Goal: Task Accomplishment & Management: Complete application form

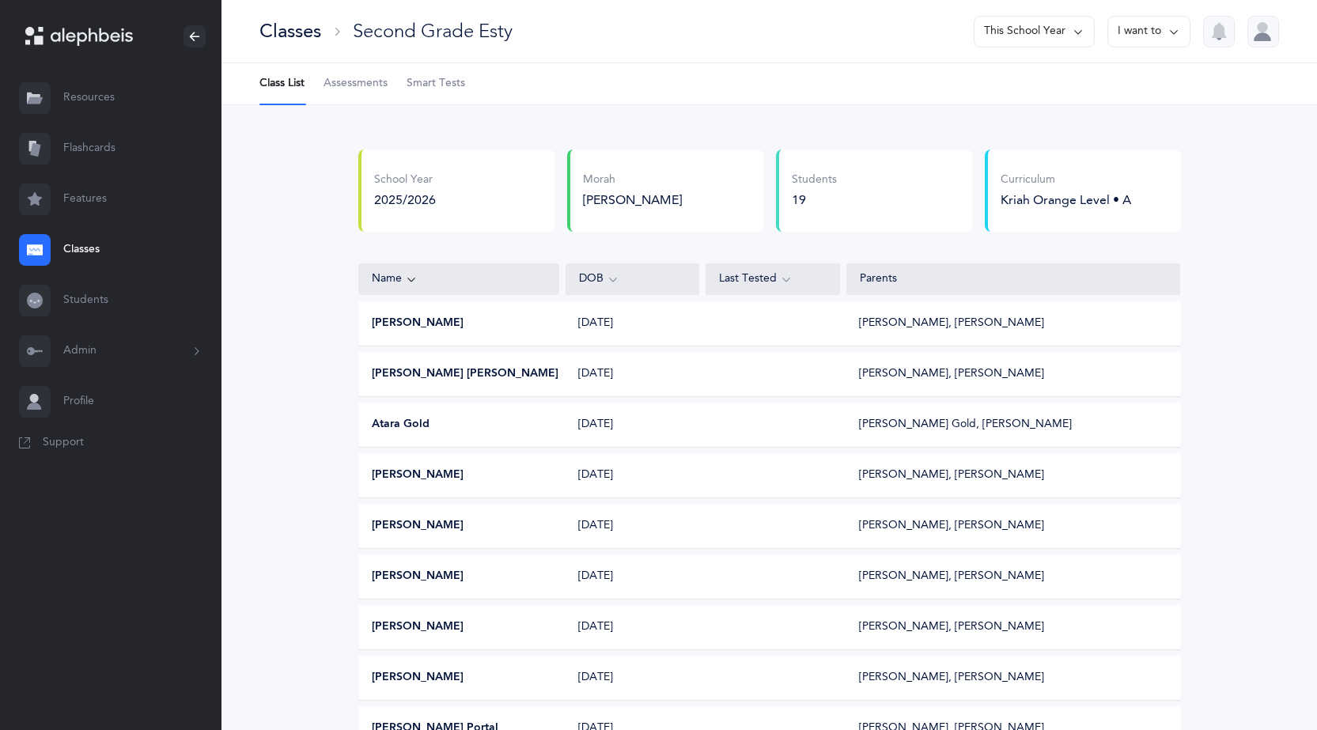
click at [278, 32] on div "Classes" at bounding box center [290, 31] width 62 height 26
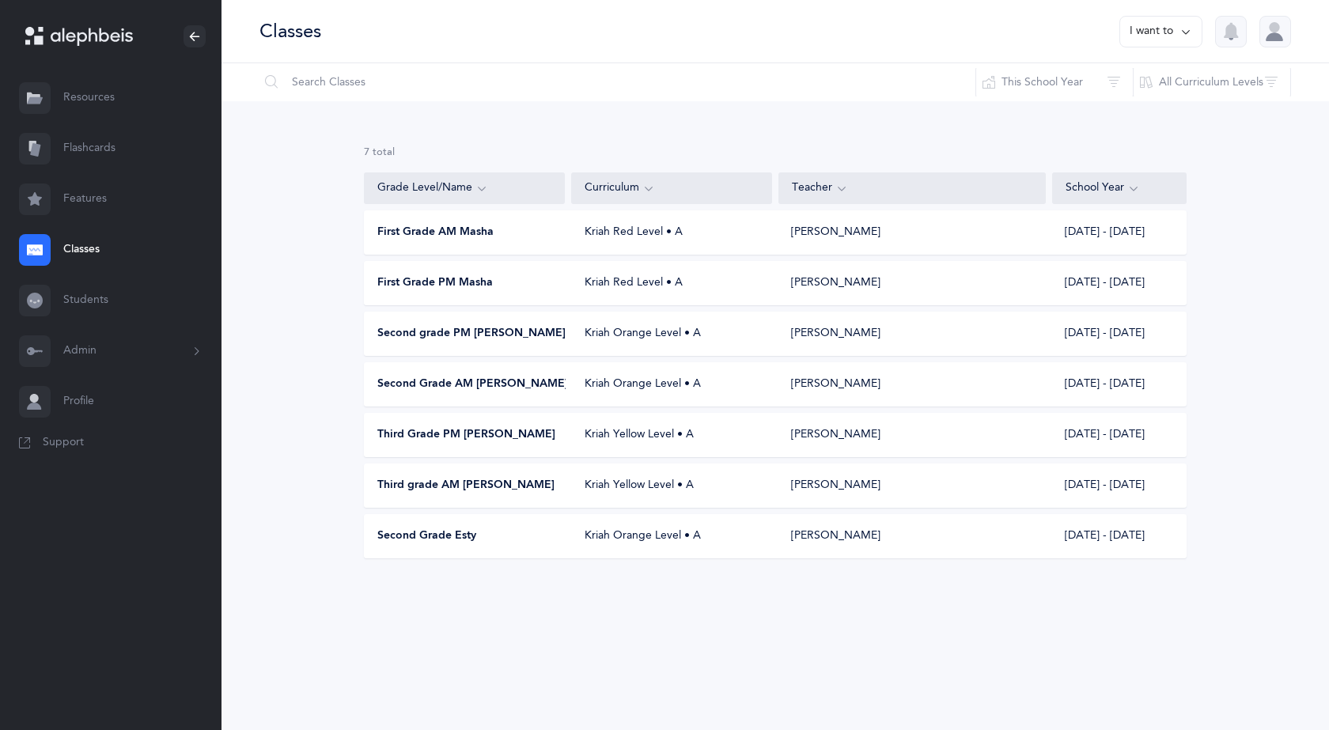
click at [451, 285] on span "First Grade PM Masha" at bounding box center [434, 283] width 115 height 16
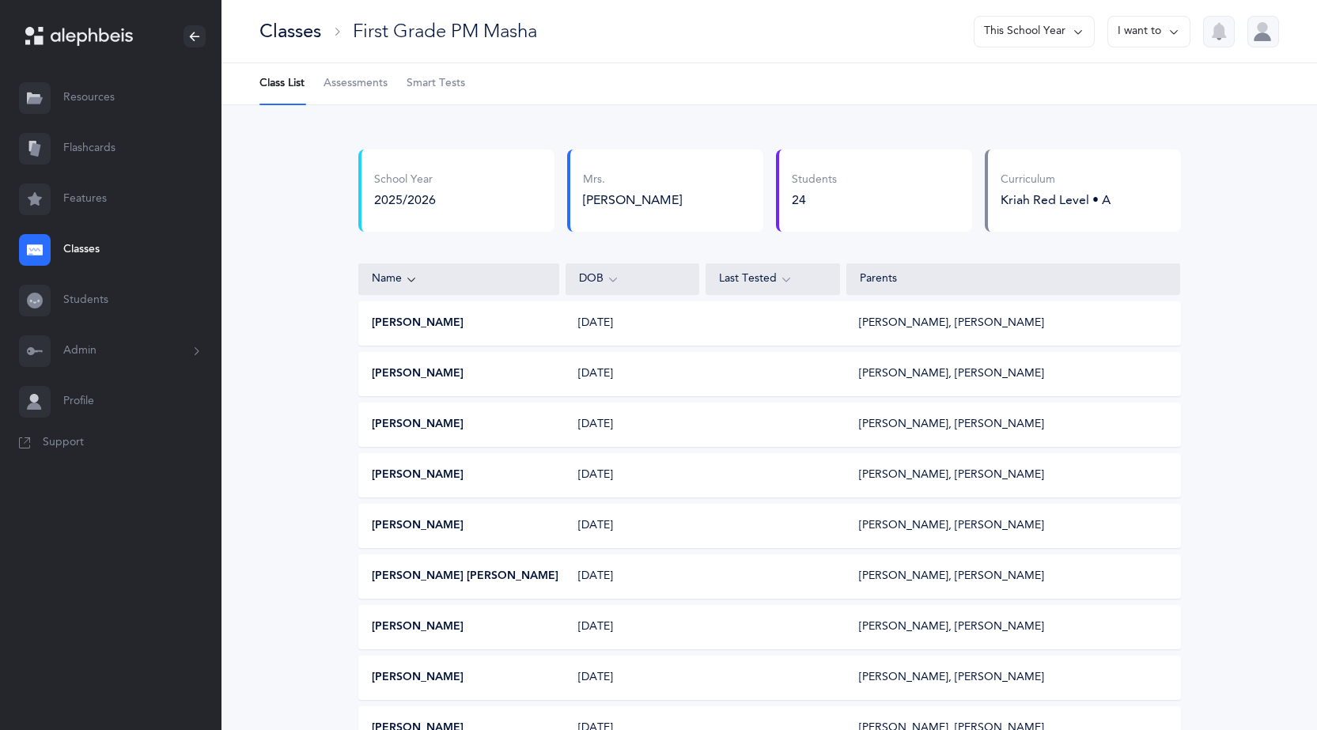
click at [364, 87] on span "Assessments" at bounding box center [355, 84] width 64 height 16
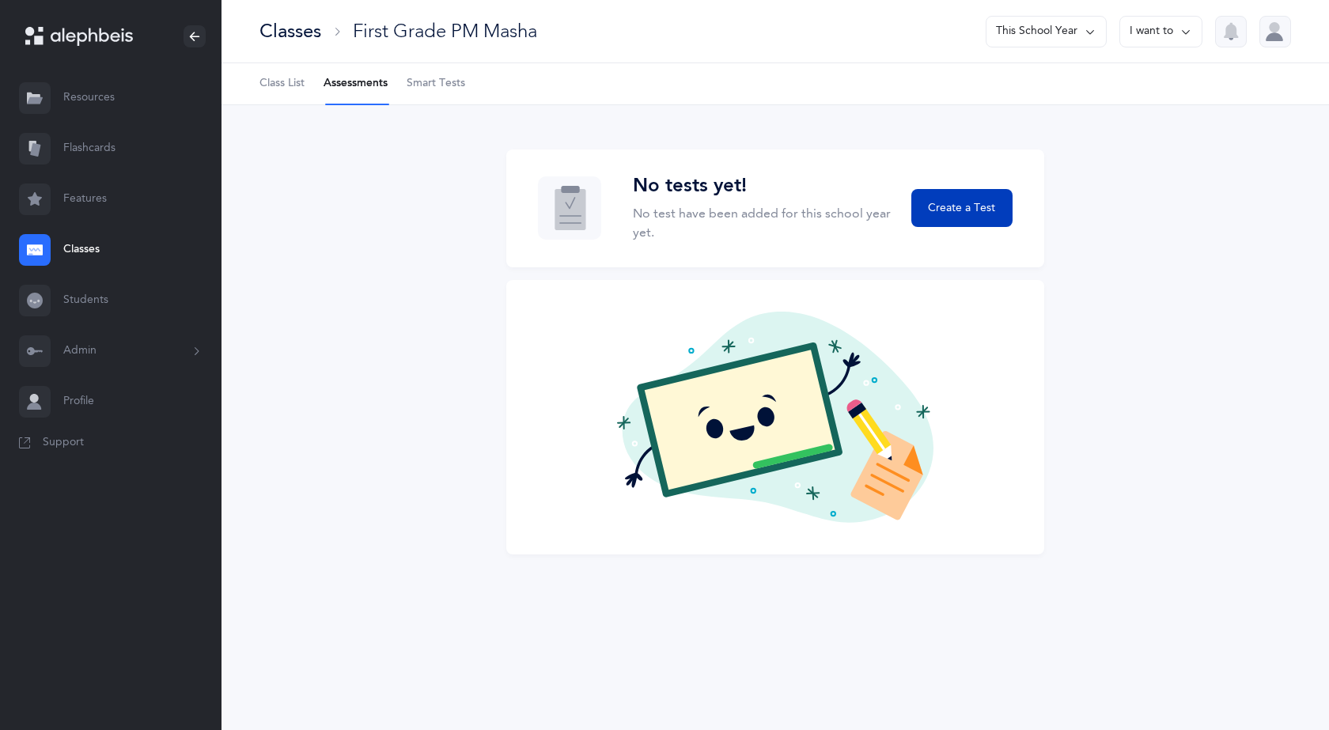
click at [953, 206] on span "Create a Test" at bounding box center [961, 208] width 67 height 17
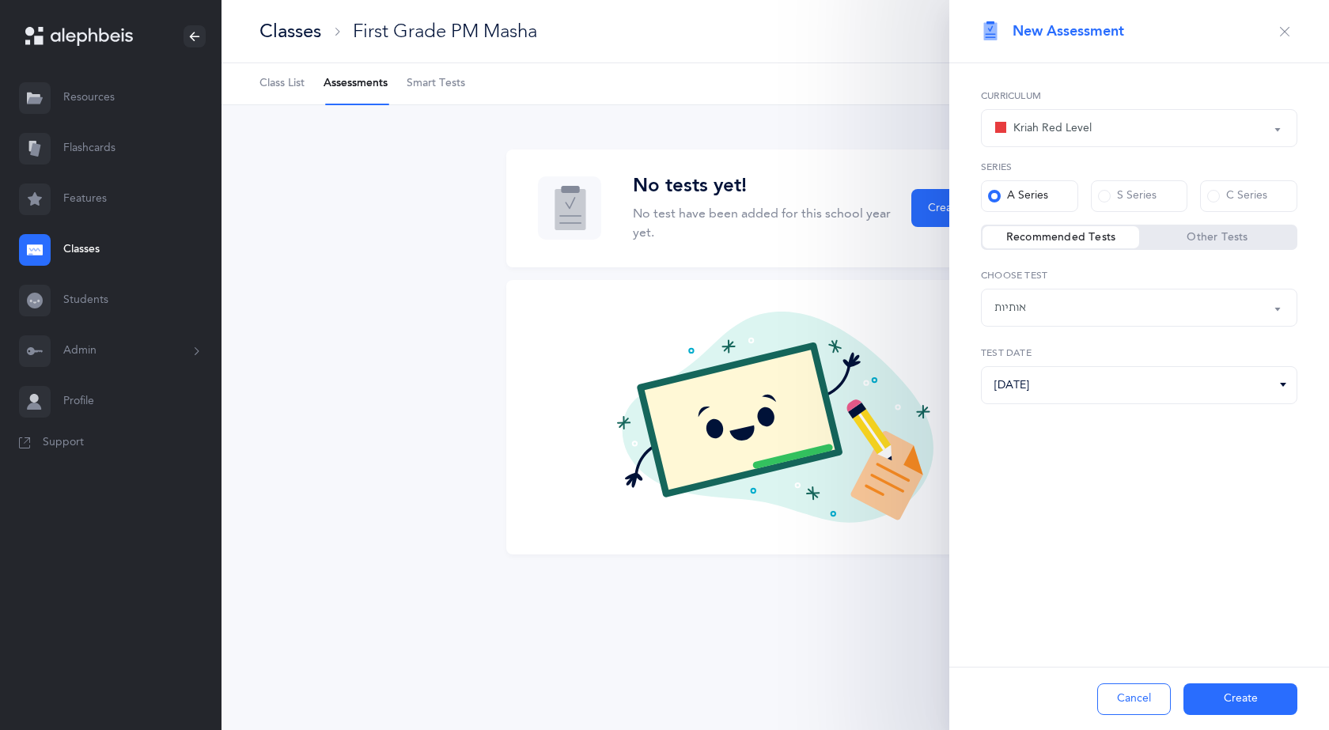
click at [1228, 690] on button "Create" at bounding box center [1240, 699] width 114 height 32
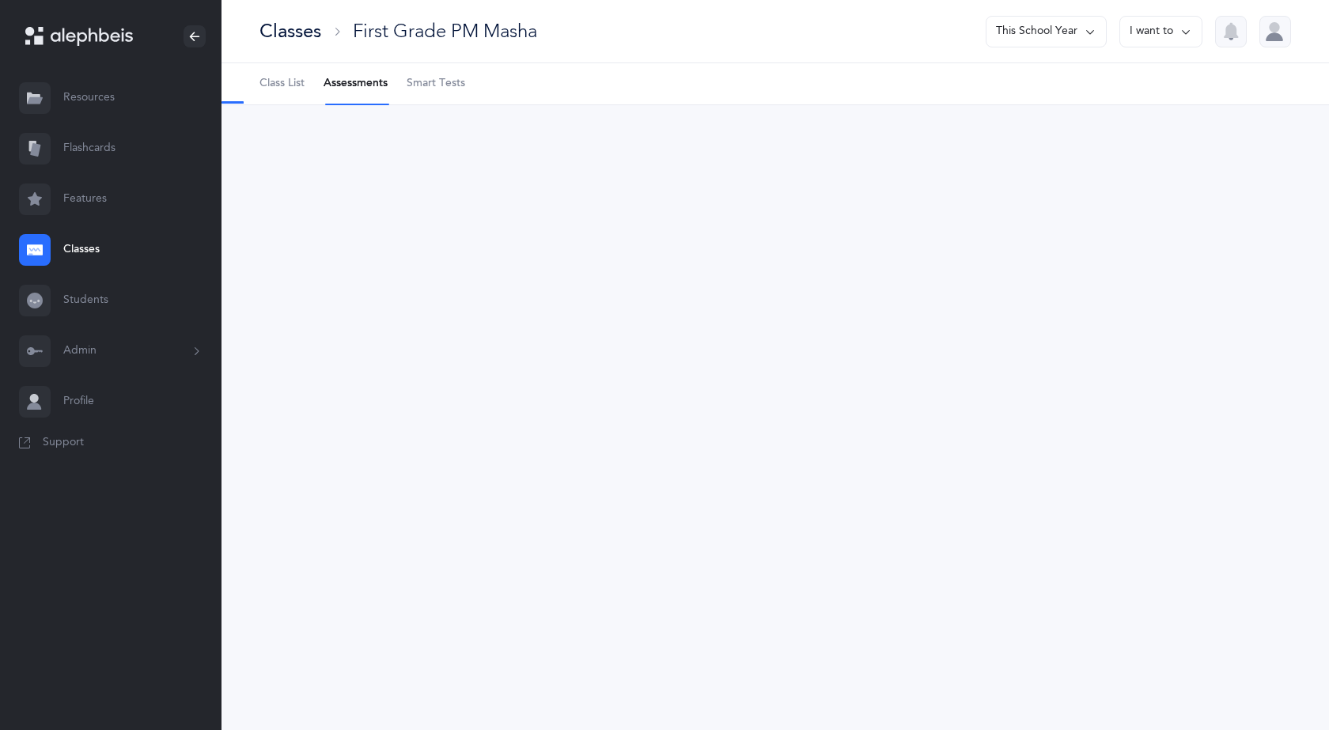
select select "2"
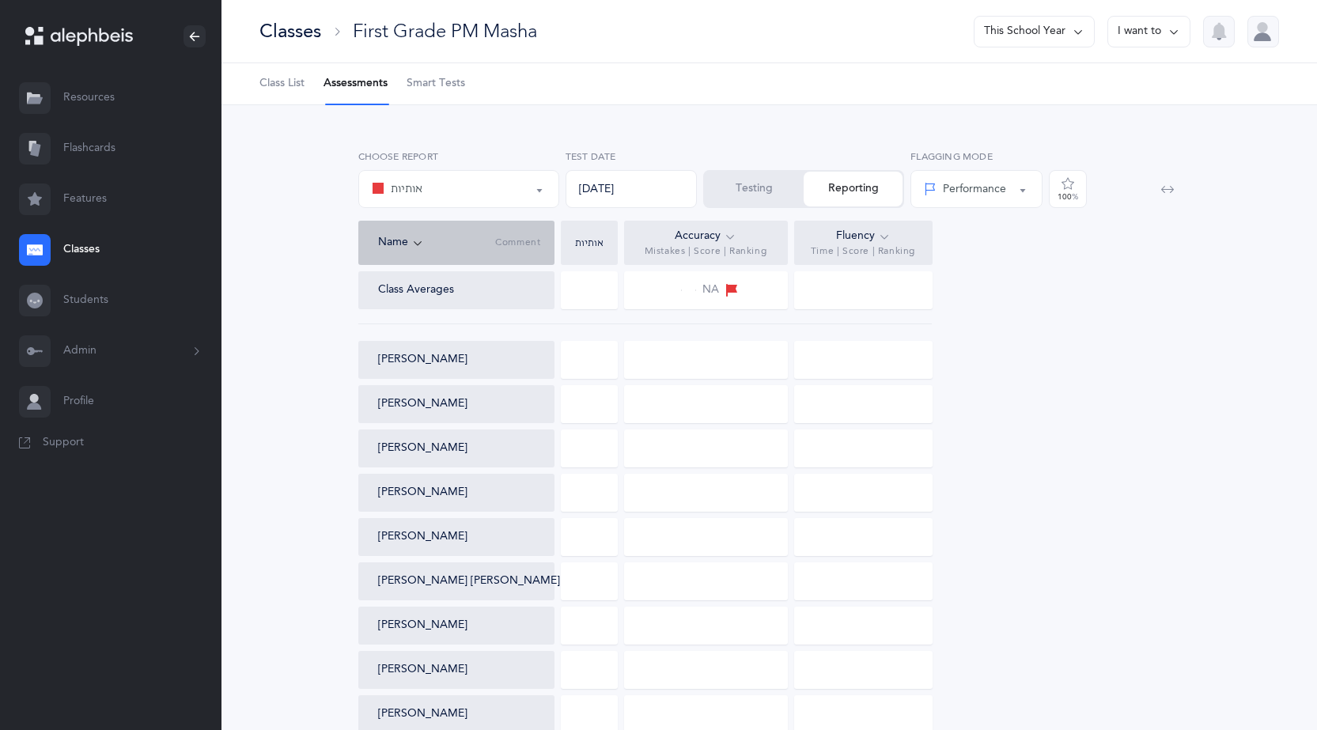
click at [755, 195] on button "Testing" at bounding box center [754, 189] width 99 height 35
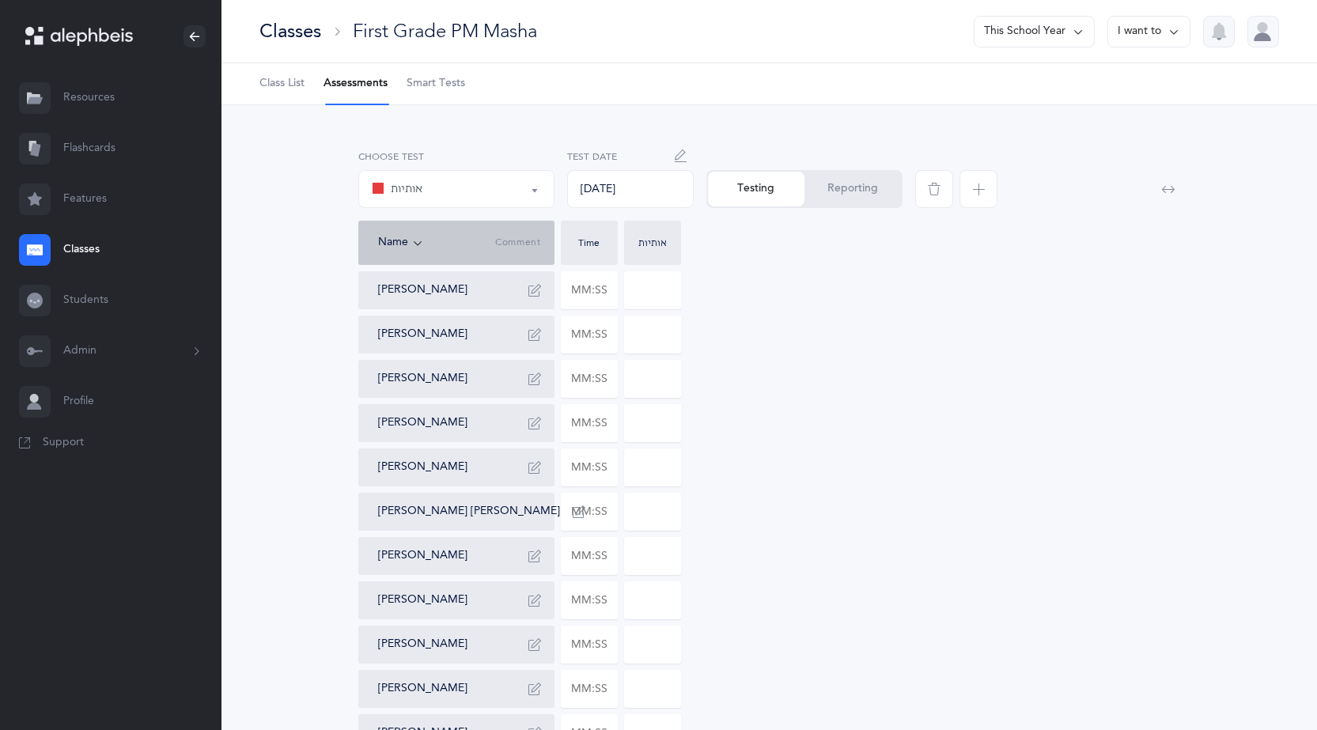
click at [297, 27] on div "Classes" at bounding box center [290, 31] width 62 height 26
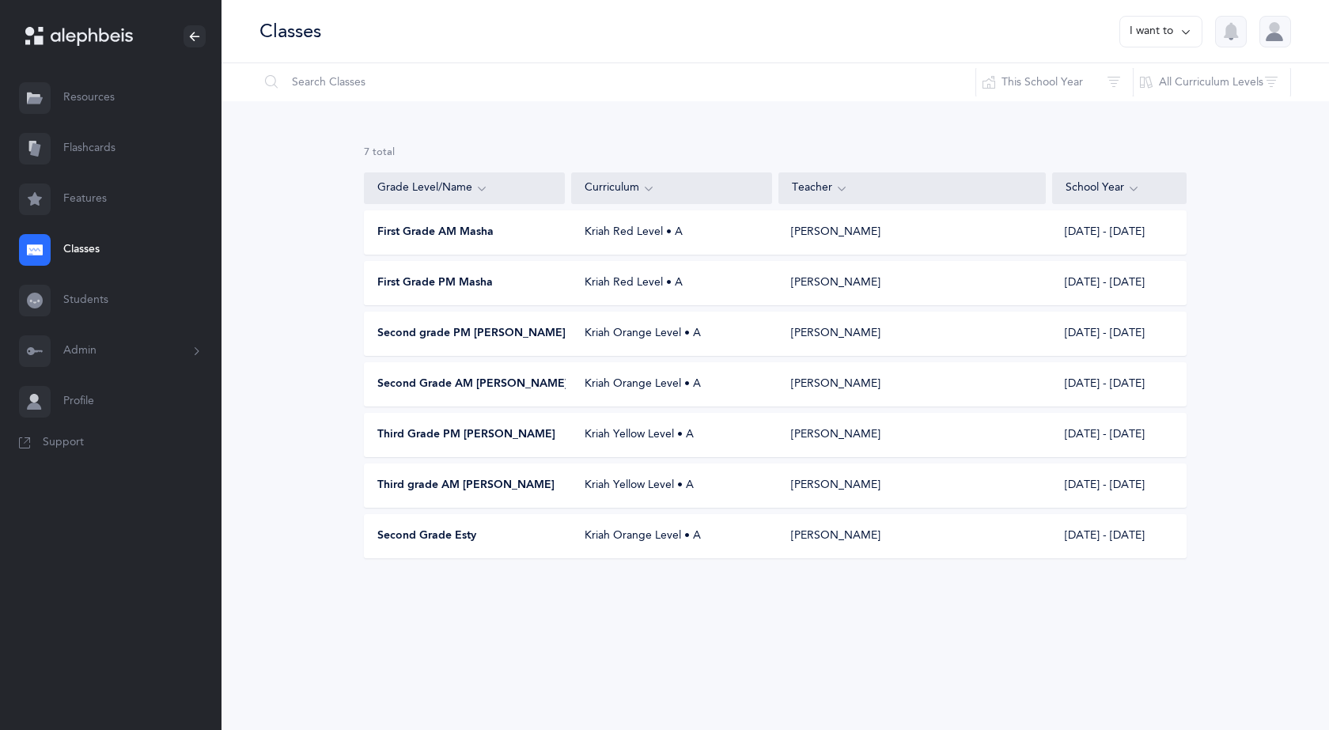
click at [422, 274] on div "First Grade PM [PERSON_NAME] Red Level • A [PERSON_NAME] [DATE] - [DATE]" at bounding box center [775, 283] width 822 height 44
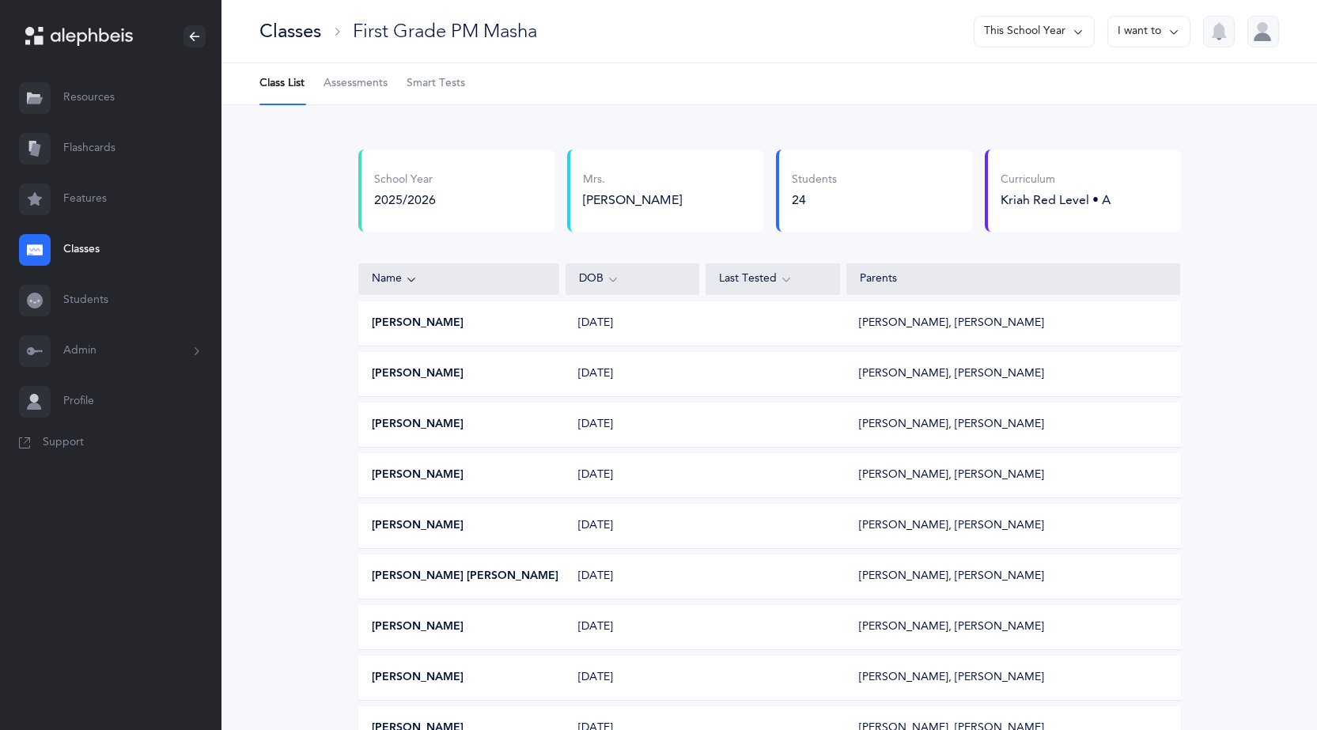
click at [1158, 35] on button "I want to" at bounding box center [1148, 32] width 83 height 32
click at [1121, 112] on button "Edit class" at bounding box center [1120, 109] width 113 height 28
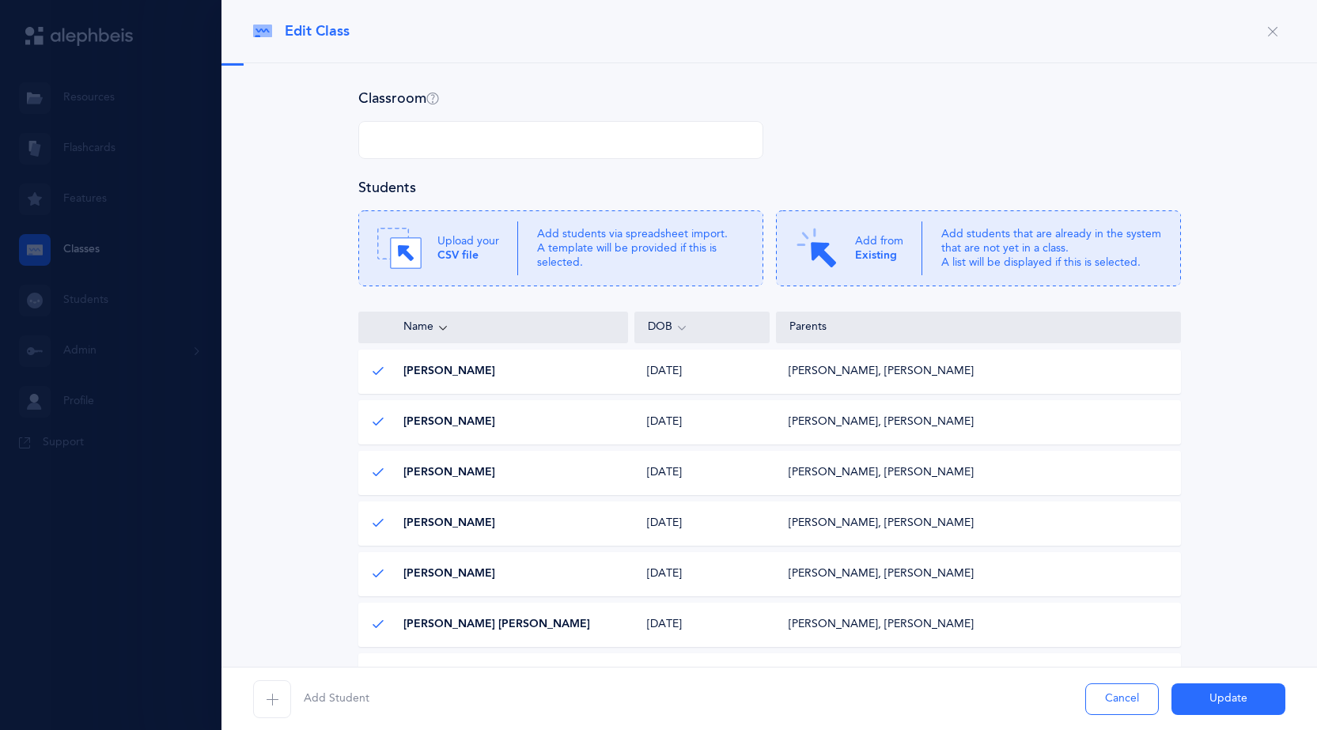
click at [541, 238] on p "Add students via spreadsheet import. A template will be provided if this is sel…" at bounding box center [640, 248] width 207 height 43
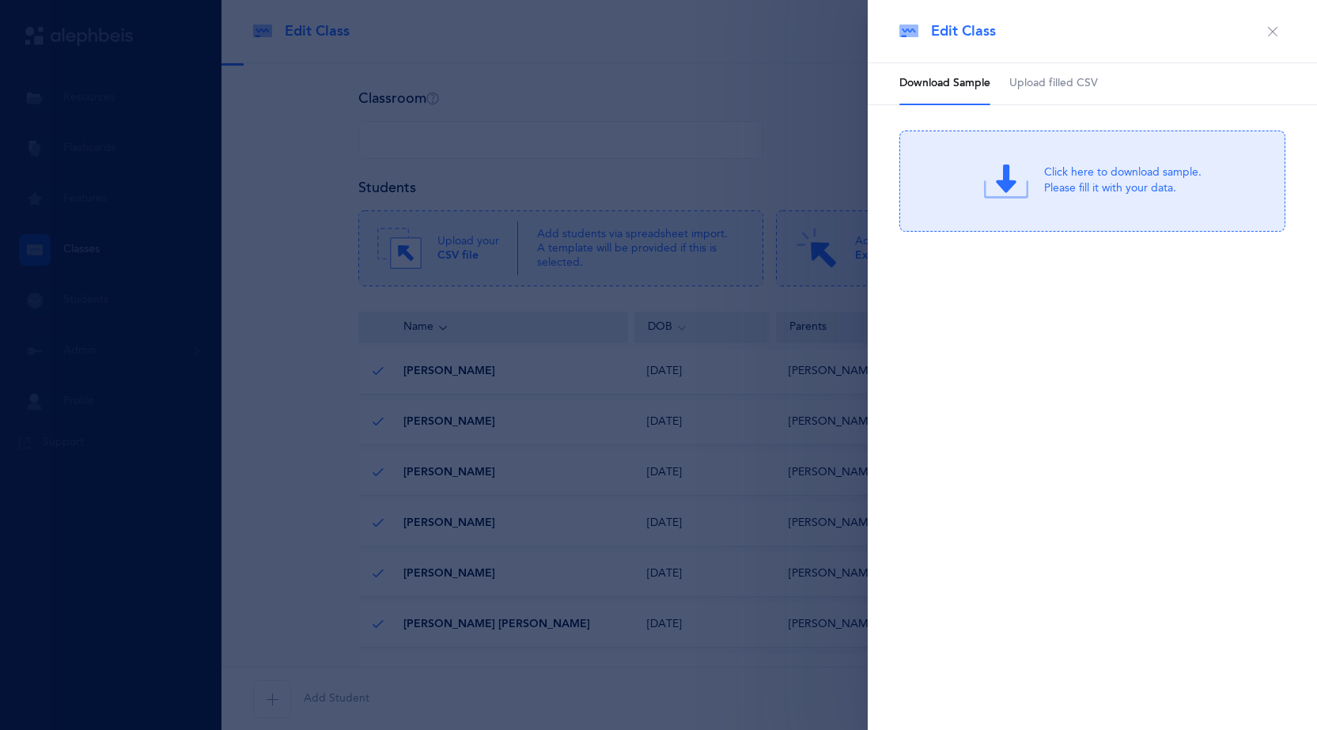
click at [1086, 77] on span "Upload filled CSV" at bounding box center [1053, 84] width 89 height 16
click at [1094, 191] on div "or Click Here to choose a file" at bounding box center [1122, 194] width 151 height 16
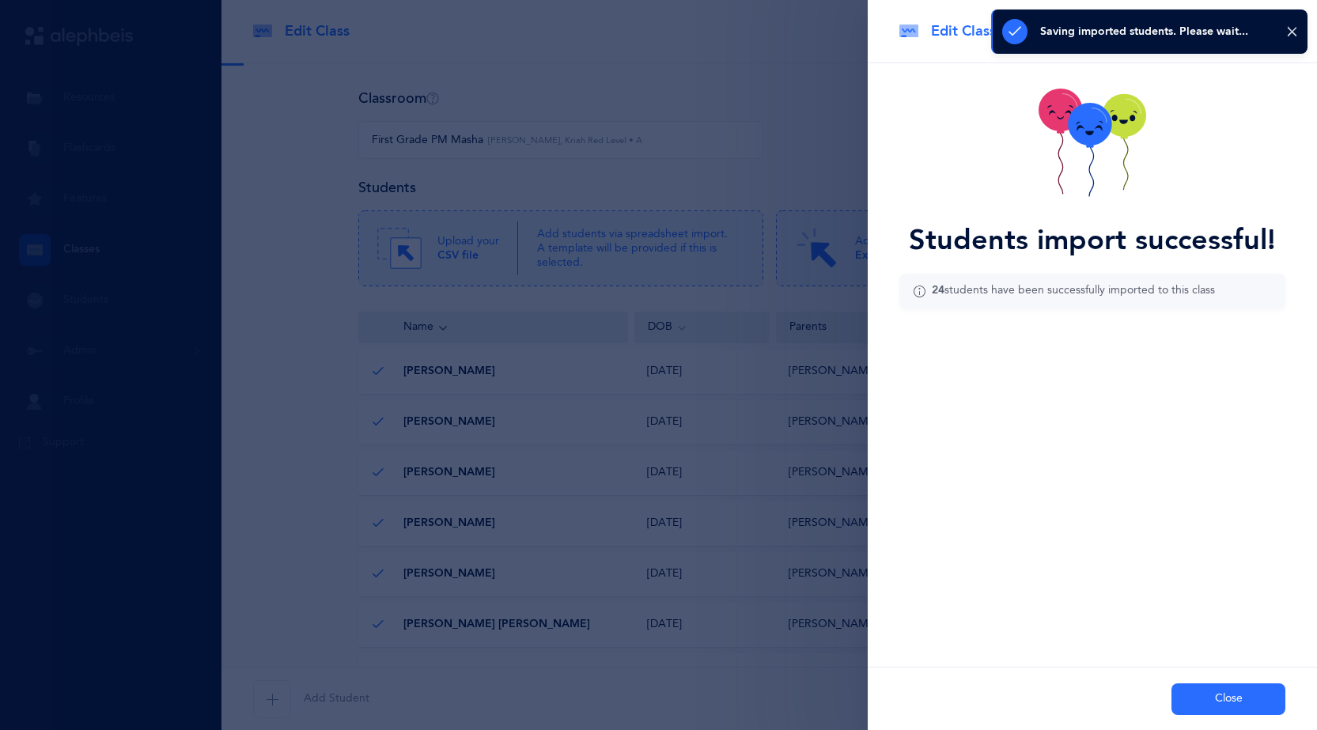
click at [1249, 703] on button "Close" at bounding box center [1228, 699] width 114 height 32
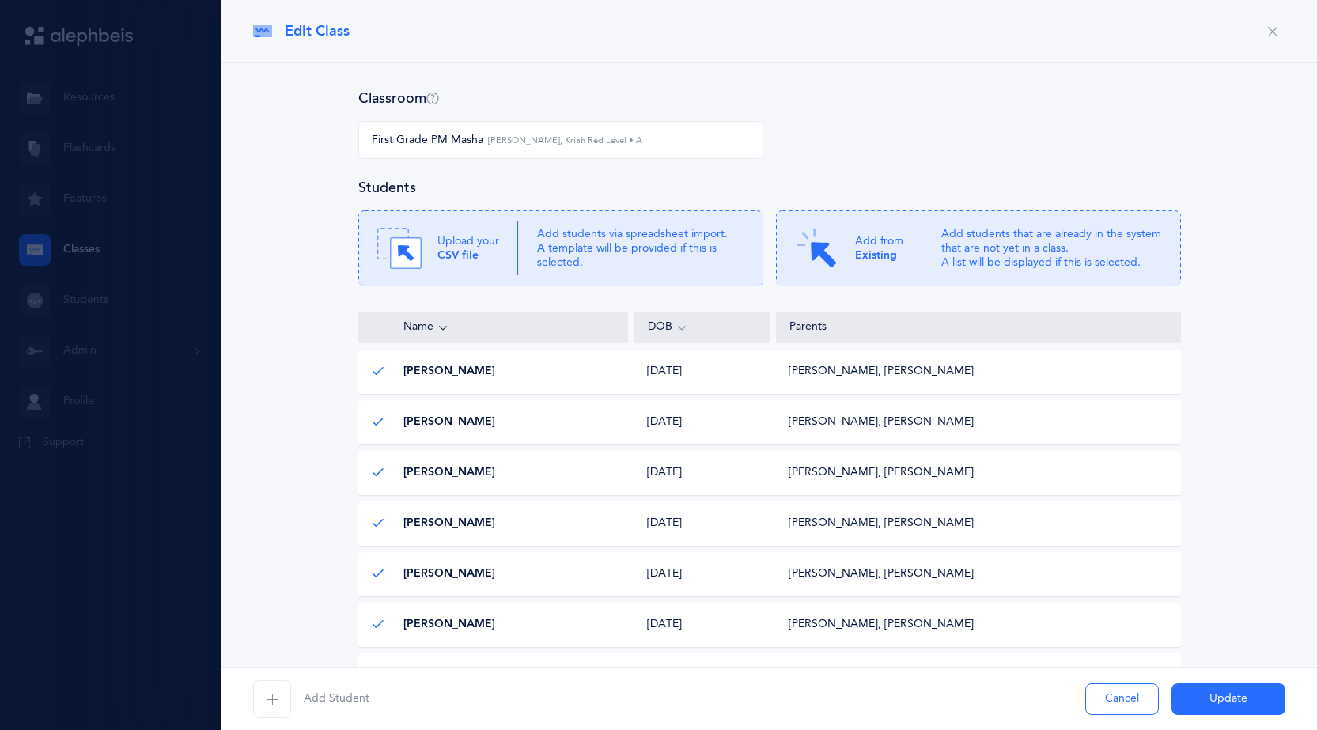
drag, startPoint x: 1248, startPoint y: 690, endPoint x: 308, endPoint y: 455, distance: 968.6
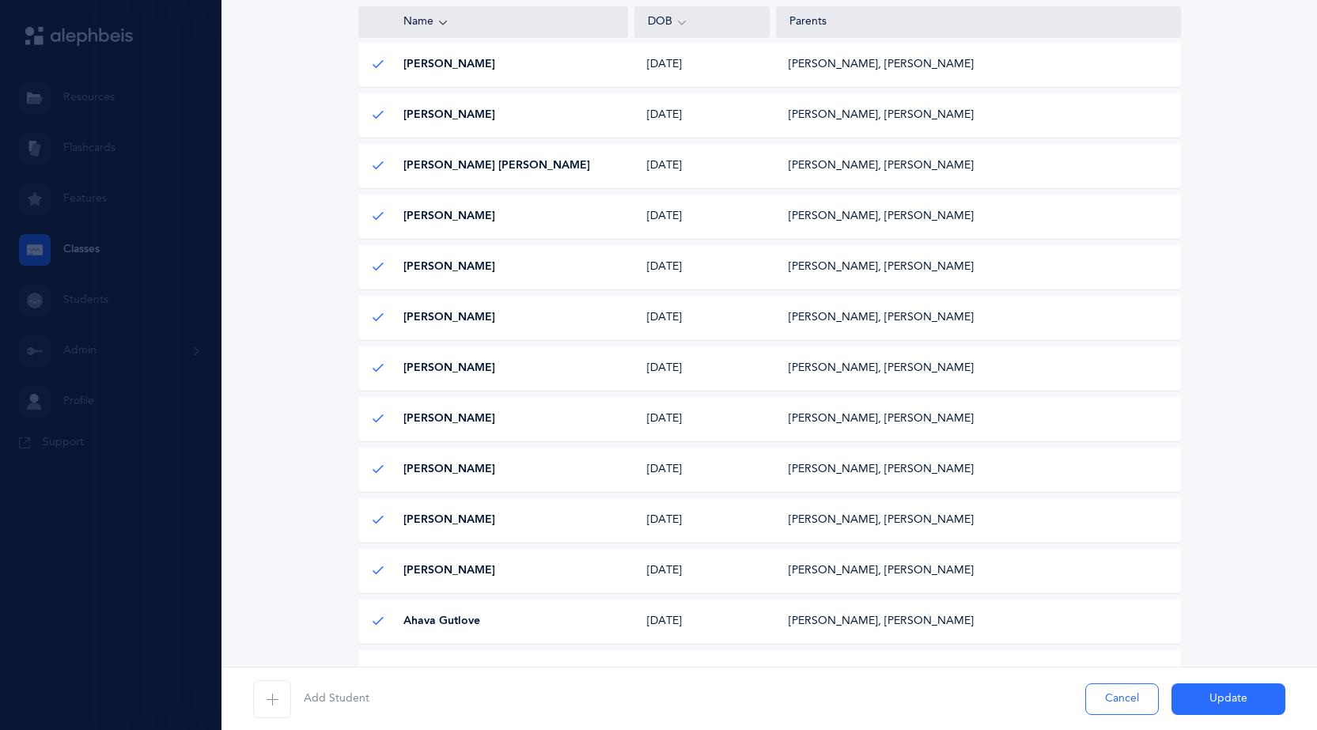
scroll to position [237, 0]
click at [1237, 693] on button "Update" at bounding box center [1228, 699] width 114 height 32
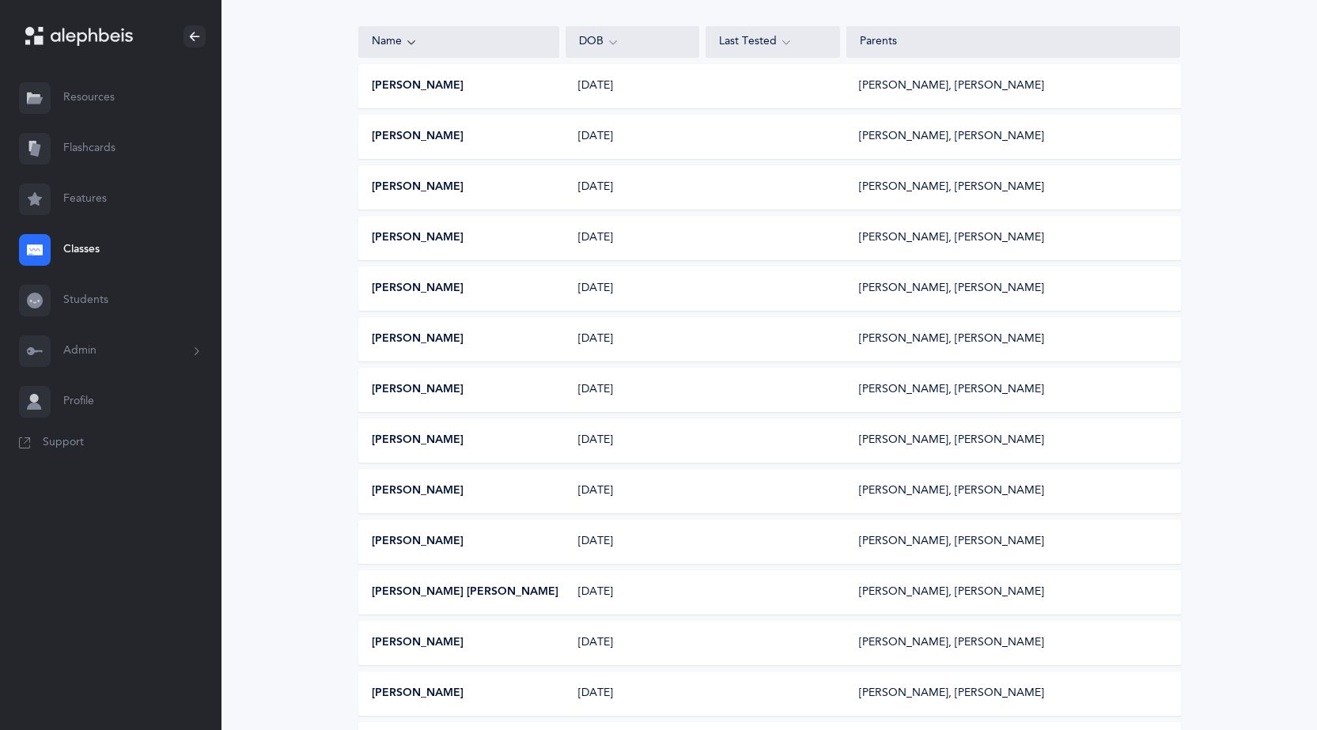
scroll to position [0, 0]
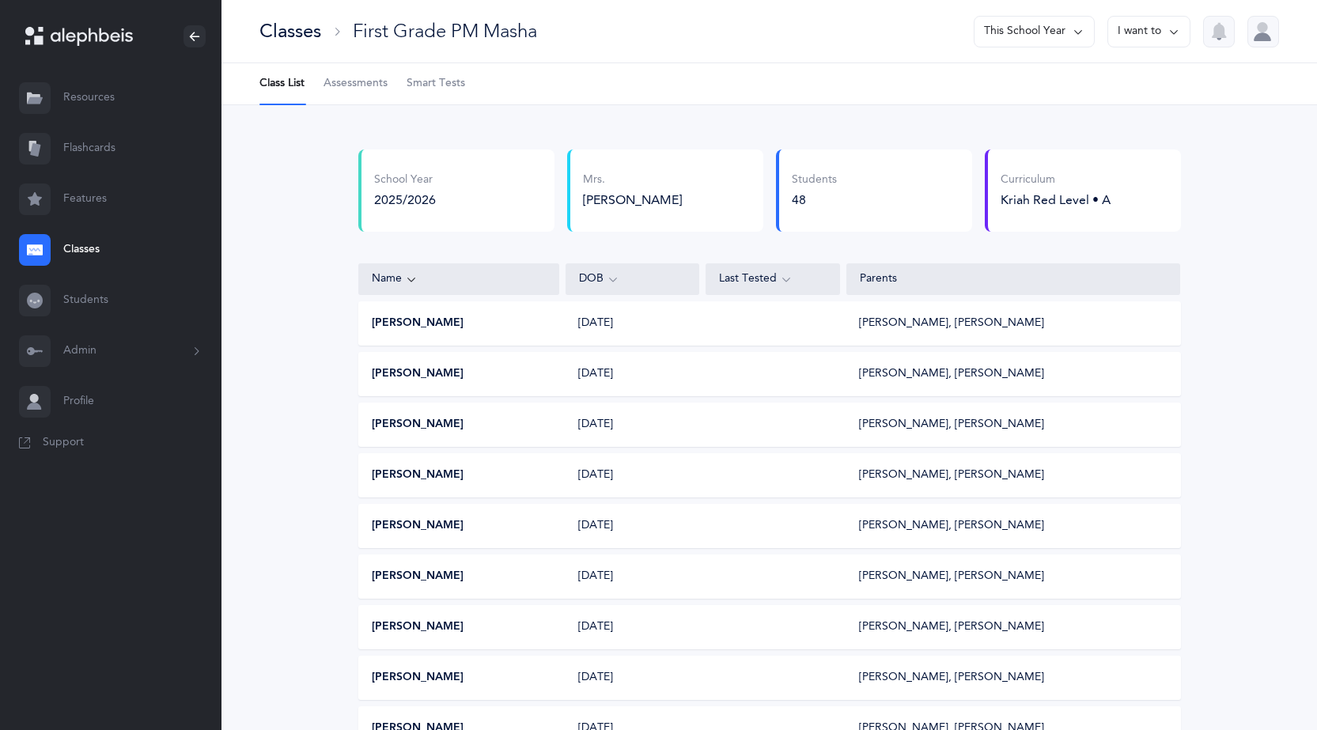
click at [349, 81] on span "Assessments" at bounding box center [355, 84] width 64 height 16
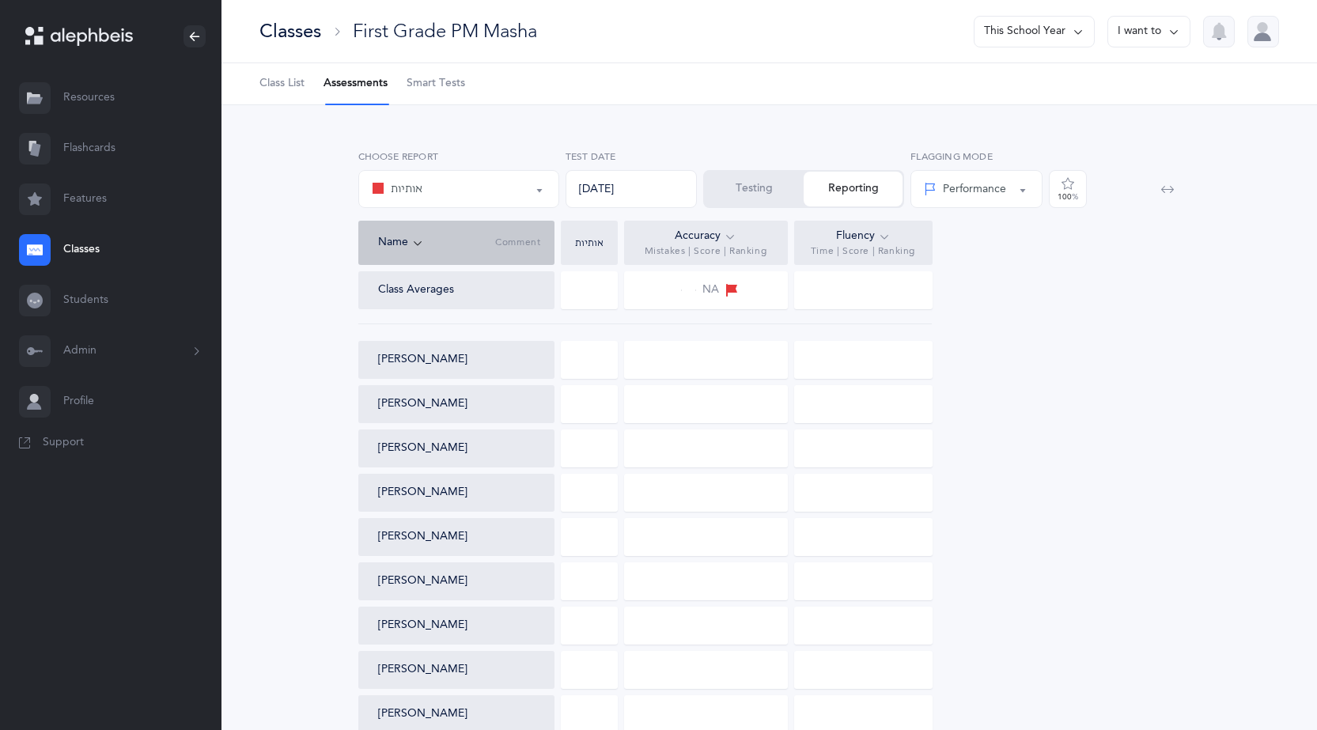
click at [761, 195] on button "Testing" at bounding box center [754, 189] width 99 height 35
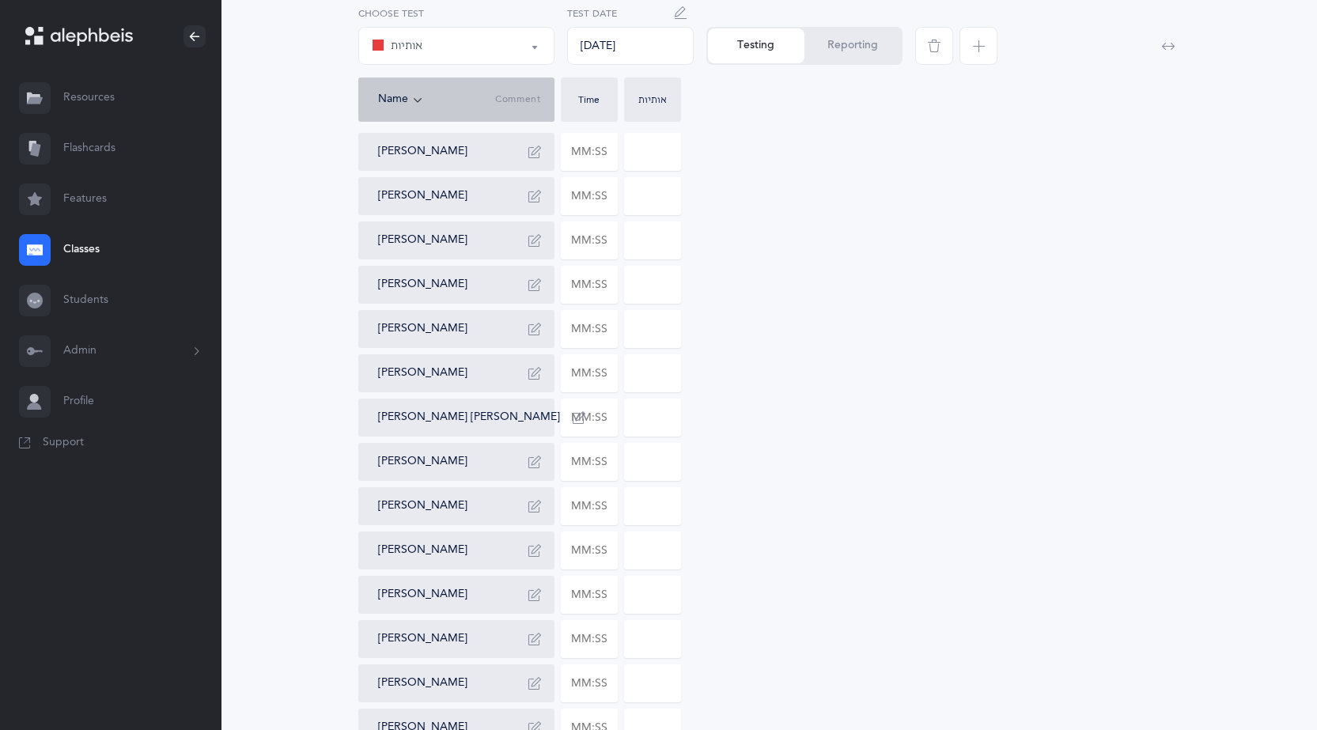
scroll to position [316, 0]
click at [579, 198] on input "text" at bounding box center [588, 195] width 55 height 36
type input "00:13"
click at [653, 189] on input "0" at bounding box center [652, 195] width 55 height 36
drag, startPoint x: 649, startPoint y: 188, endPoint x: 626, endPoint y: 190, distance: 23.0
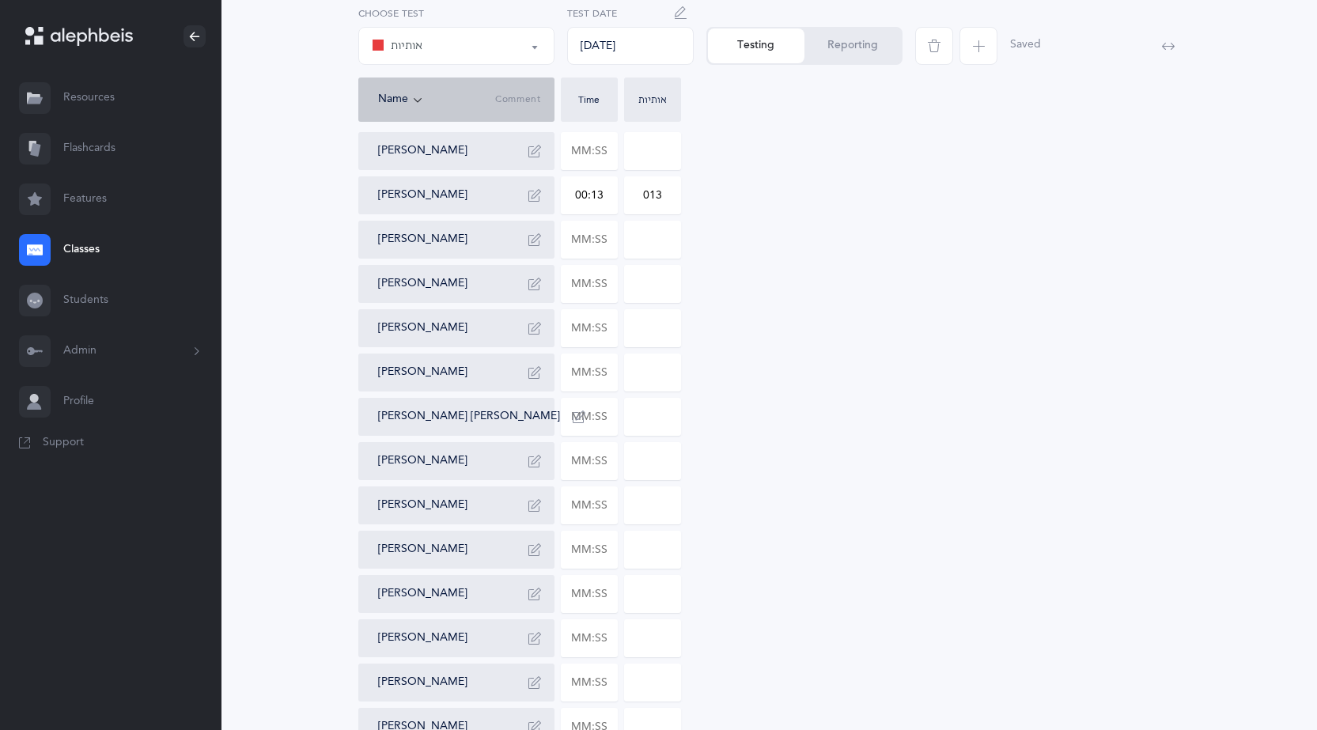
click at [626, 190] on input "013" at bounding box center [652, 195] width 55 height 36
type input "13"
drag, startPoint x: 602, startPoint y: 192, endPoint x: 498, endPoint y: 191, distance: 103.6
type input "02:35"
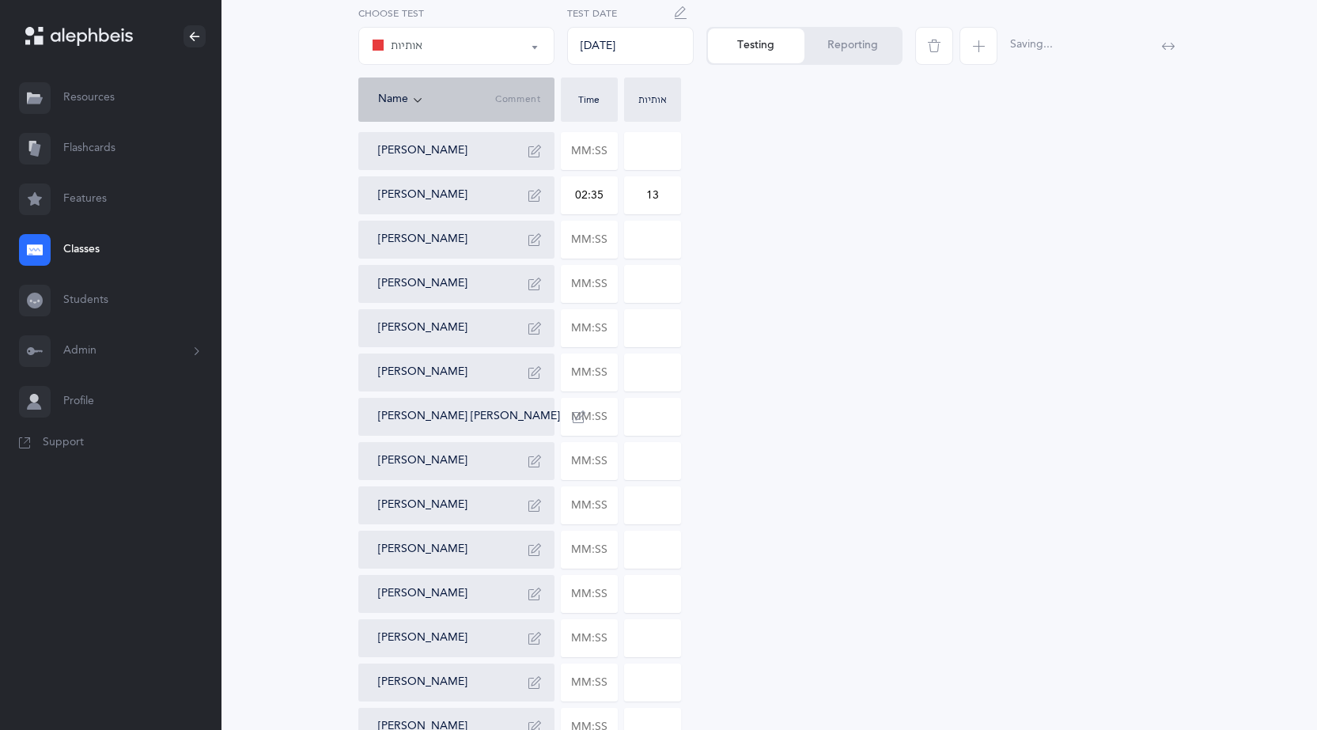
click at [841, 46] on button "Reporting" at bounding box center [852, 45] width 96 height 35
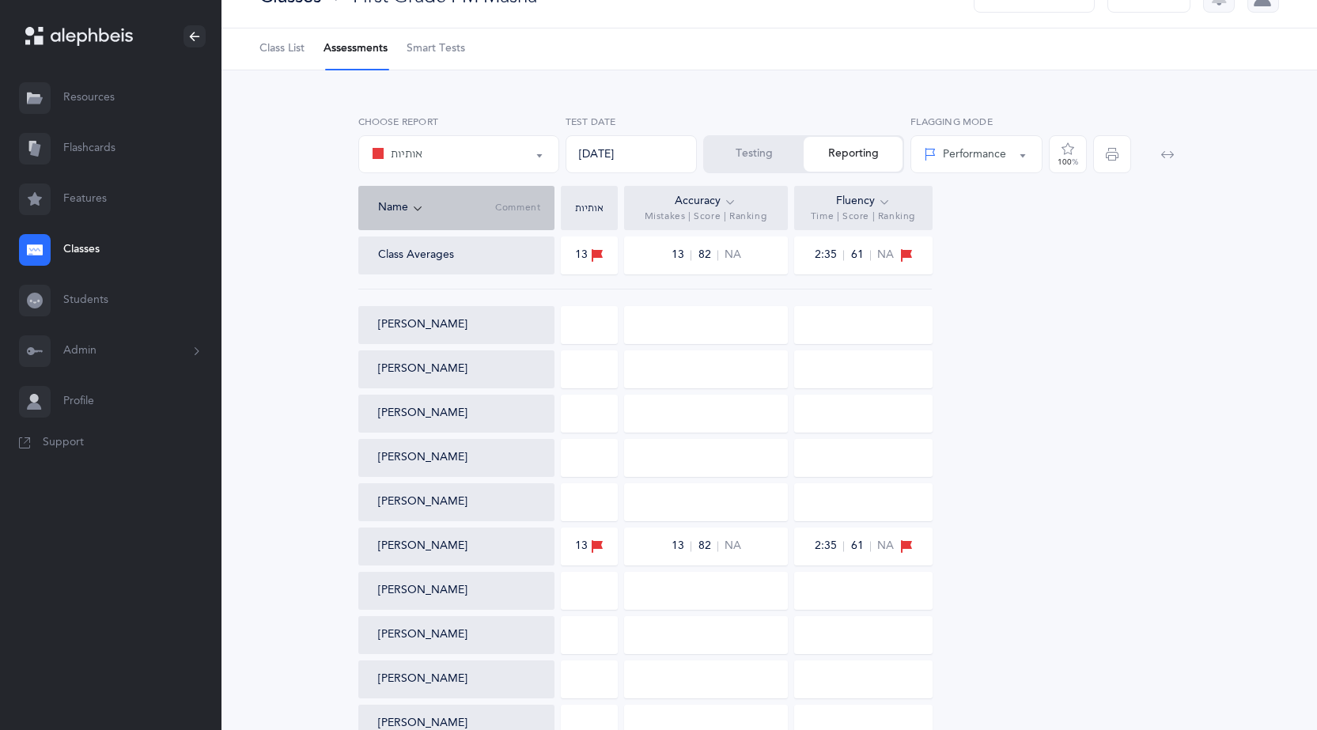
scroll to position [0, 0]
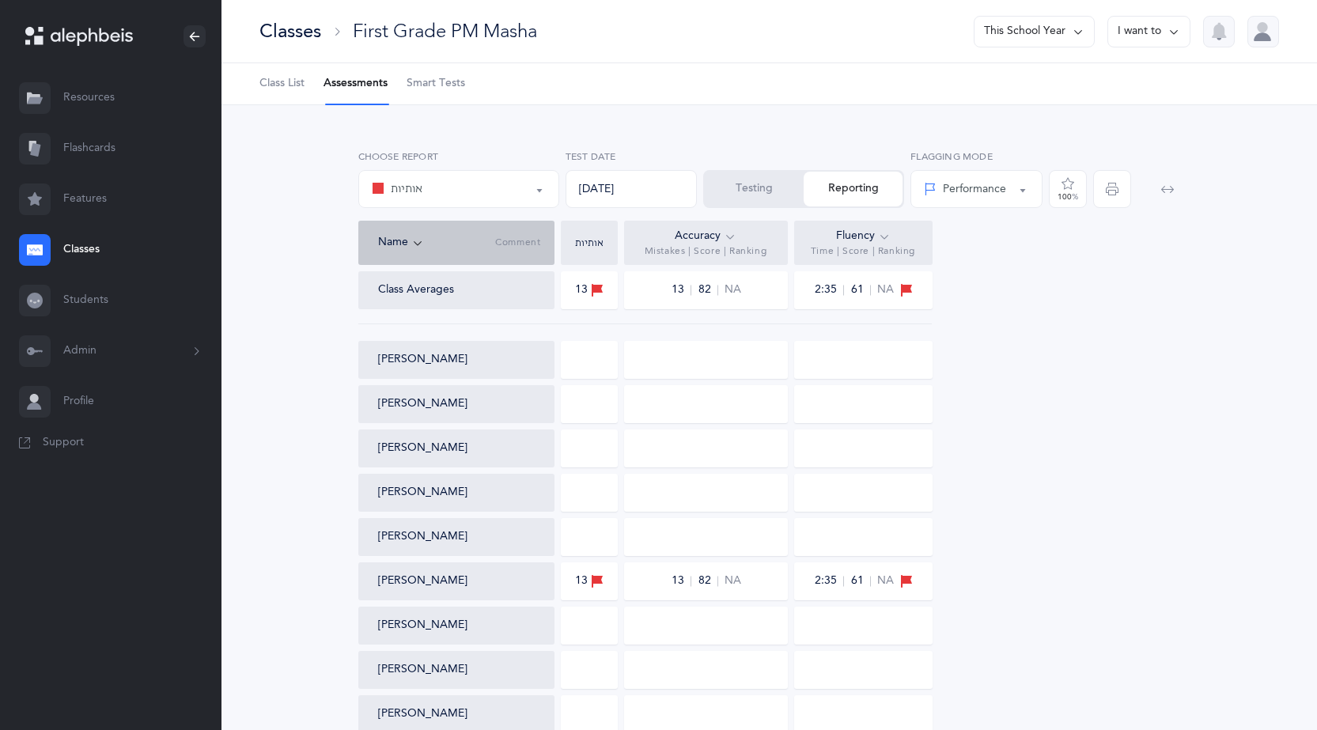
click at [372, 79] on li "Assessments" at bounding box center [355, 83] width 64 height 41
click at [342, 92] on li "Assessments" at bounding box center [355, 83] width 64 height 41
click at [300, 55] on div "Classes First Grade PM Masha This School Year I want to" at bounding box center [768, 31] width 1095 height 63
click at [291, 86] on span "Class List" at bounding box center [281, 84] width 45 height 16
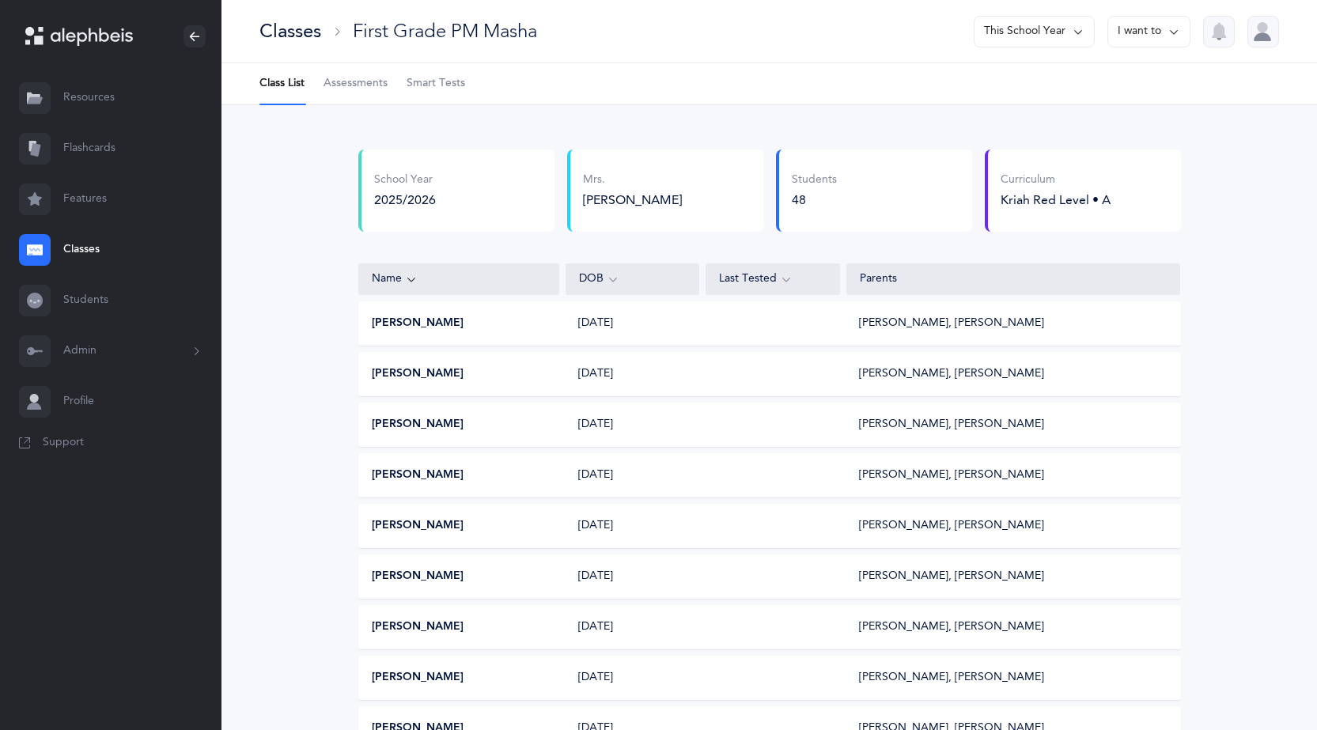
click at [354, 83] on span "Assessments" at bounding box center [355, 84] width 64 height 16
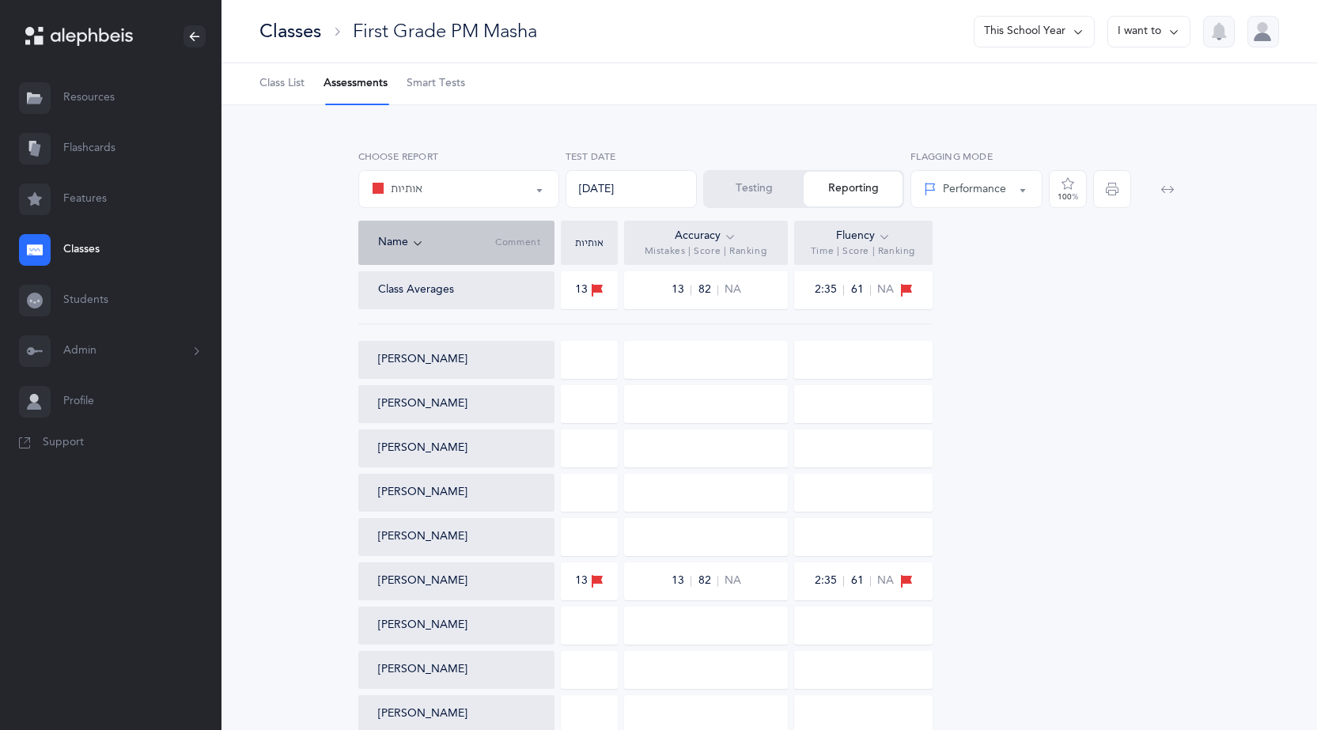
click at [771, 187] on button "Testing" at bounding box center [754, 189] width 99 height 35
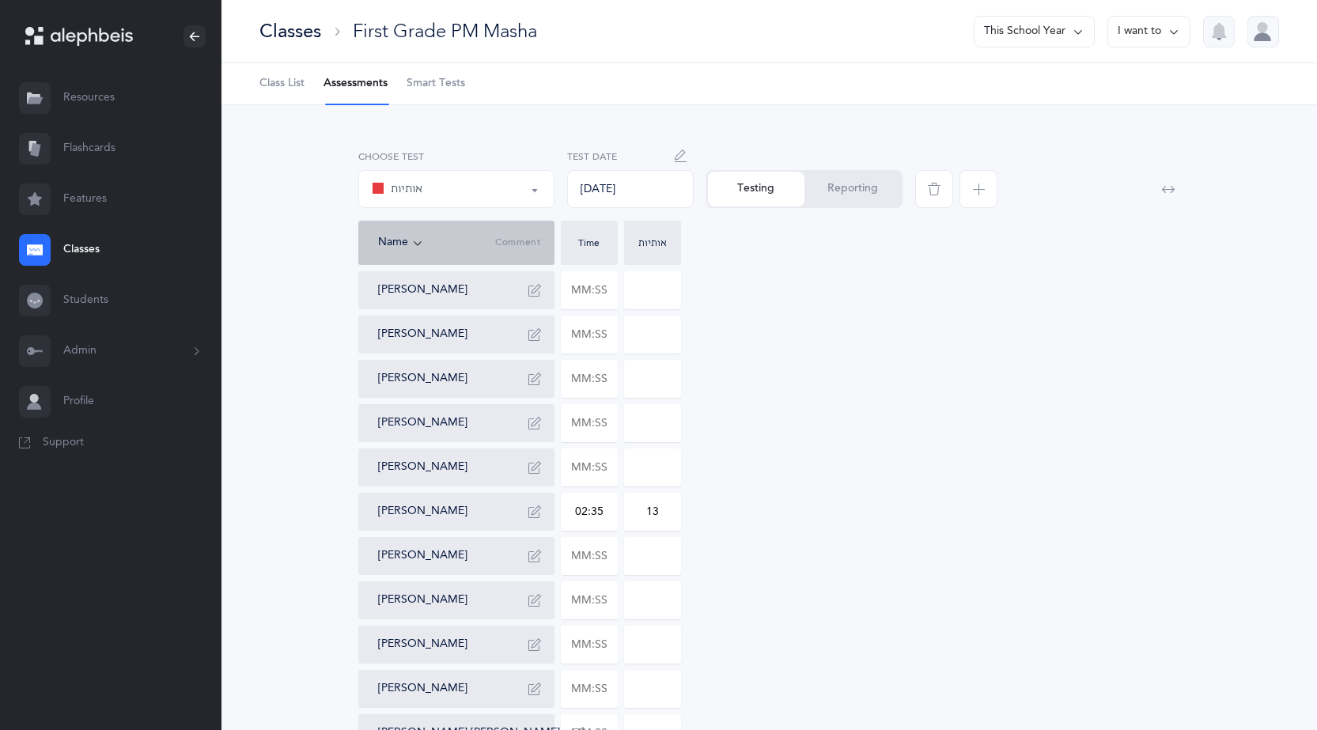
click at [980, 187] on icon "button" at bounding box center [978, 189] width 13 height 13
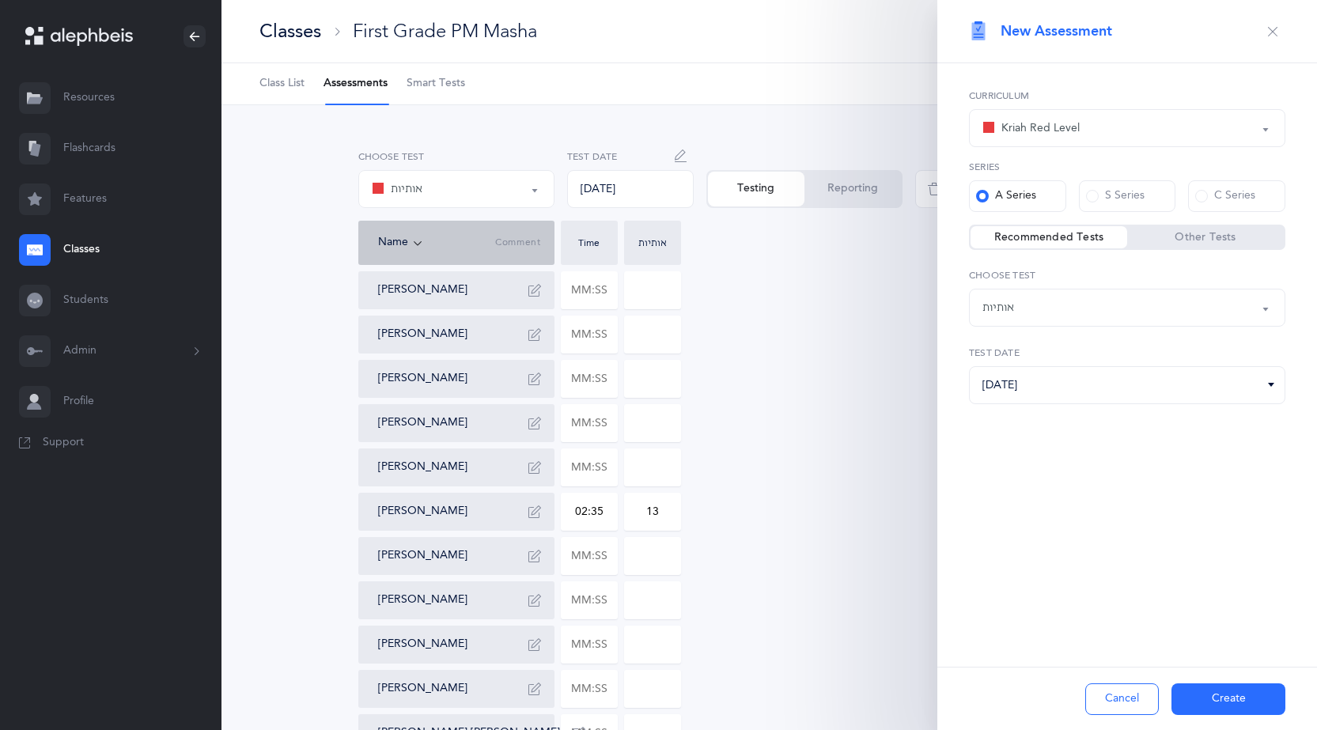
click at [1117, 134] on div "Kriah Red Level" at bounding box center [1126, 128] width 289 height 27
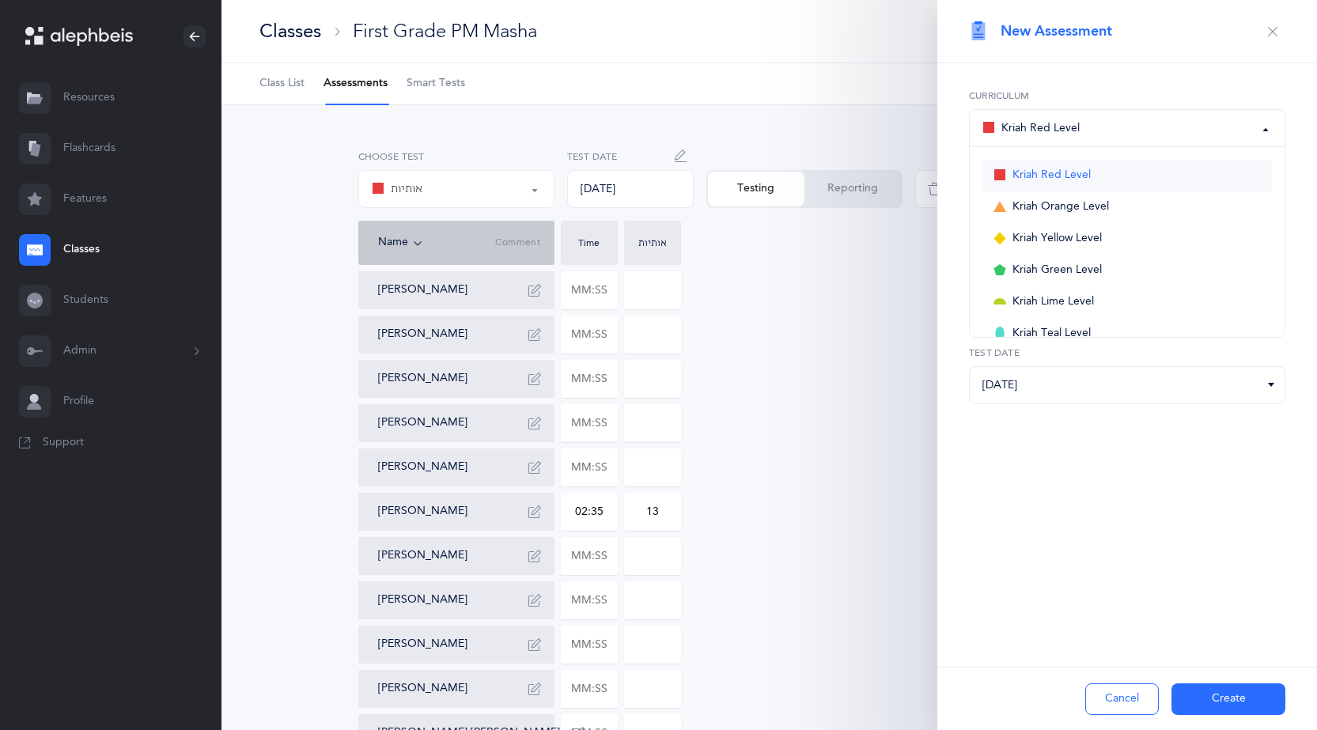
click at [1049, 175] on span "Kriah Red Level" at bounding box center [1051, 175] width 78 height 14
select select "3"
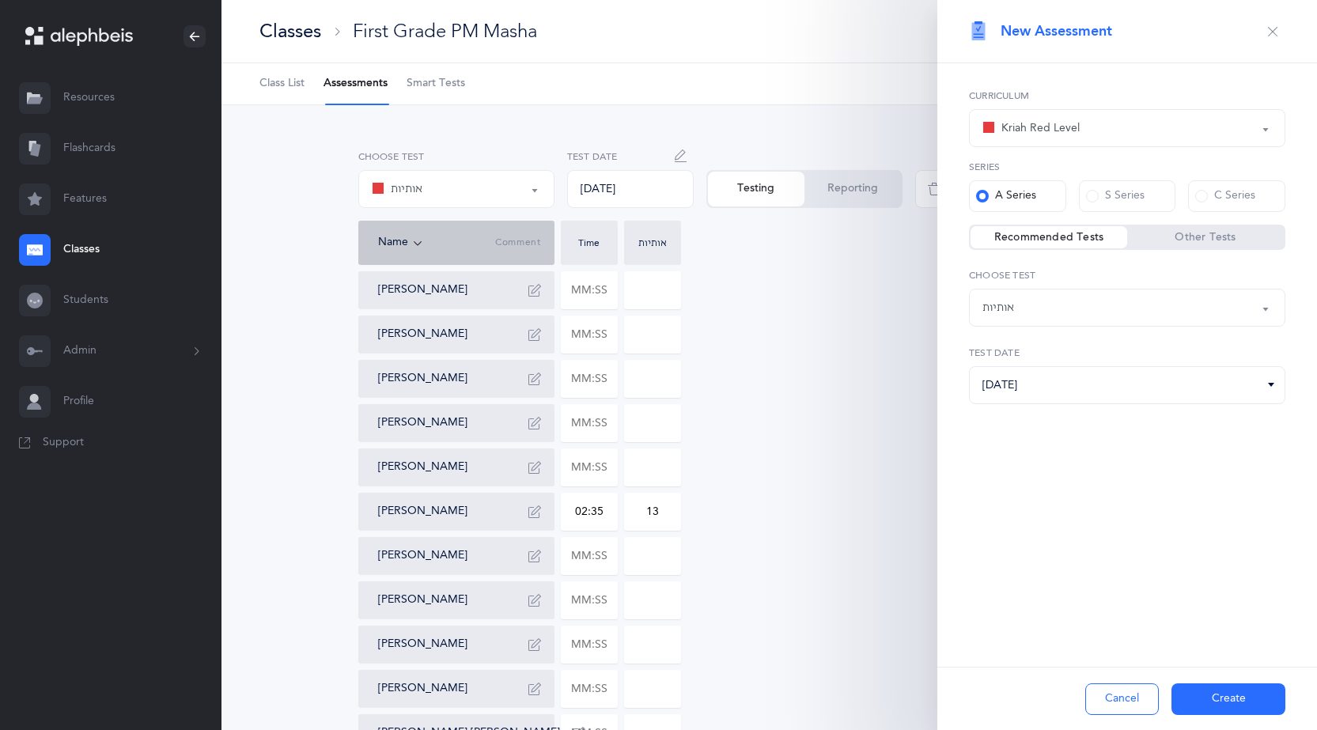
click at [1151, 89] on label "Curriculum" at bounding box center [1127, 96] width 316 height 14
click at [1072, 306] on div "אותיות" at bounding box center [1126, 307] width 289 height 27
click at [1003, 390] on span "נקודות" at bounding box center [1008, 387] width 30 height 14
select select "3"
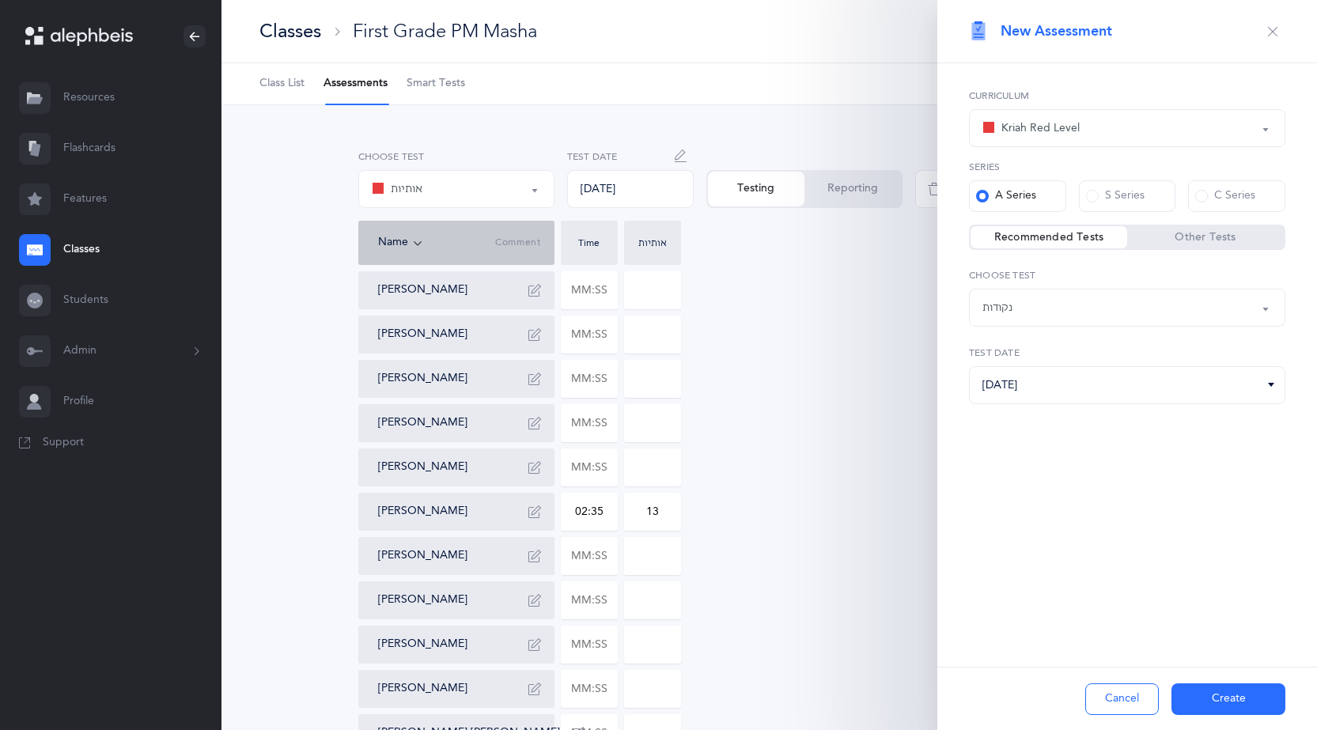
click at [1233, 691] on button "Create" at bounding box center [1228, 699] width 114 height 32
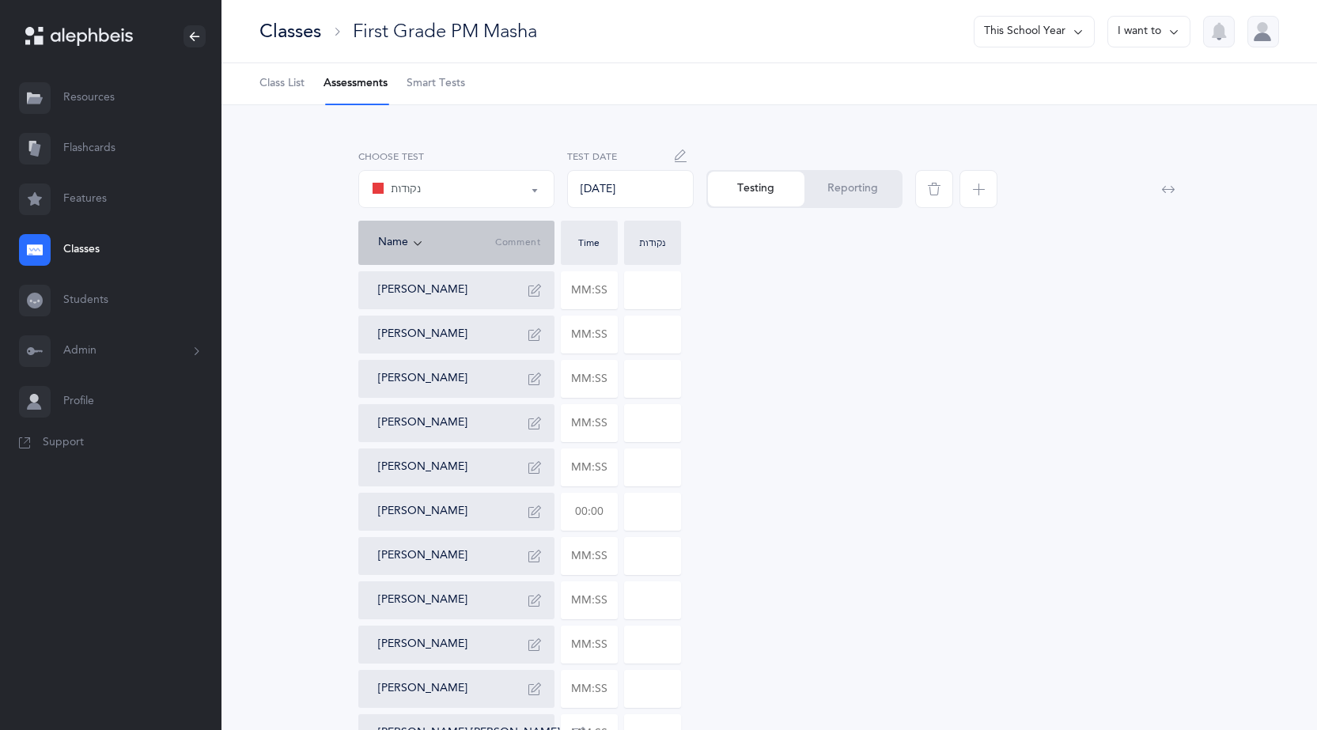
click at [572, 508] on input "text" at bounding box center [588, 511] width 55 height 36
drag, startPoint x: 603, startPoint y: 513, endPoint x: 544, endPoint y: 505, distance: 59.1
type input "01:10"
click at [654, 518] on input "0" at bounding box center [652, 511] width 55 height 36
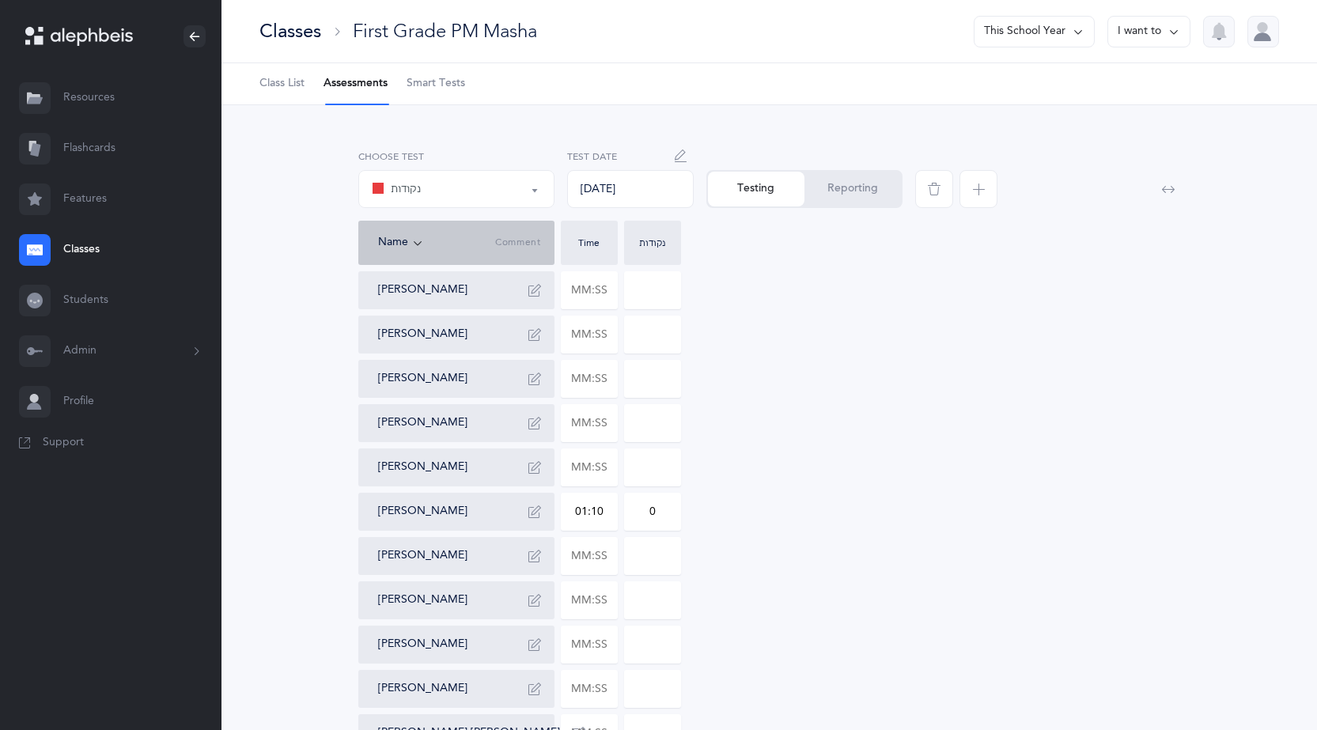
drag, startPoint x: 670, startPoint y: 526, endPoint x: 623, endPoint y: 512, distance: 48.8
click at [624, 512] on div "0" at bounding box center [652, 512] width 57 height 38
type input "20"
click at [1166, 29] on button "I want to" at bounding box center [1148, 32] width 83 height 32
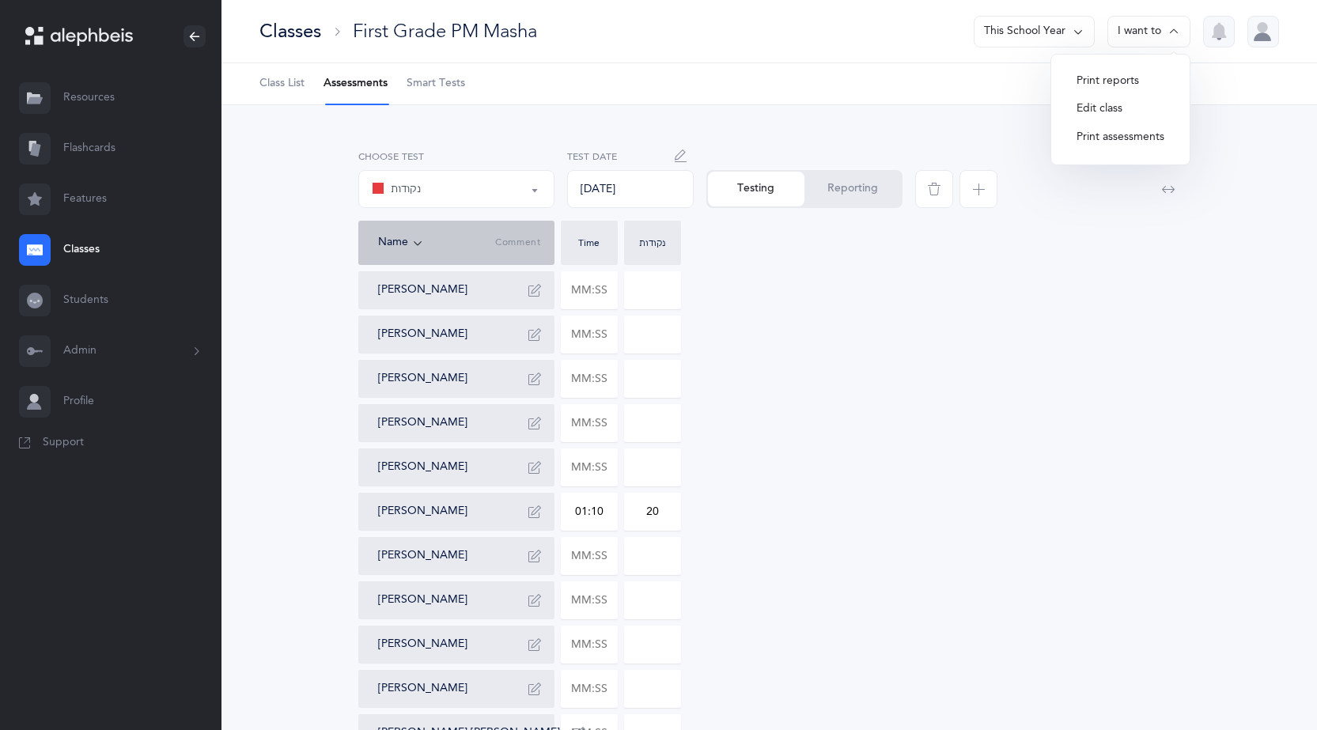
click at [1069, 236] on div "Name Comment Time נקודות" at bounding box center [769, 243] width 822 height 44
click at [976, 185] on icon "button" at bounding box center [978, 189] width 13 height 13
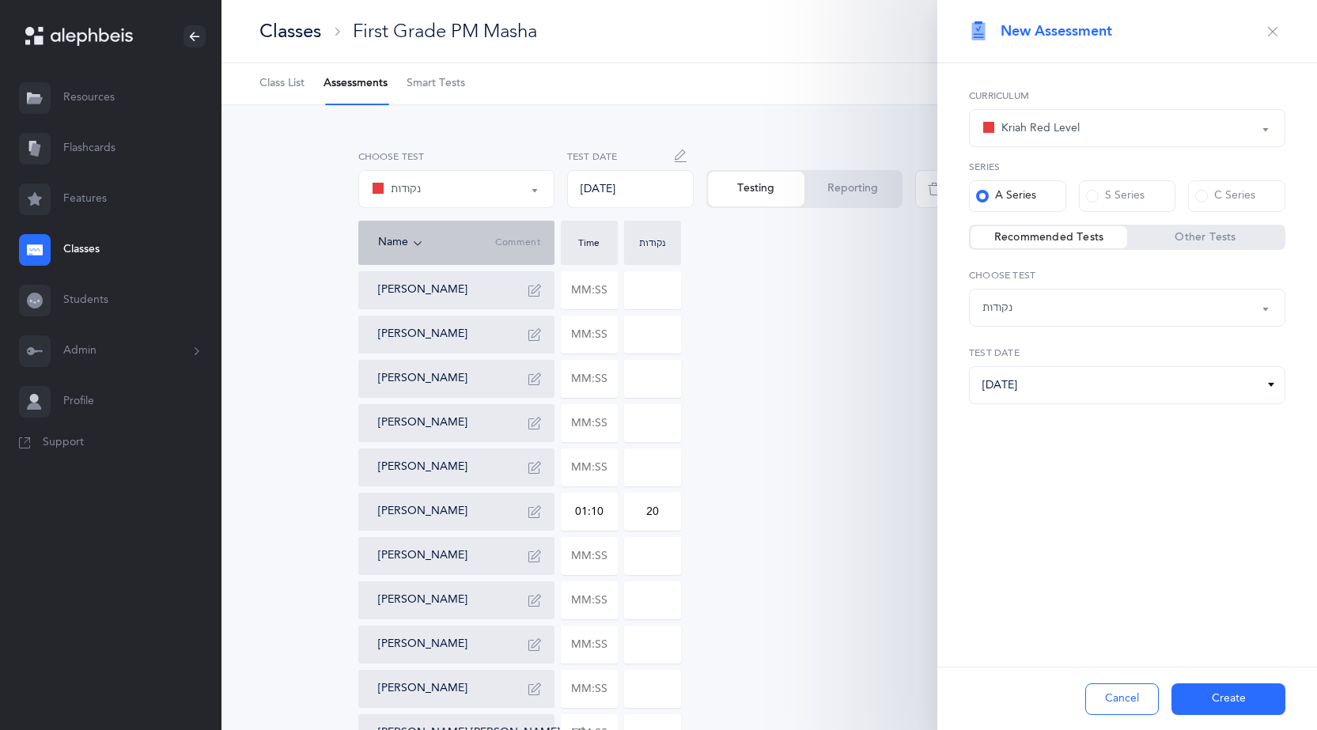
click at [1143, 304] on div "נקודות" at bounding box center [1126, 307] width 289 height 27
click at [1045, 425] on link "אותיות ונקודות L2" at bounding box center [1126, 419] width 289 height 32
select select "9"
click at [1225, 700] on button "Create" at bounding box center [1228, 699] width 114 height 32
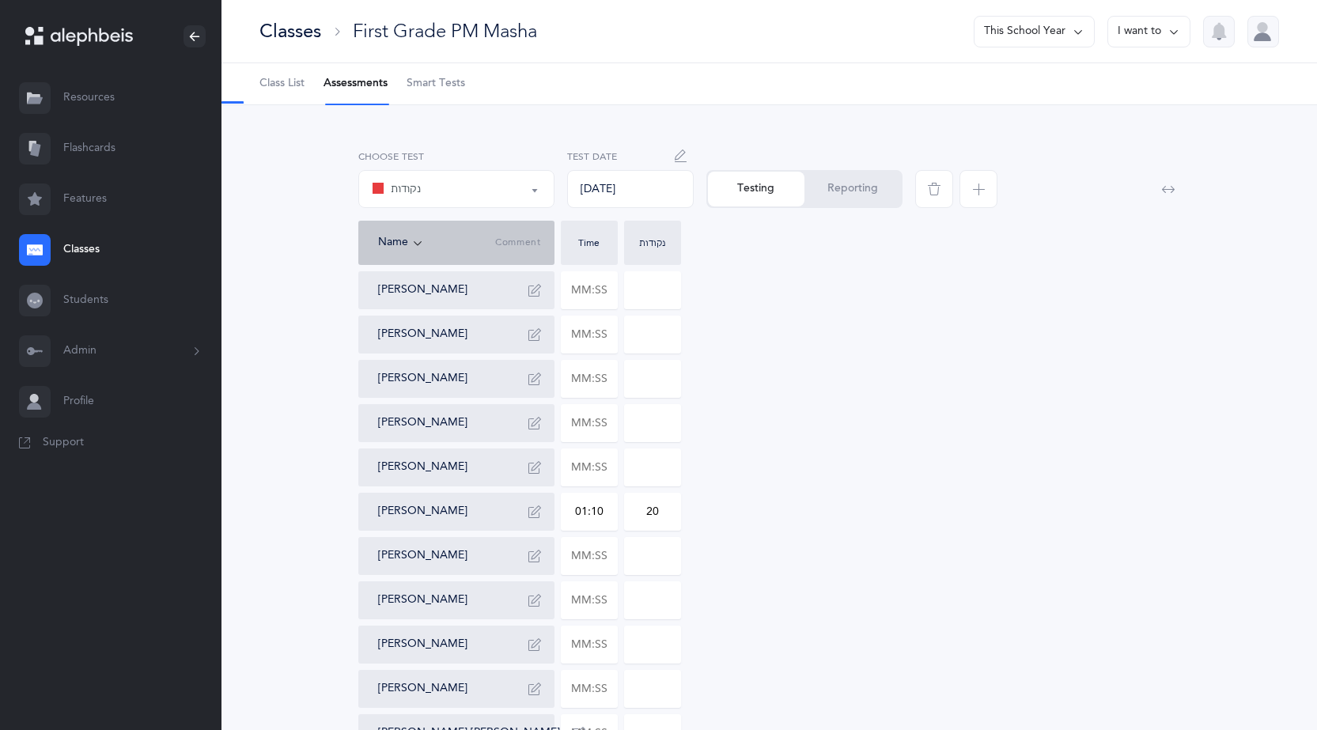
select select "9"
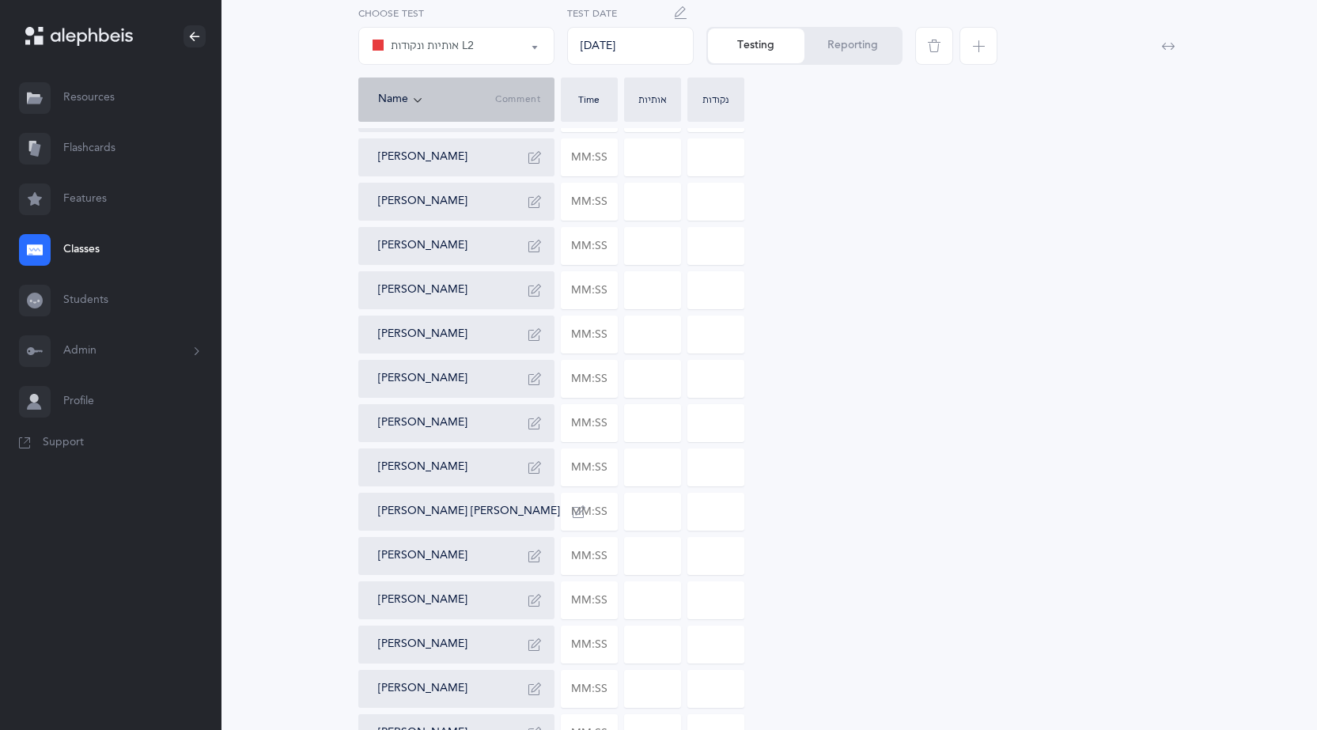
scroll to position [237, 0]
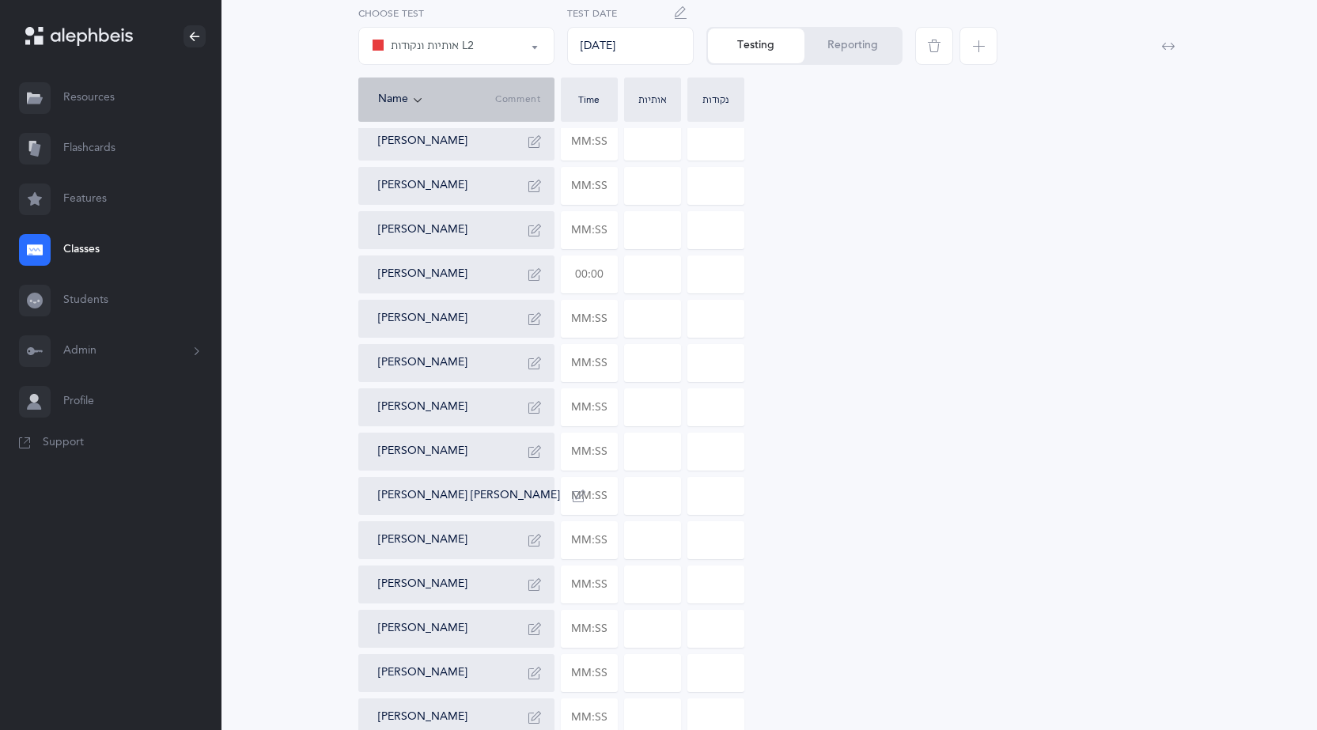
click at [582, 267] on input "text" at bounding box center [588, 274] width 55 height 36
type input "03:56"
type input "0"
click at [640, 275] on input "0" at bounding box center [652, 274] width 55 height 36
type input "10"
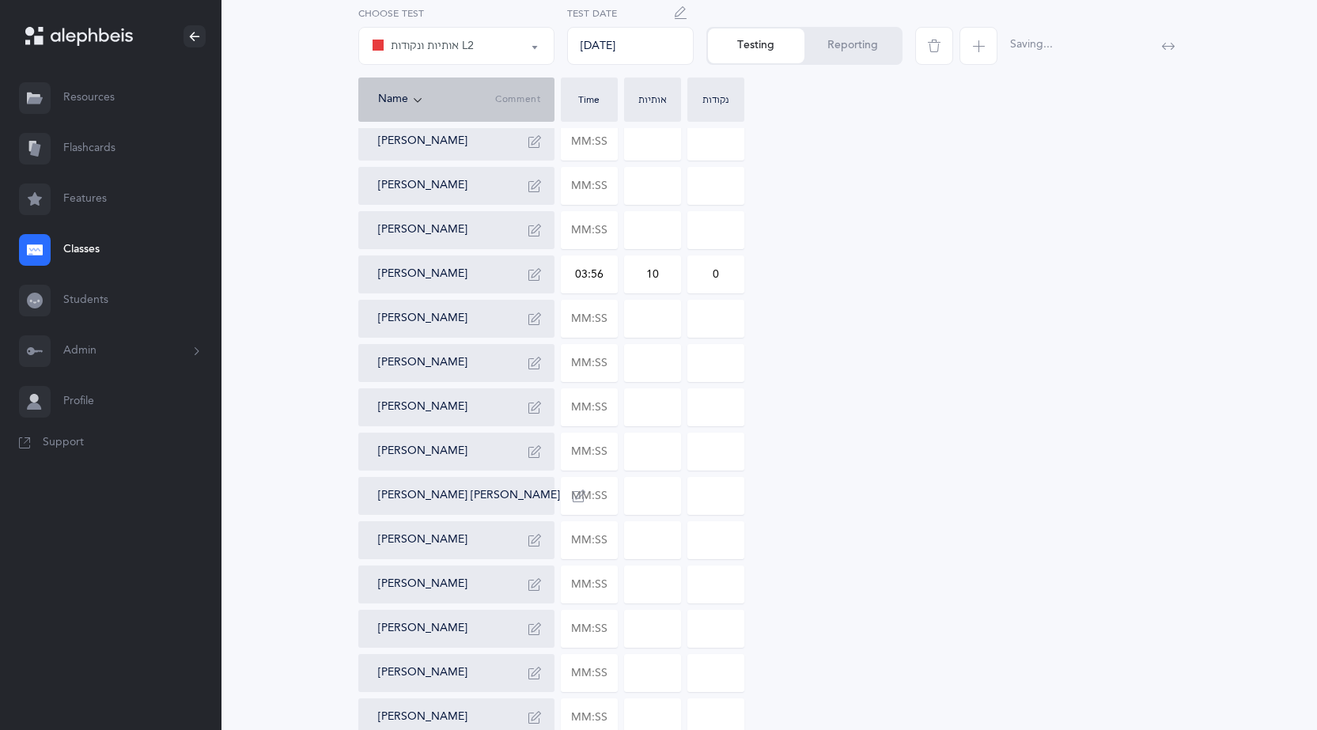
drag, startPoint x: 701, startPoint y: 277, endPoint x: 777, endPoint y: 275, distance: 75.9
type input "21"
click at [859, 35] on button "Reporting" at bounding box center [852, 45] width 96 height 35
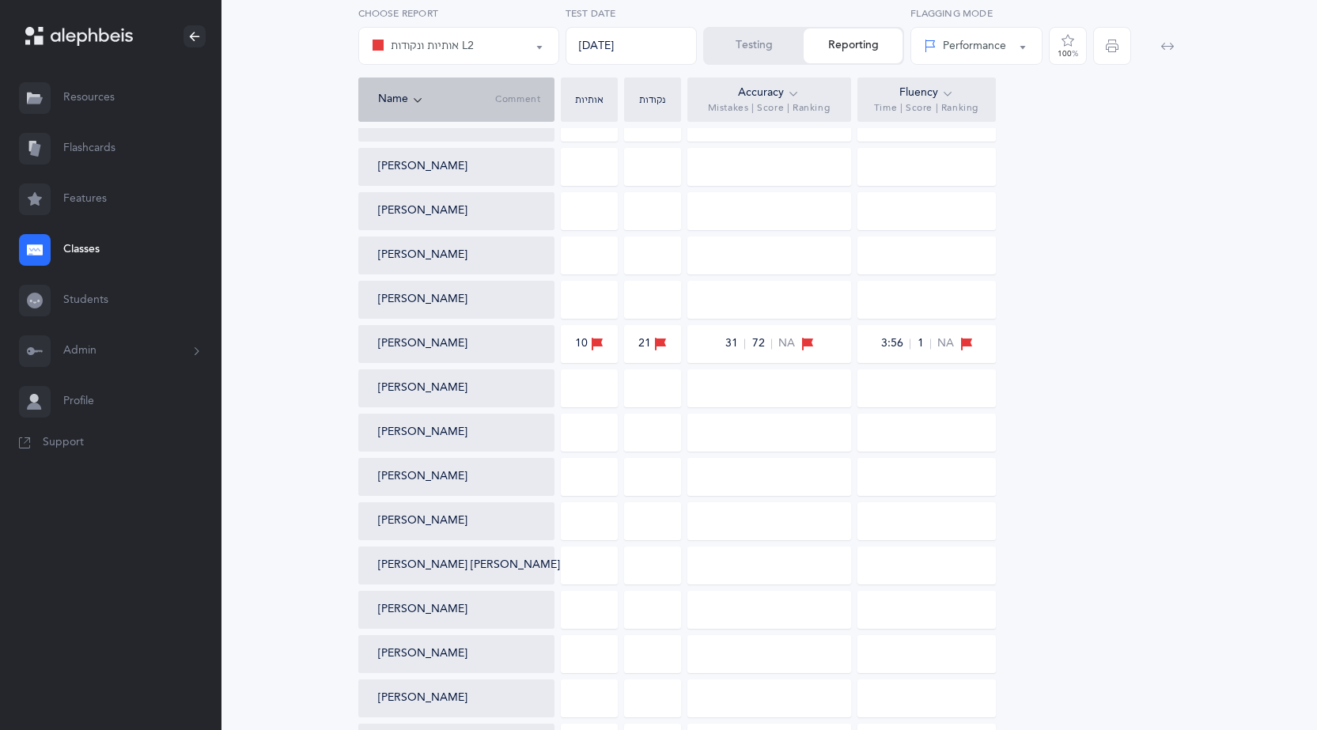
click at [497, 40] on div "אותיות ונקודות L2" at bounding box center [459, 45] width 174 height 27
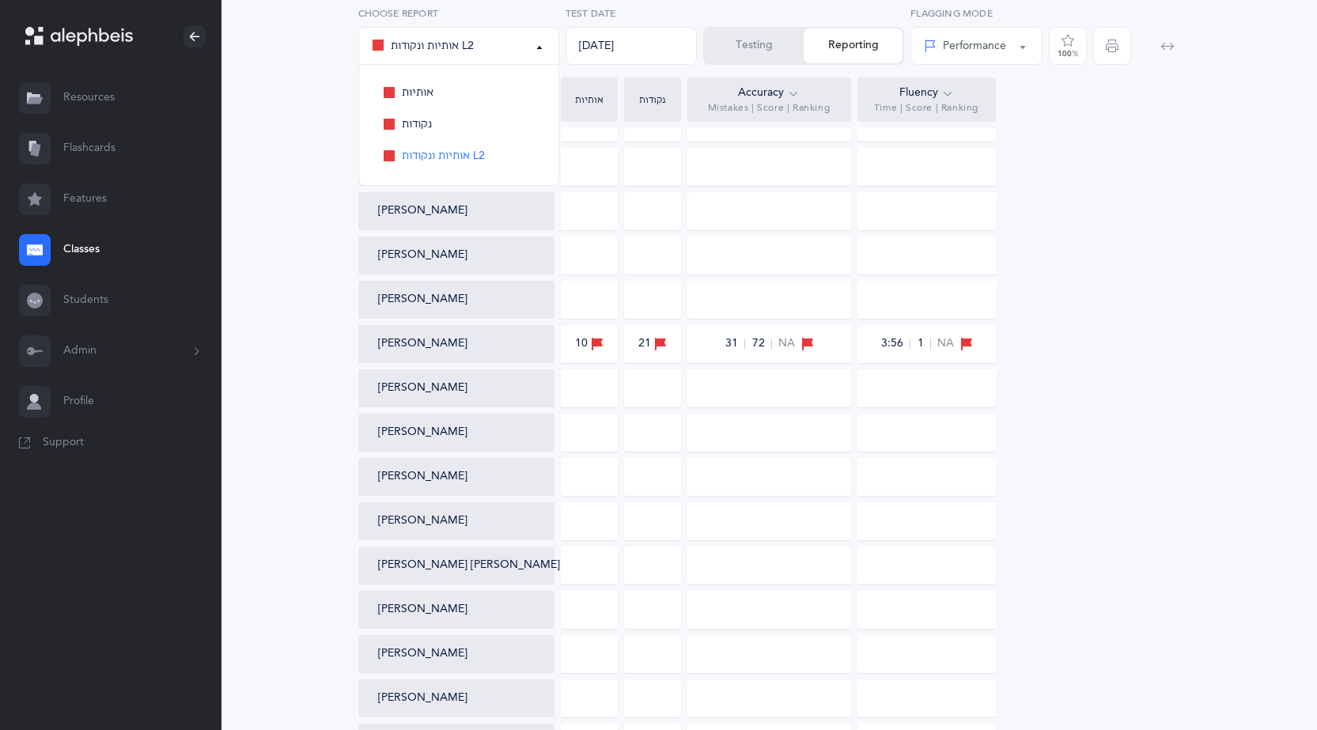
click at [497, 40] on div "אותיות ונקודות L2" at bounding box center [459, 45] width 174 height 27
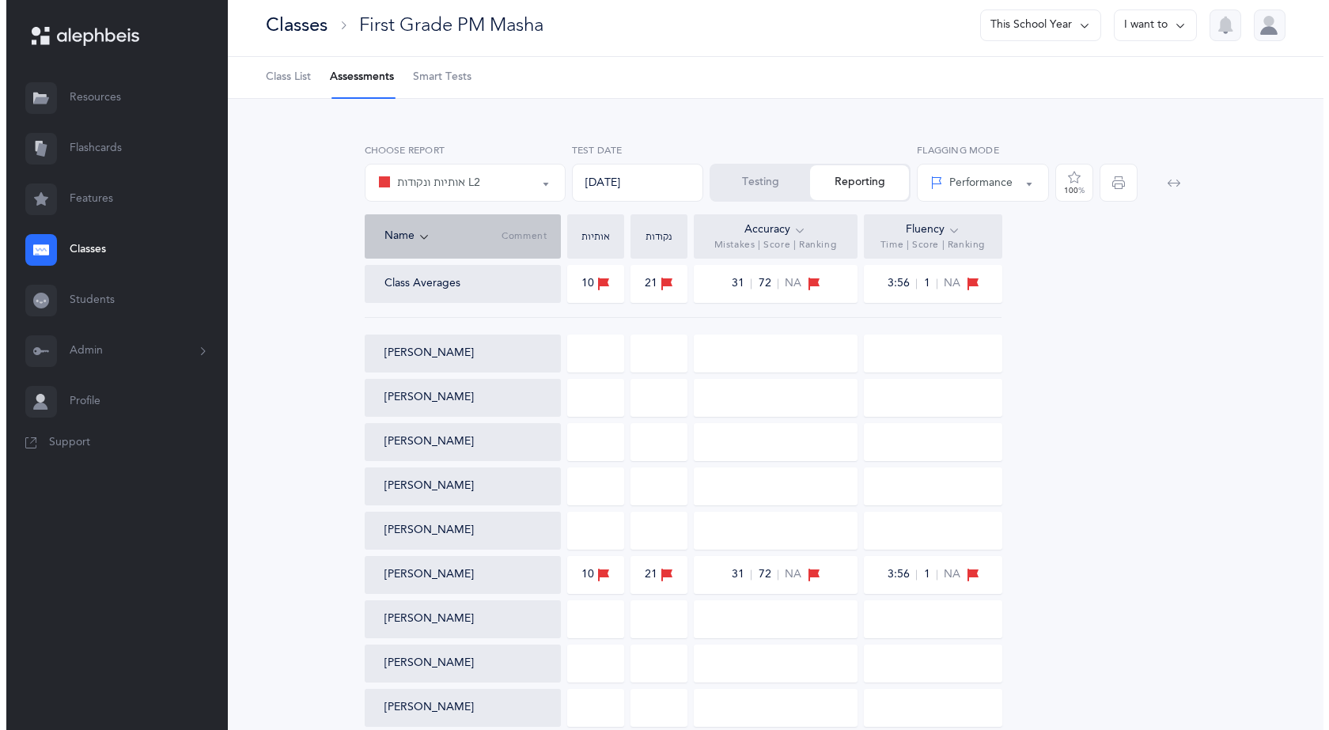
scroll to position [0, 0]
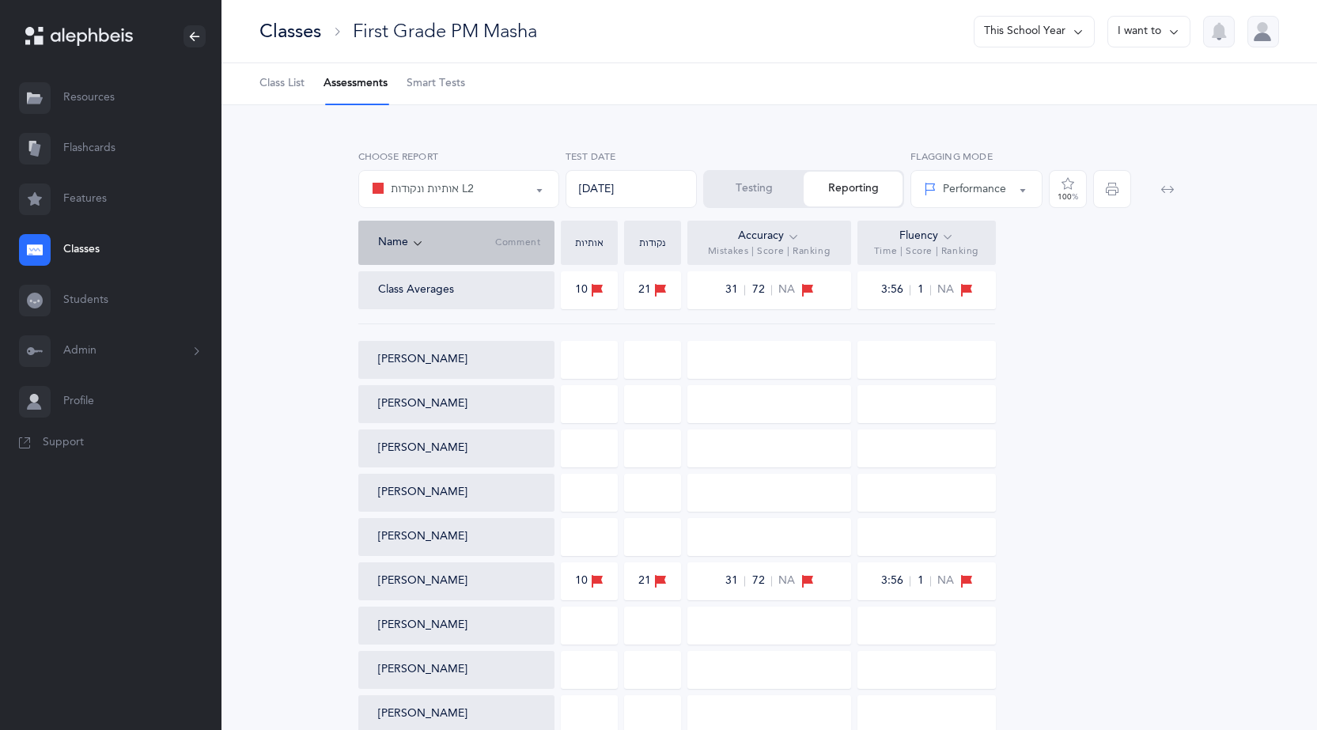
click at [1148, 34] on button "I want to" at bounding box center [1148, 32] width 83 height 32
click at [697, 198] on div "[DATE]" at bounding box center [631, 189] width 132 height 38
click at [782, 191] on button "Testing" at bounding box center [754, 189] width 99 height 35
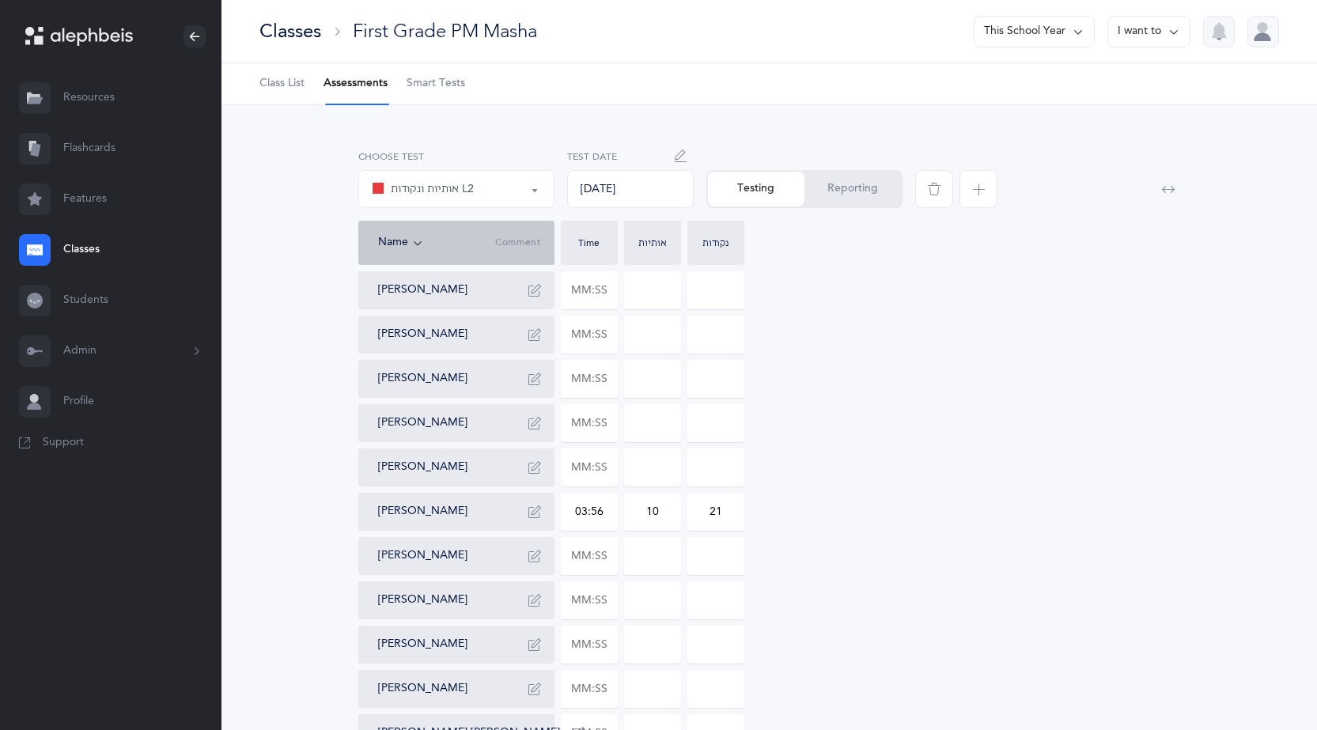
click at [984, 186] on icon "button" at bounding box center [978, 189] width 13 height 13
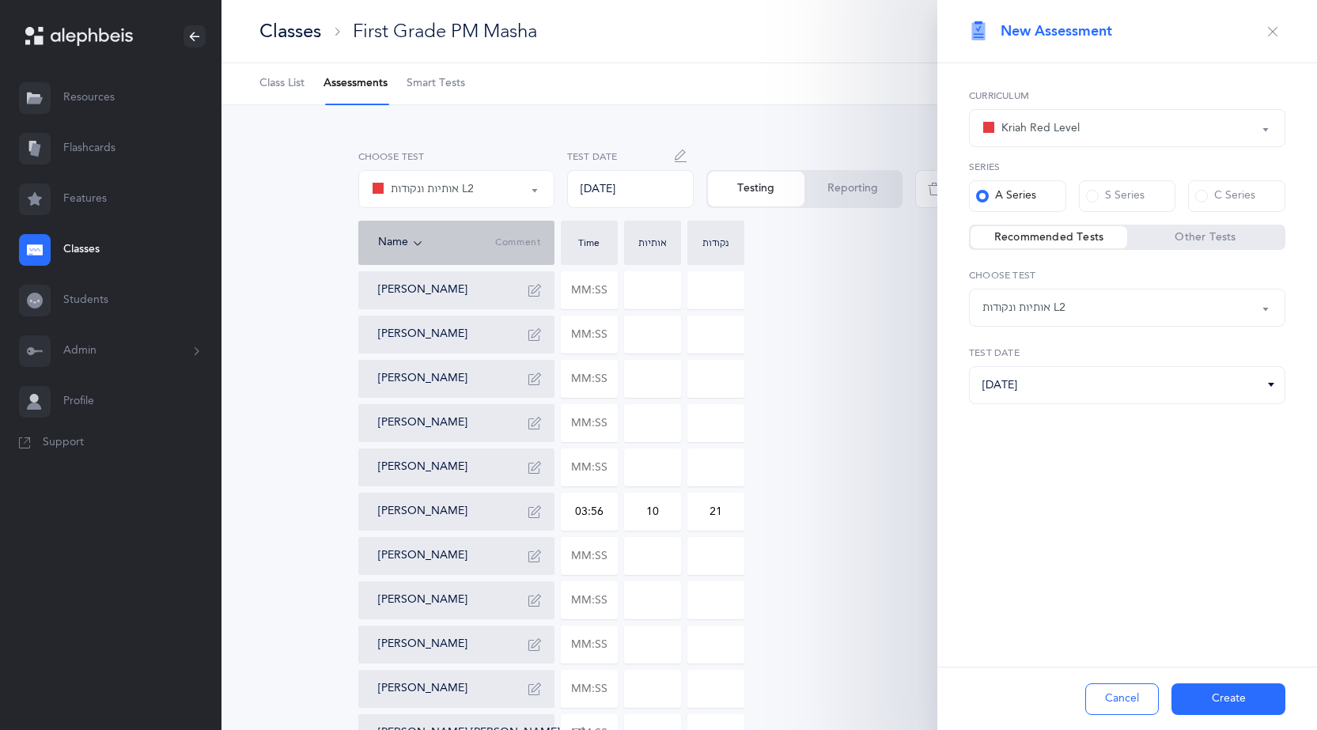
click at [1079, 315] on div "אותיות ונקודות L2" at bounding box center [1126, 307] width 289 height 27
click at [1100, 444] on span "Blended Endings & Silent Letters" at bounding box center [1076, 450] width 166 height 14
select select "5"
click at [1232, 696] on button "Create" at bounding box center [1228, 699] width 114 height 32
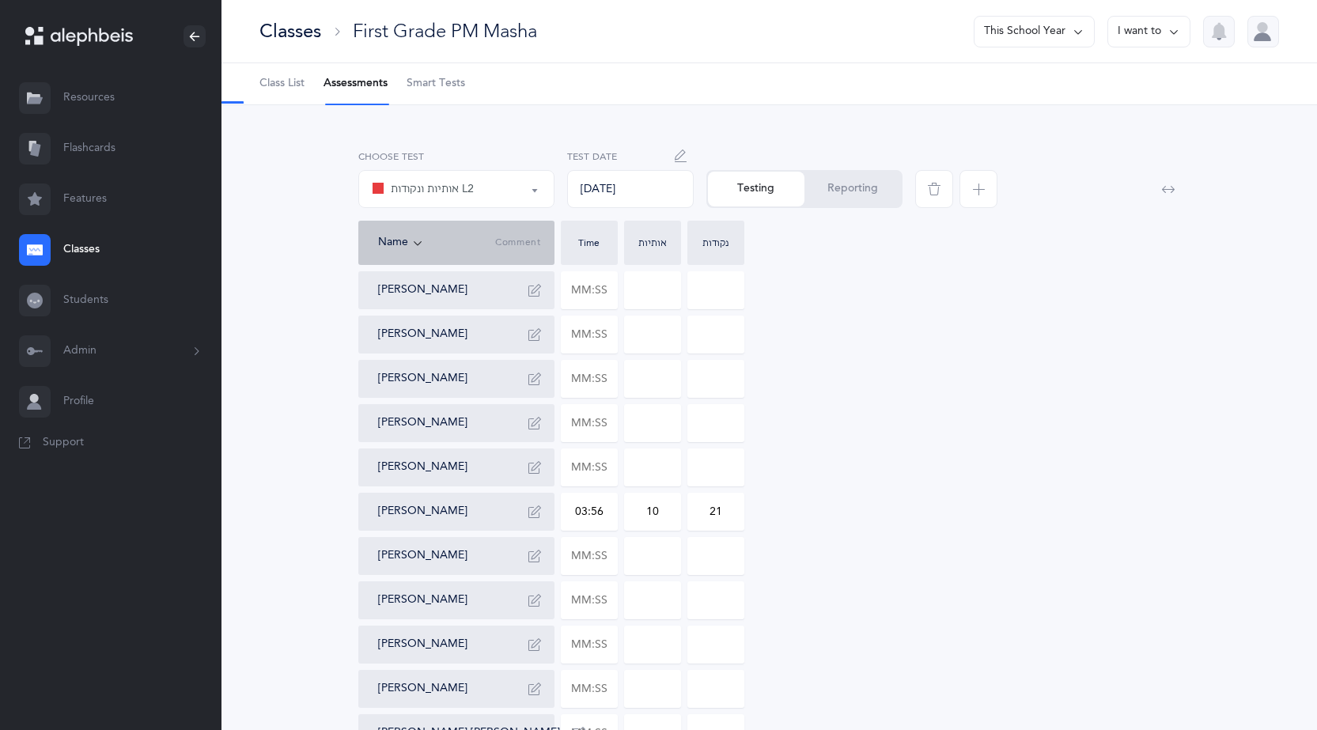
select select "5"
click at [569, 511] on input "text" at bounding box center [588, 511] width 55 height 36
type input "03:03"
type input "0"
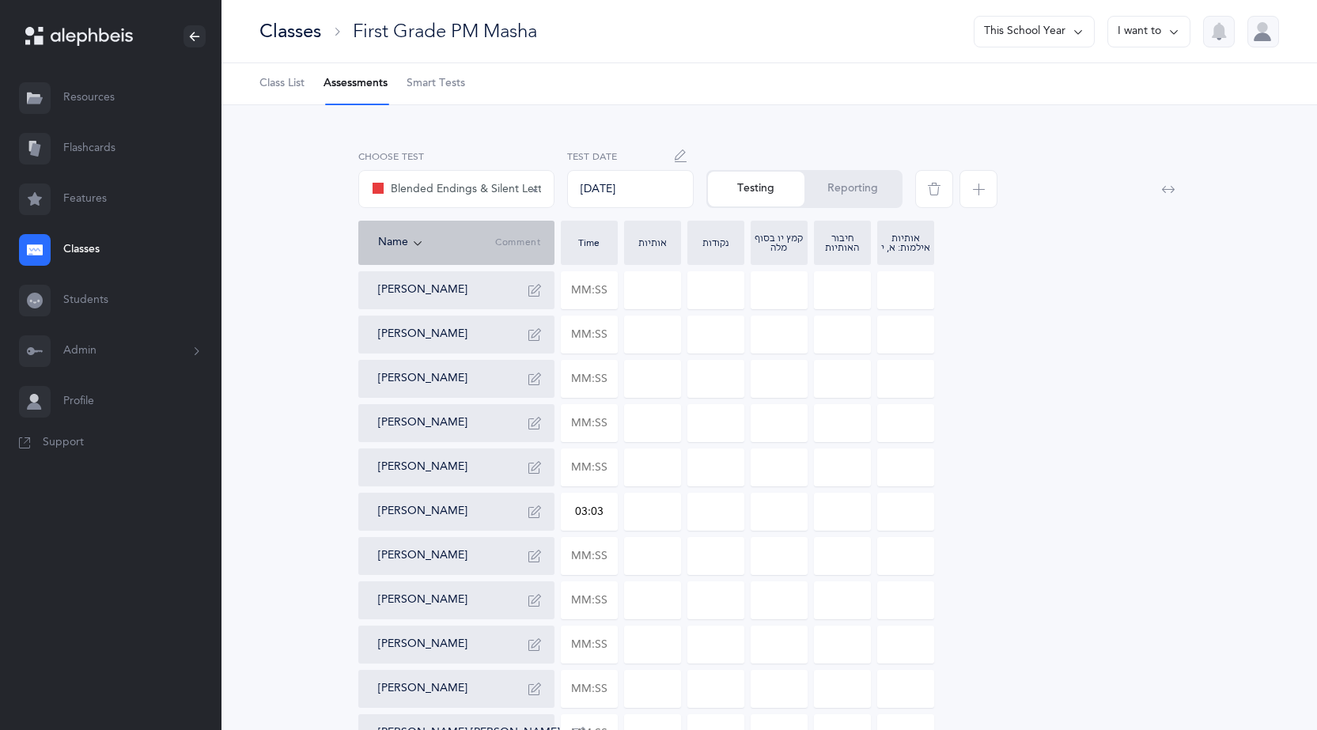
type input "0"
click at [632, 512] on input "0" at bounding box center [652, 511] width 55 height 36
drag, startPoint x: 657, startPoint y: 509, endPoint x: 598, endPoint y: 493, distance: 61.4
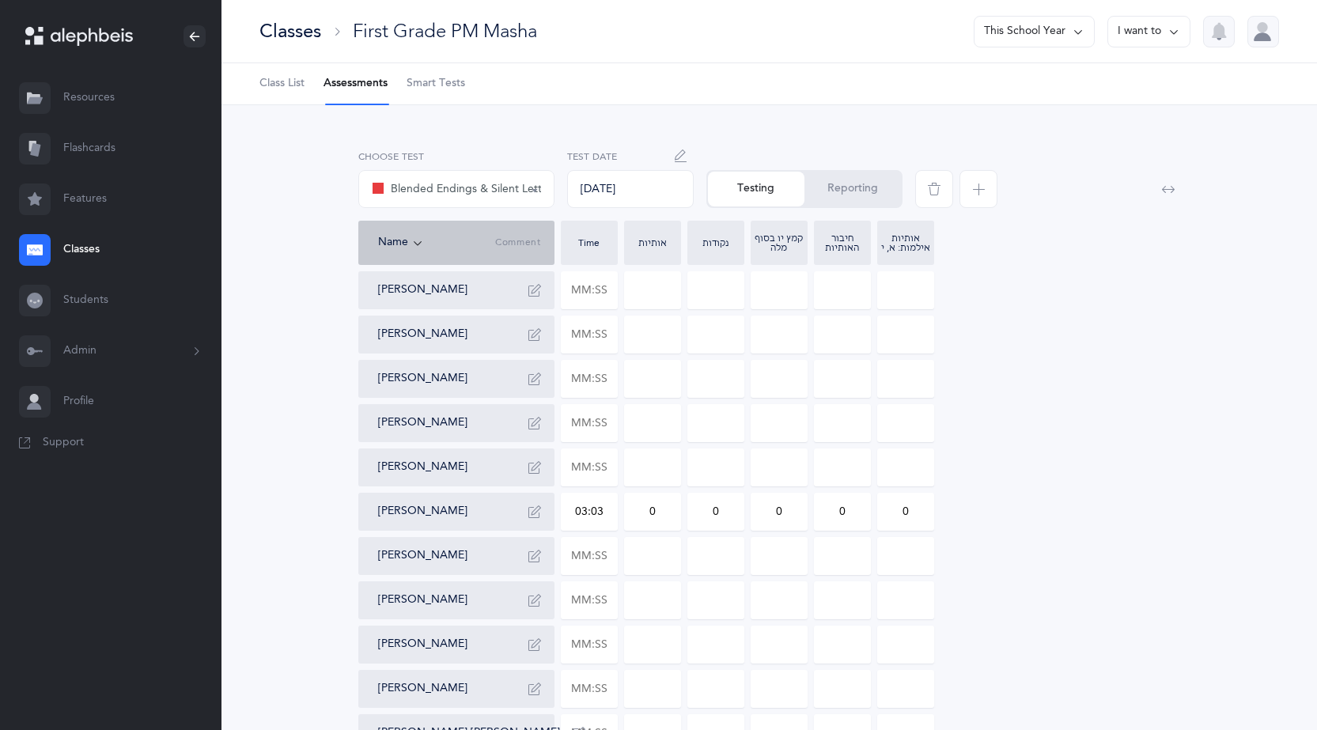
type input "11"
drag, startPoint x: 705, startPoint y: 507, endPoint x: 751, endPoint y: 514, distance: 46.4
type input "9"
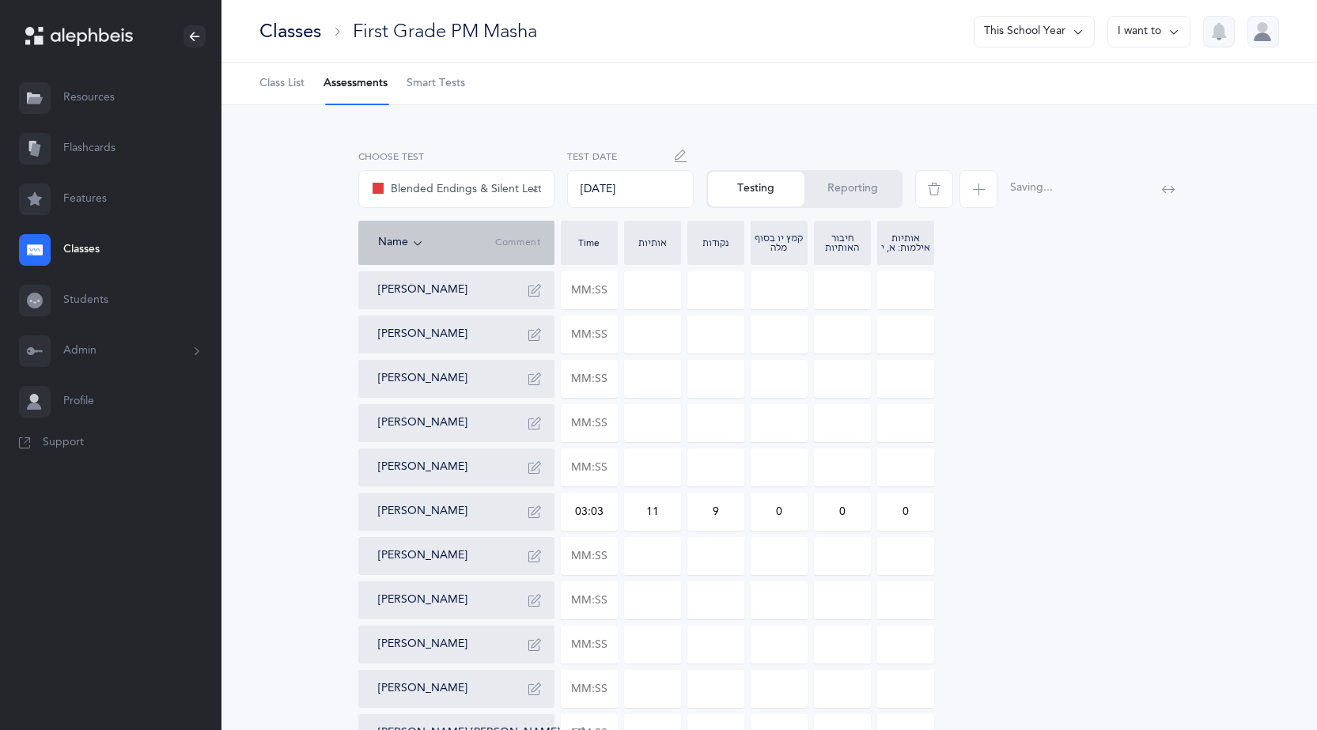
drag, startPoint x: 770, startPoint y: 507, endPoint x: 841, endPoint y: 497, distance: 71.8
type input "2"
drag, startPoint x: 835, startPoint y: 508, endPoint x: 857, endPoint y: 513, distance: 22.6
click at [857, 513] on input "0" at bounding box center [842, 511] width 55 height 36
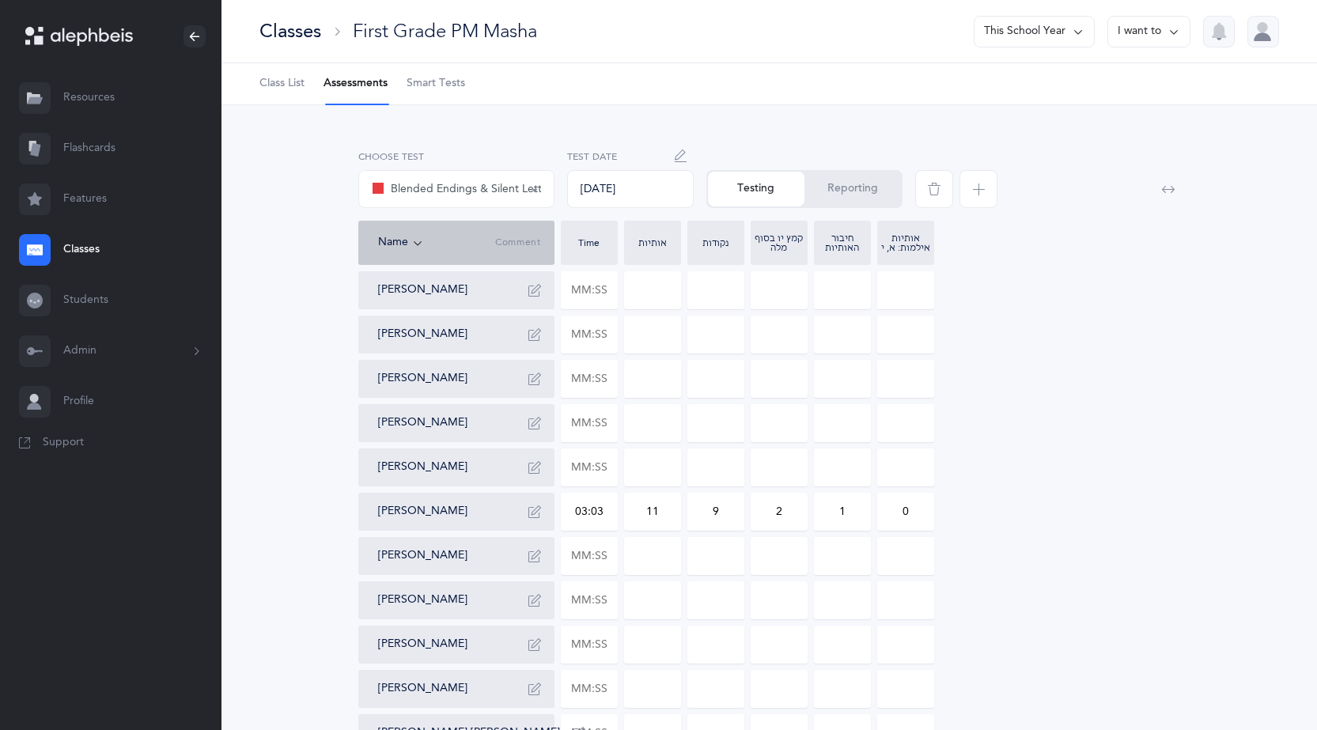
drag, startPoint x: 862, startPoint y: 516, endPoint x: 640, endPoint y: 516, distance: 222.2
type input "0"
drag, startPoint x: 900, startPoint y: 508, endPoint x: 920, endPoint y: 505, distance: 20.0
click at [920, 505] on input "0" at bounding box center [905, 511] width 55 height 36
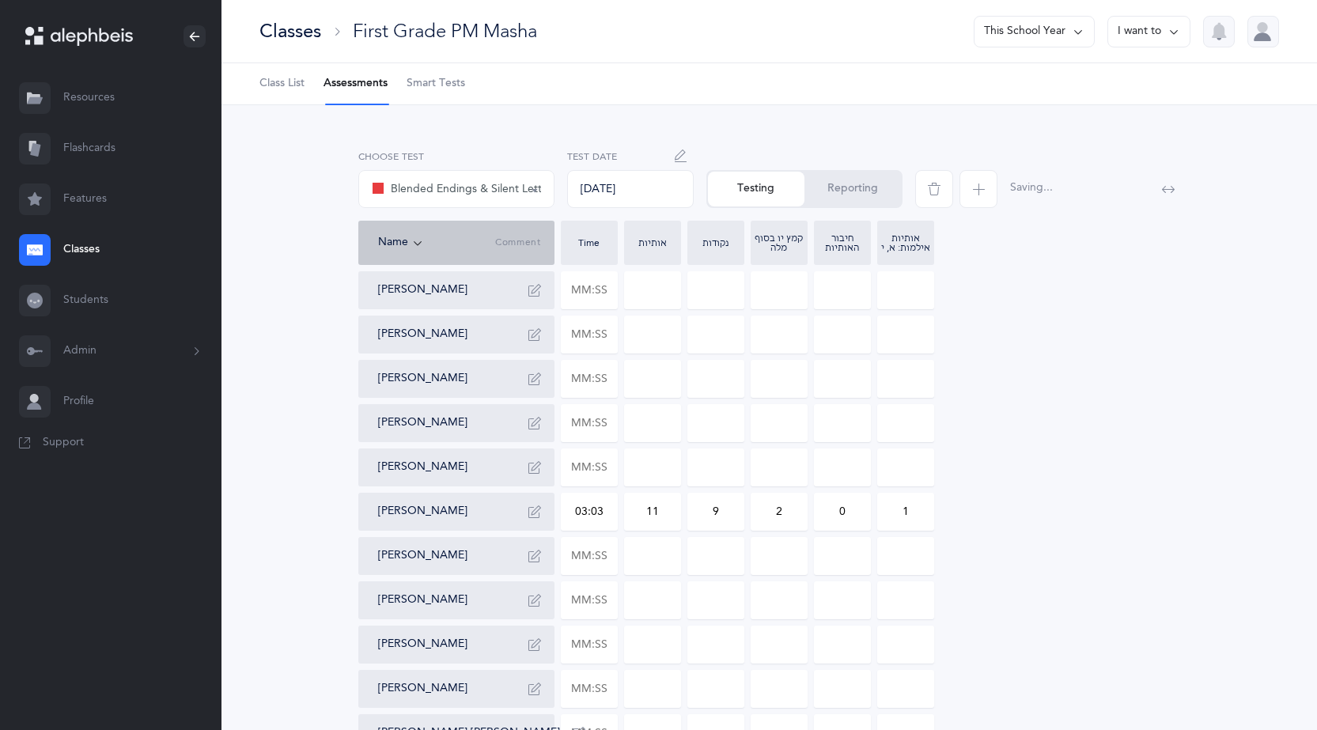
type input "1"
drag, startPoint x: 995, startPoint y: 422, endPoint x: 943, endPoint y: 175, distance: 253.0
click at [852, 190] on button "Reporting" at bounding box center [852, 189] width 96 height 35
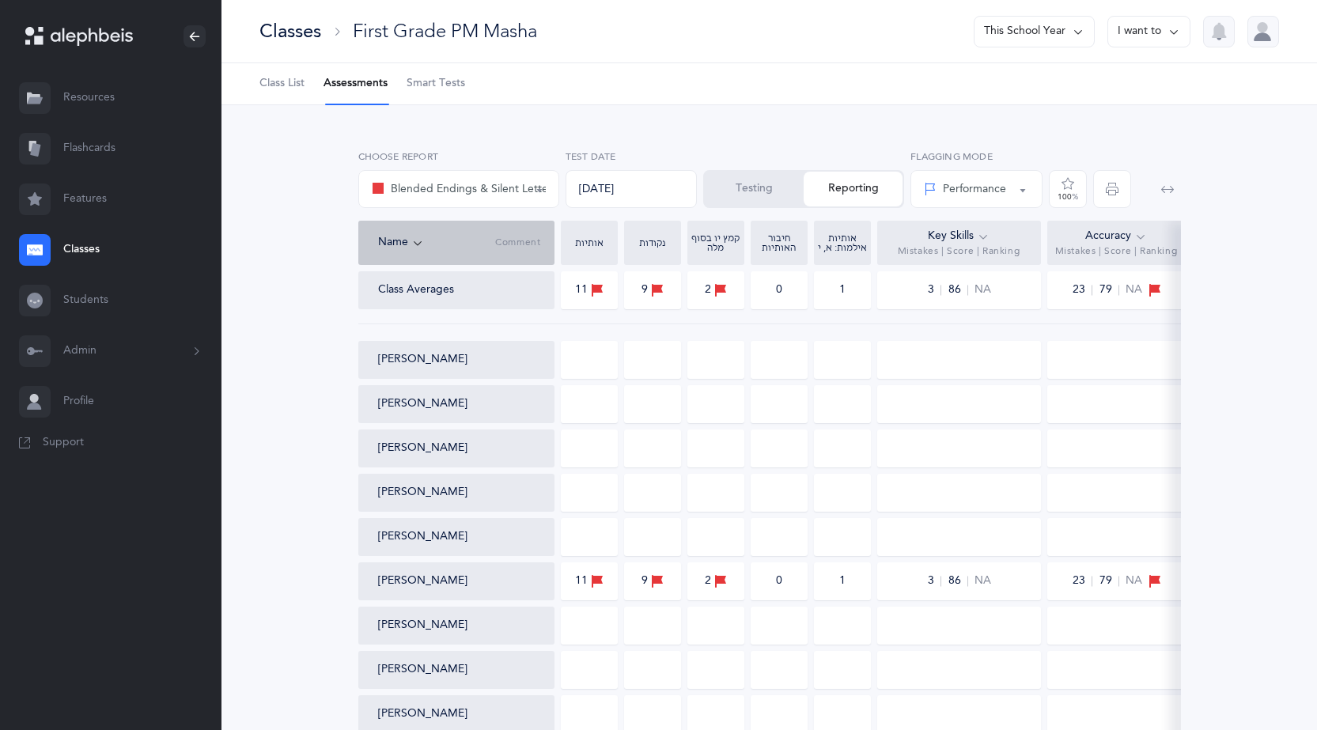
click at [294, 33] on div "Classes" at bounding box center [290, 31] width 62 height 26
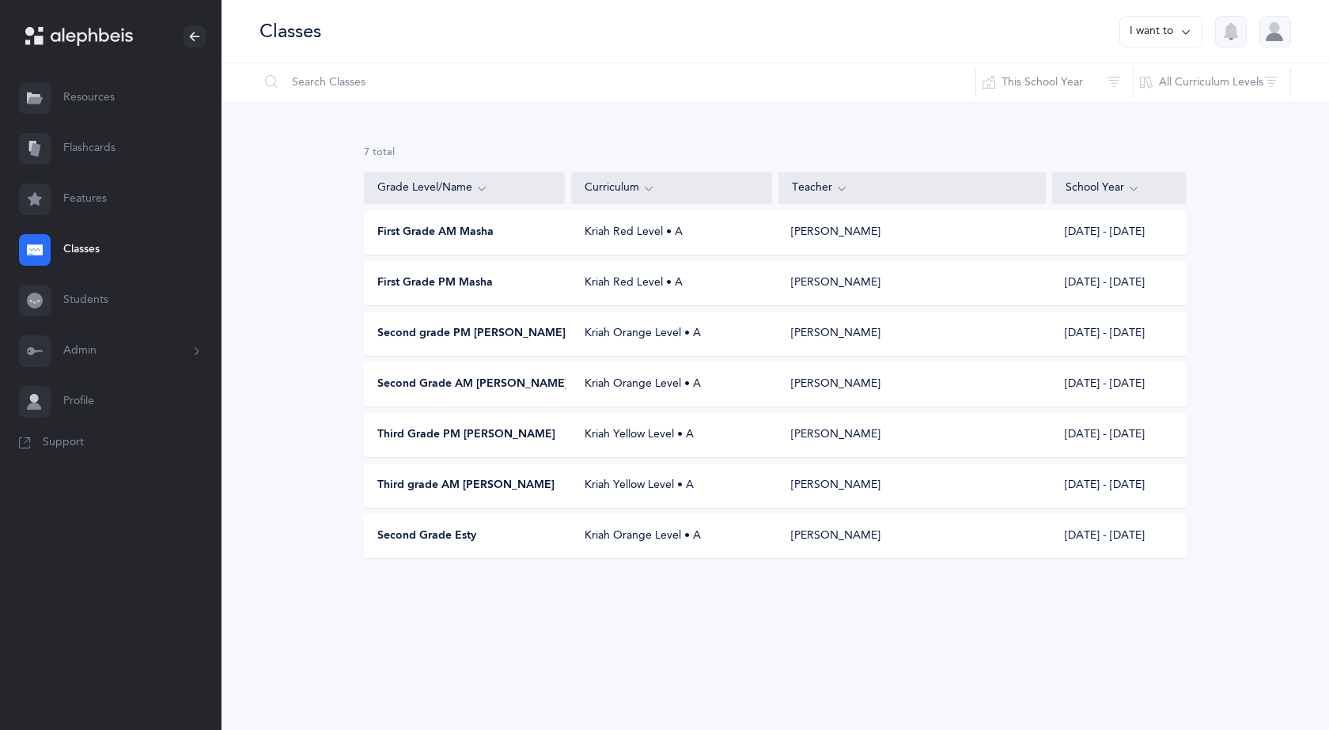
click at [1179, 28] on icon at bounding box center [1185, 31] width 13 height 17
click at [1157, 104] on button "Add new" at bounding box center [1145, 109] width 88 height 28
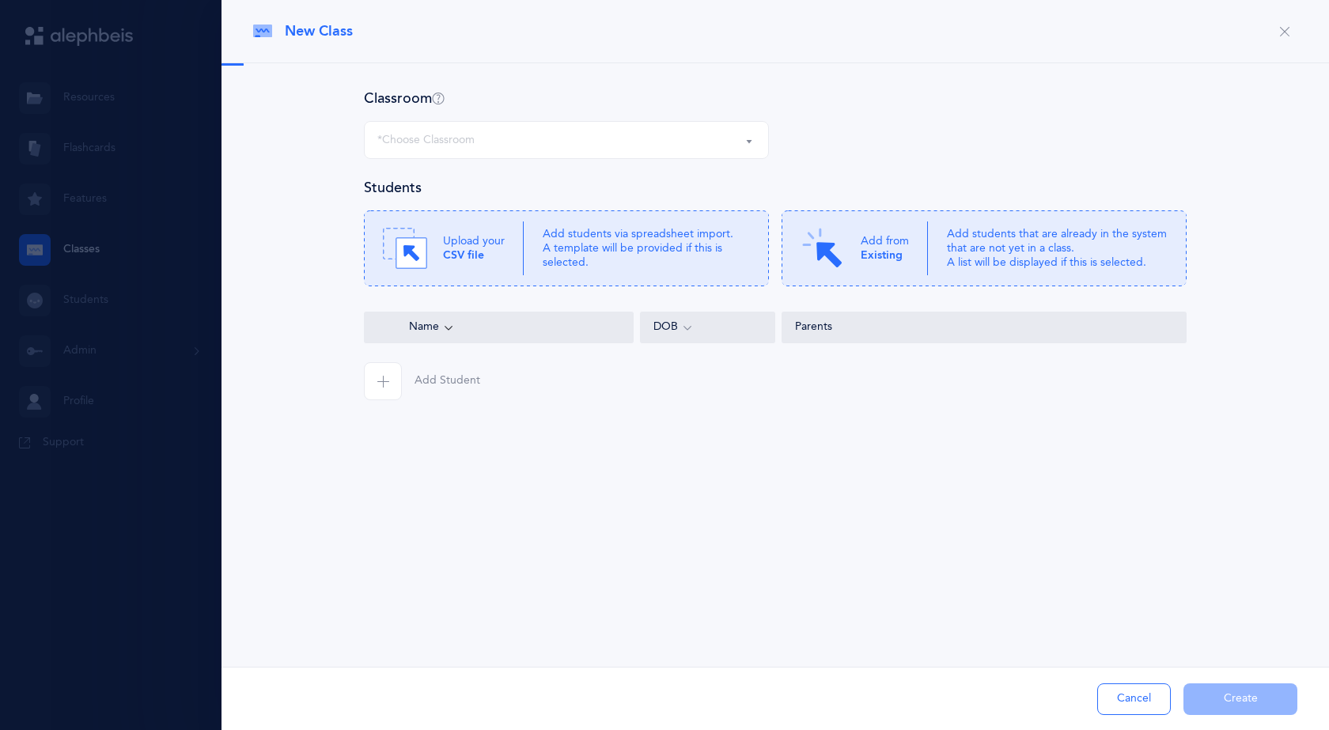
click at [463, 142] on div "*Choose Classroom" at bounding box center [425, 140] width 97 height 17
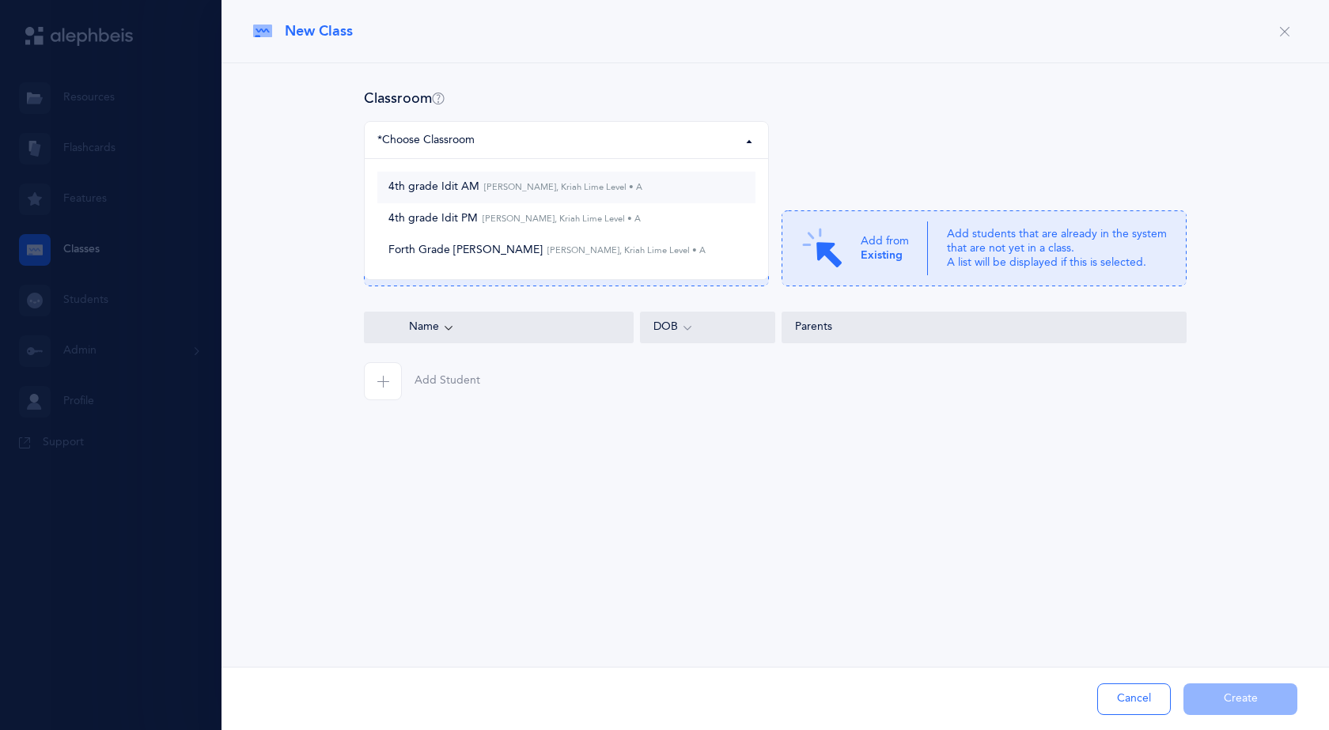
click at [469, 188] on span "4th grade Idit AM [PERSON_NAME], Kriah Lime Level • A" at bounding box center [515, 187] width 254 height 14
select select "987"
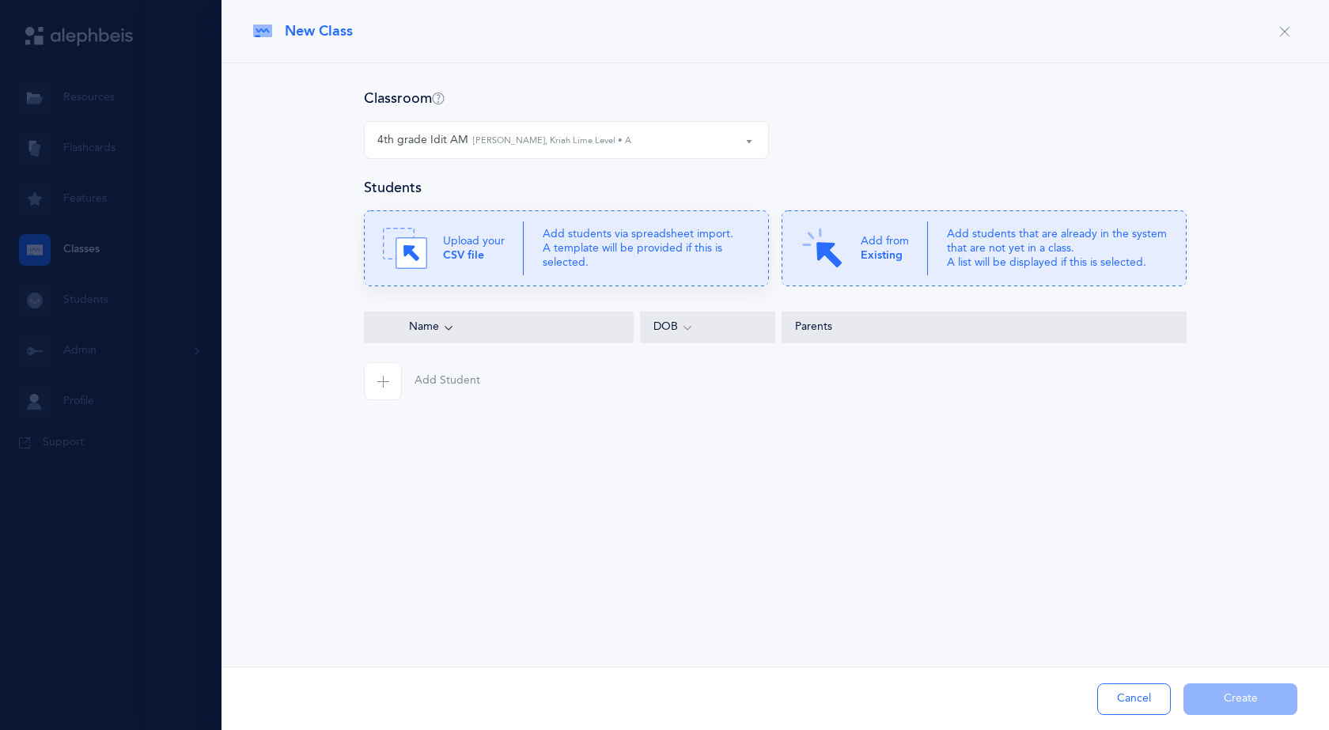
click at [540, 248] on icon at bounding box center [566, 248] width 405 height 76
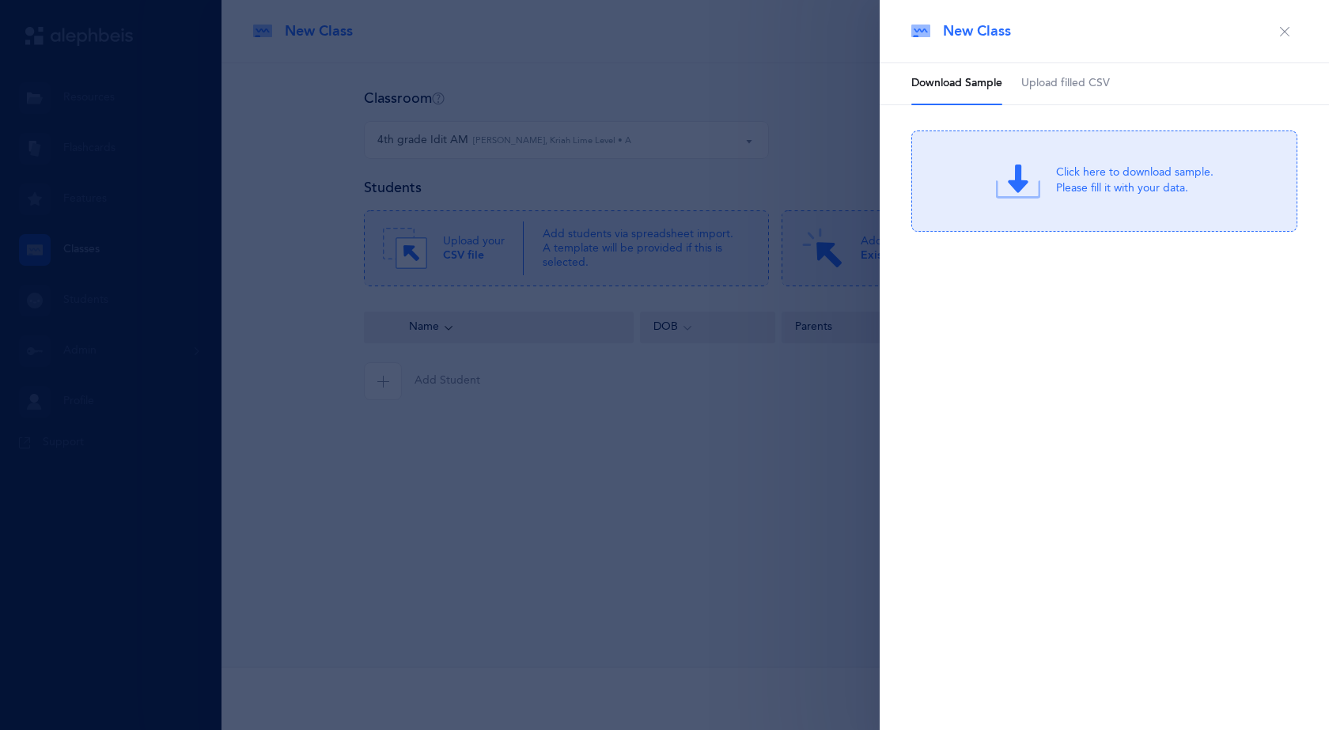
click at [1098, 85] on span "Upload filled CSV" at bounding box center [1065, 84] width 89 height 16
click at [1090, 160] on div "Drag & drop to upload or Click Here to choose a file" at bounding box center [1104, 181] width 211 height 44
click at [1082, 167] on div "Drag & drop to upload" at bounding box center [1134, 171] width 151 height 20
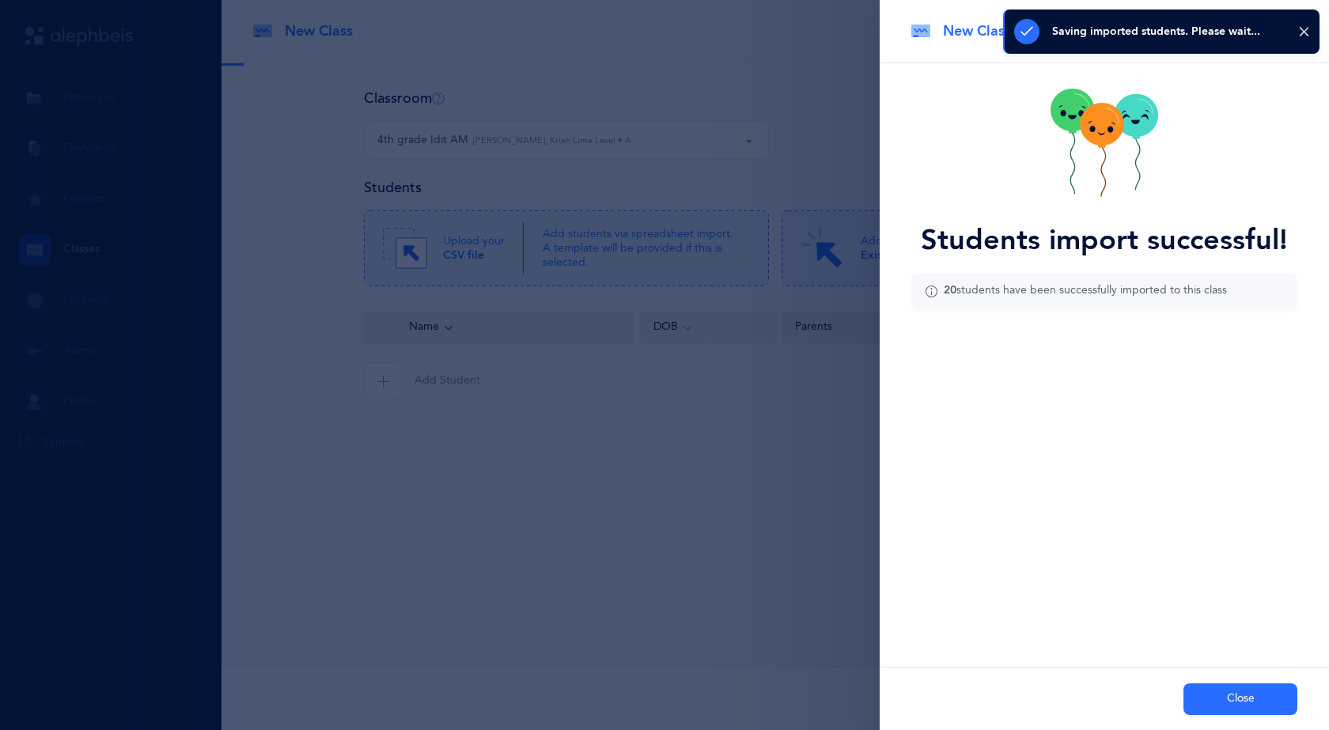
click at [1238, 705] on button "Close" at bounding box center [1240, 699] width 114 height 32
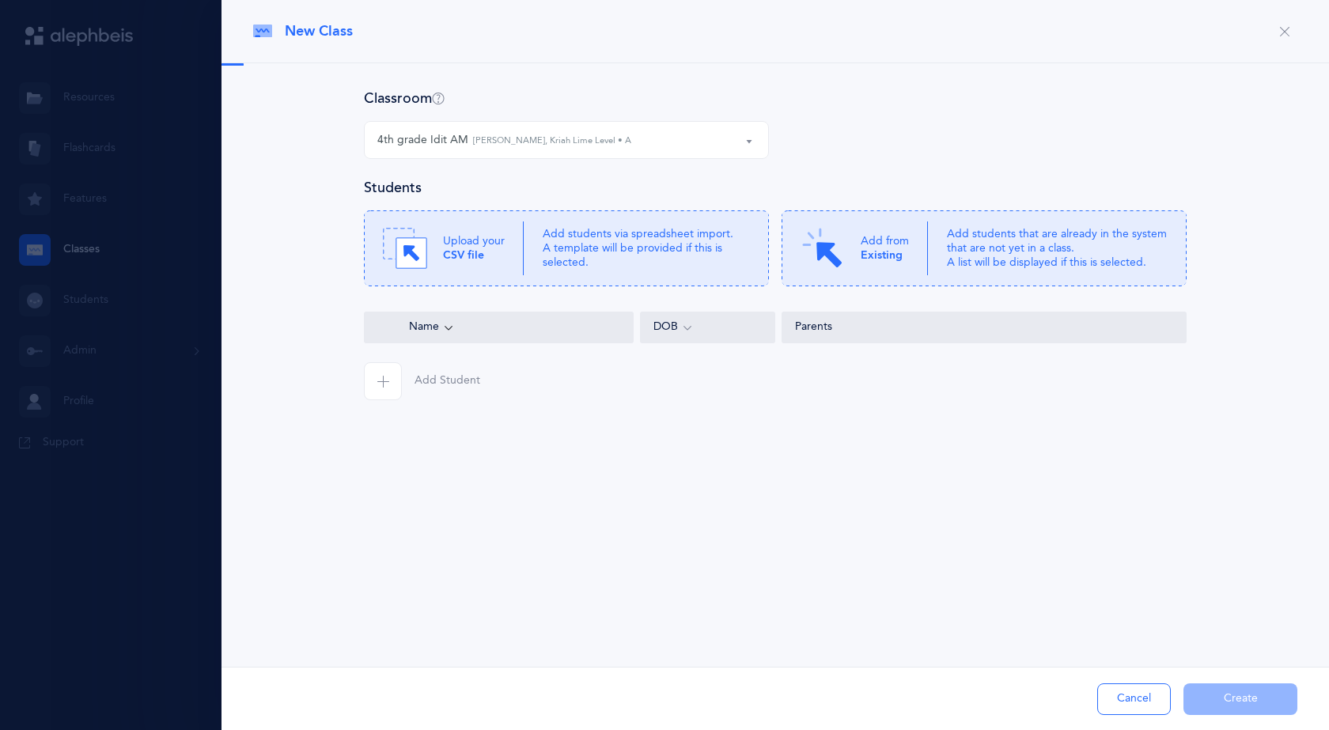
click at [1121, 689] on button "Cancel" at bounding box center [1134, 699] width 74 height 32
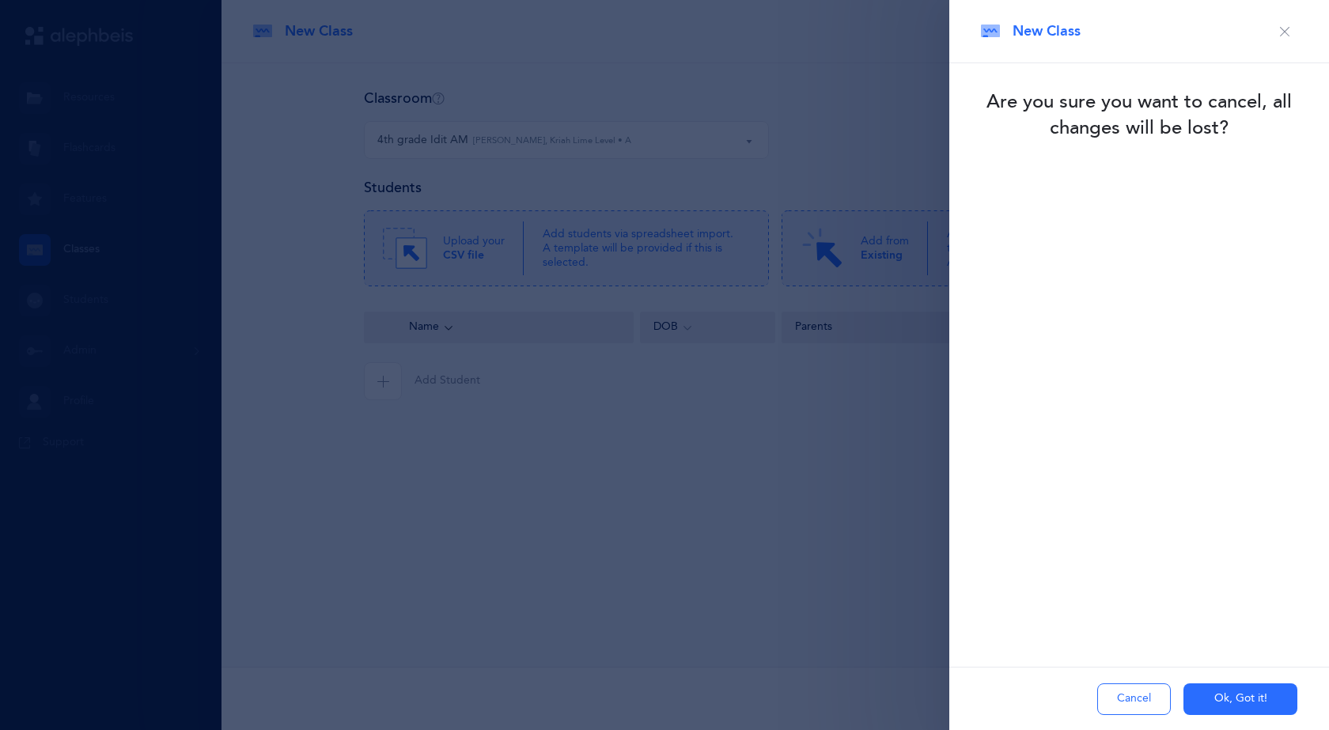
click at [1255, 691] on button "Ok, Got it!" at bounding box center [1240, 699] width 114 height 32
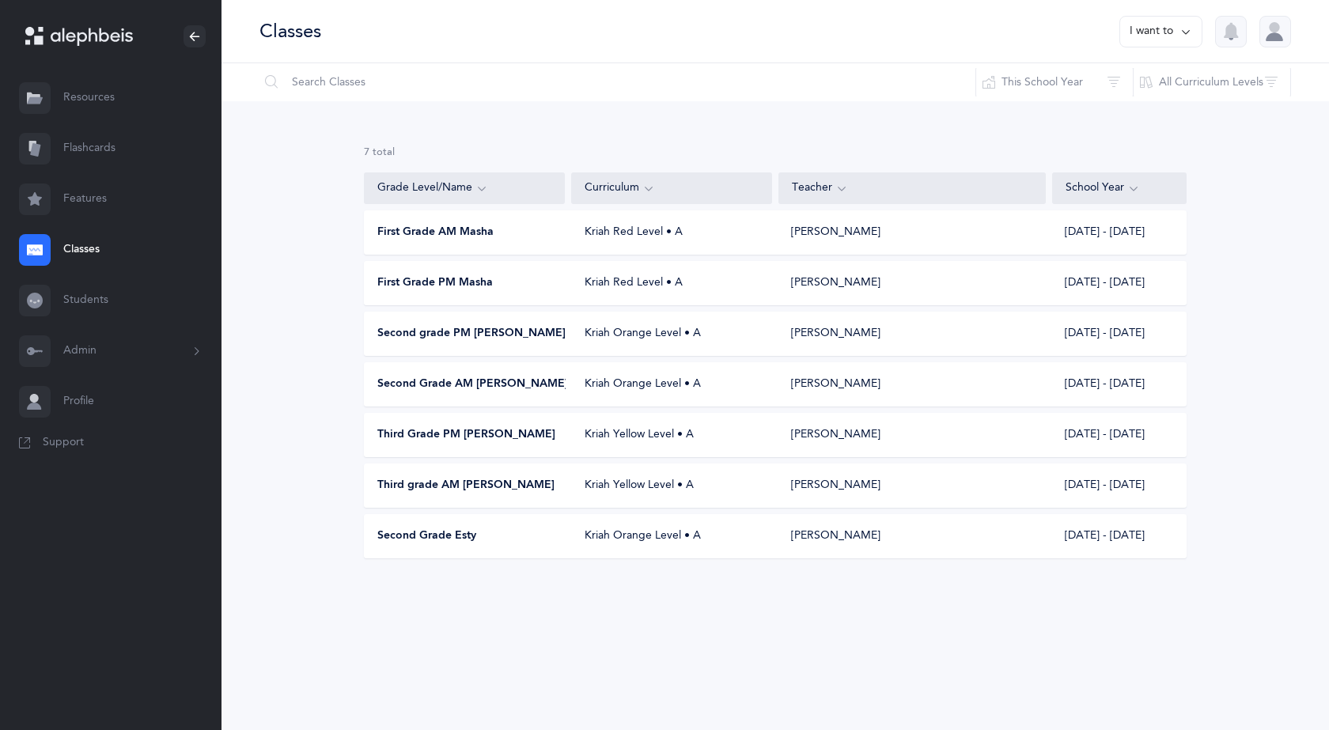
click at [1178, 41] on button "I want to" at bounding box center [1160, 32] width 83 height 32
click at [1150, 101] on button "Add new" at bounding box center [1145, 109] width 88 height 28
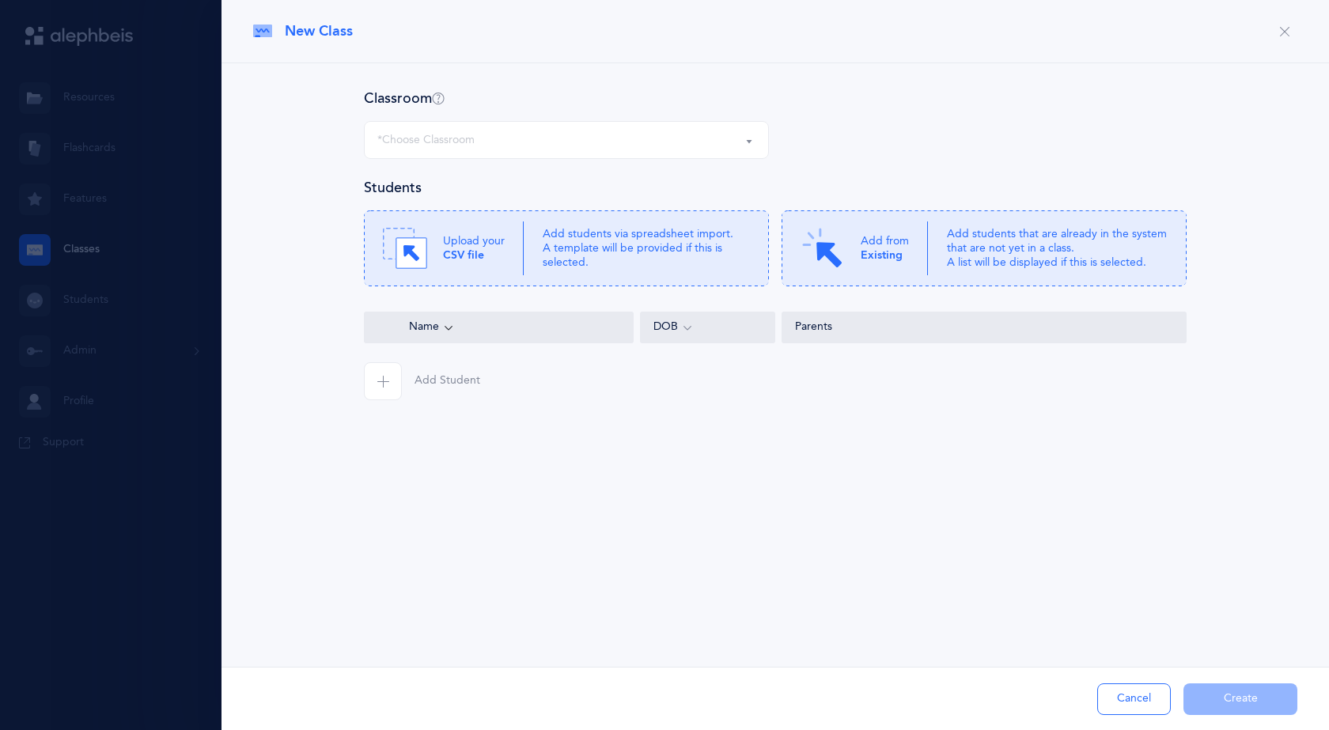
click at [575, 154] on button "*Choose Classroom" at bounding box center [566, 140] width 405 height 38
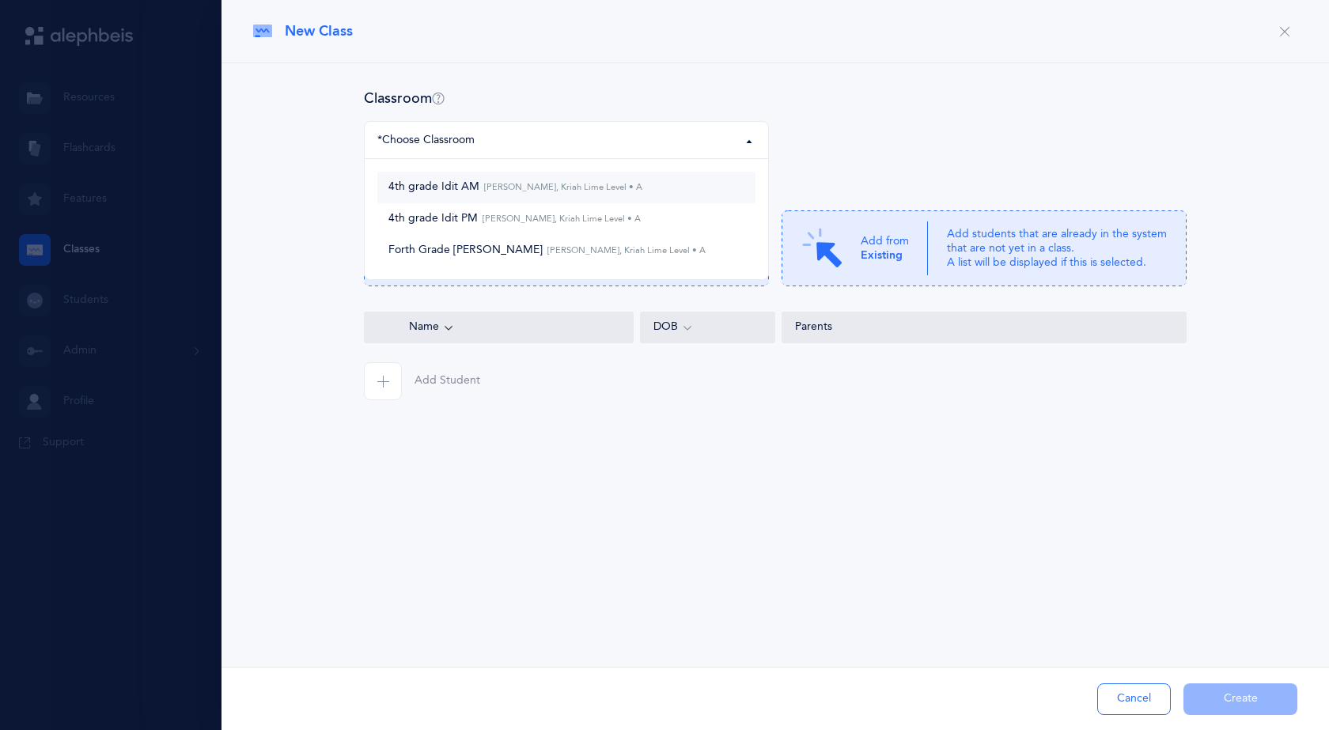
click at [478, 192] on span "4th grade Idit AM [PERSON_NAME], Kriah Lime Level • A" at bounding box center [515, 187] width 254 height 14
select select "987"
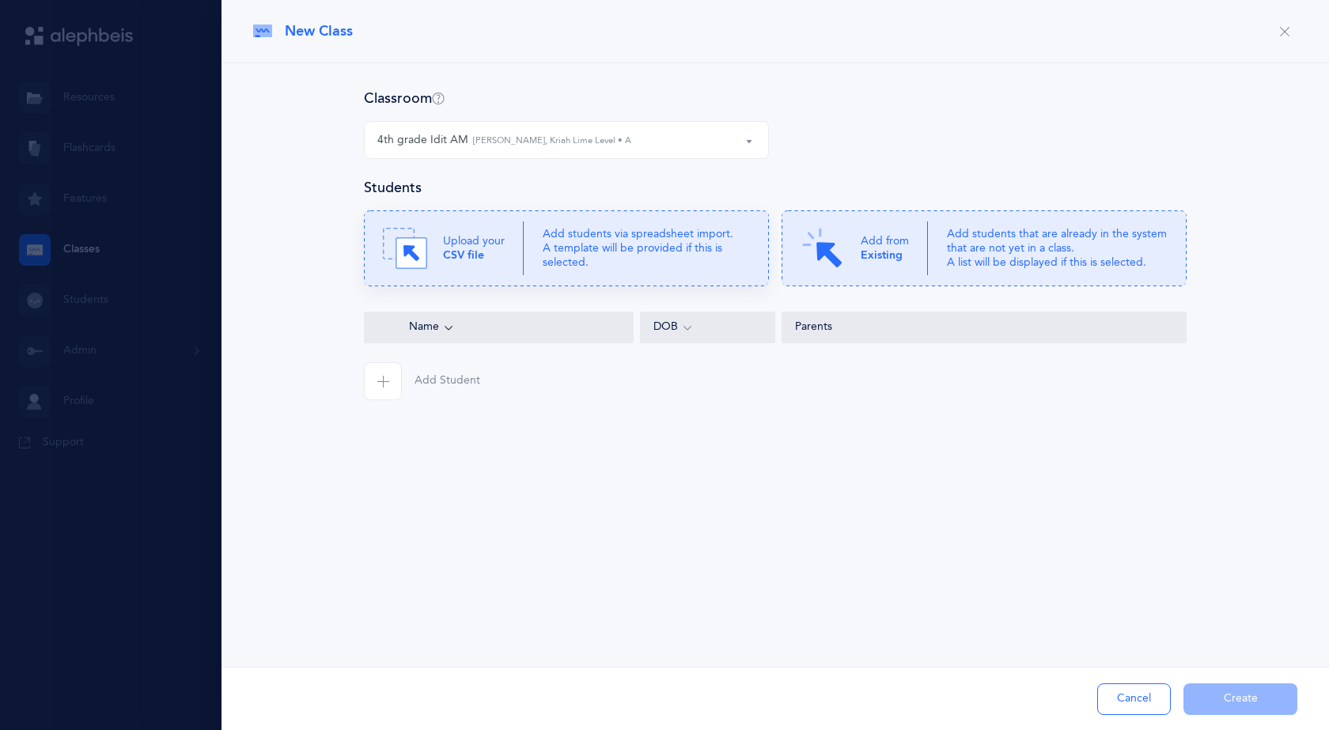
click at [598, 242] on p "Add students via spreadsheet import. A template will be provided if this is sel…" at bounding box center [645, 248] width 207 height 43
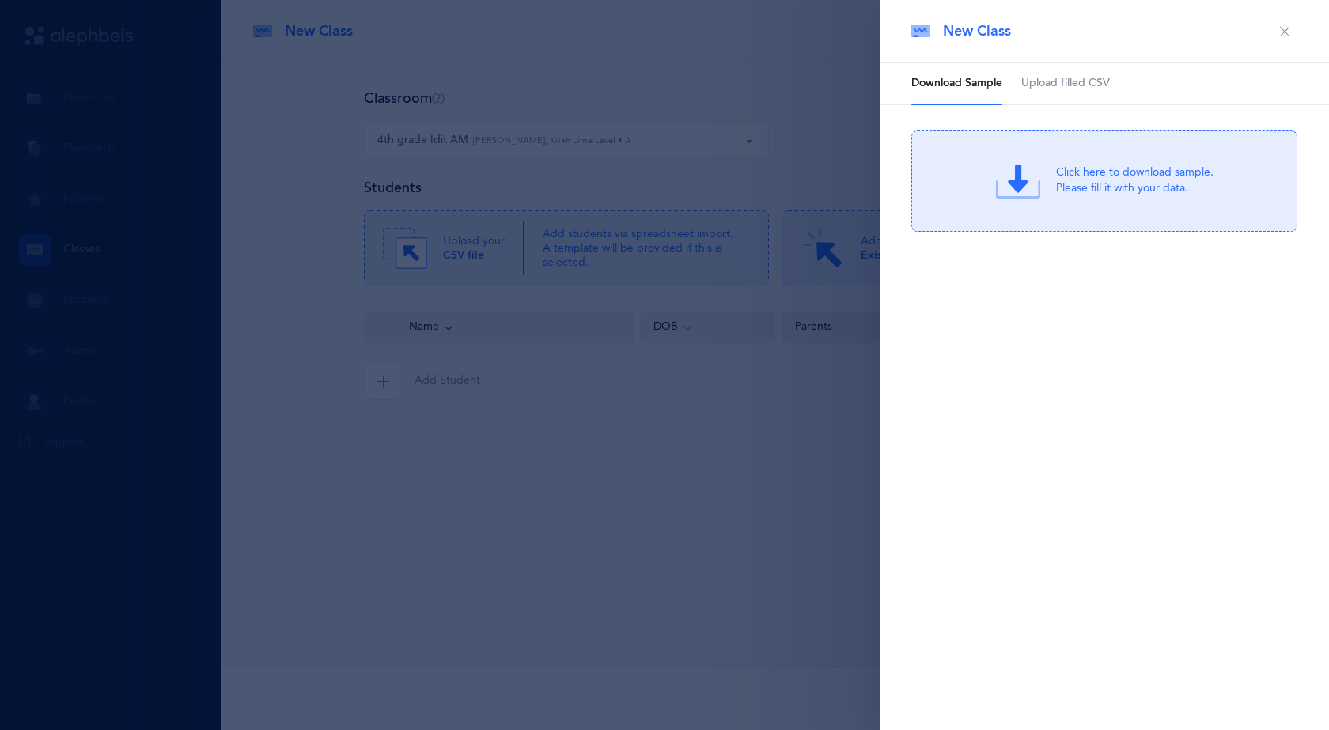
click at [1105, 84] on span "Upload filled CSV" at bounding box center [1065, 84] width 89 height 16
click at [1061, 216] on div "Drag & drop to upload or Click Here to choose a file Drag & drop to upload Proc…" at bounding box center [1104, 180] width 386 height 101
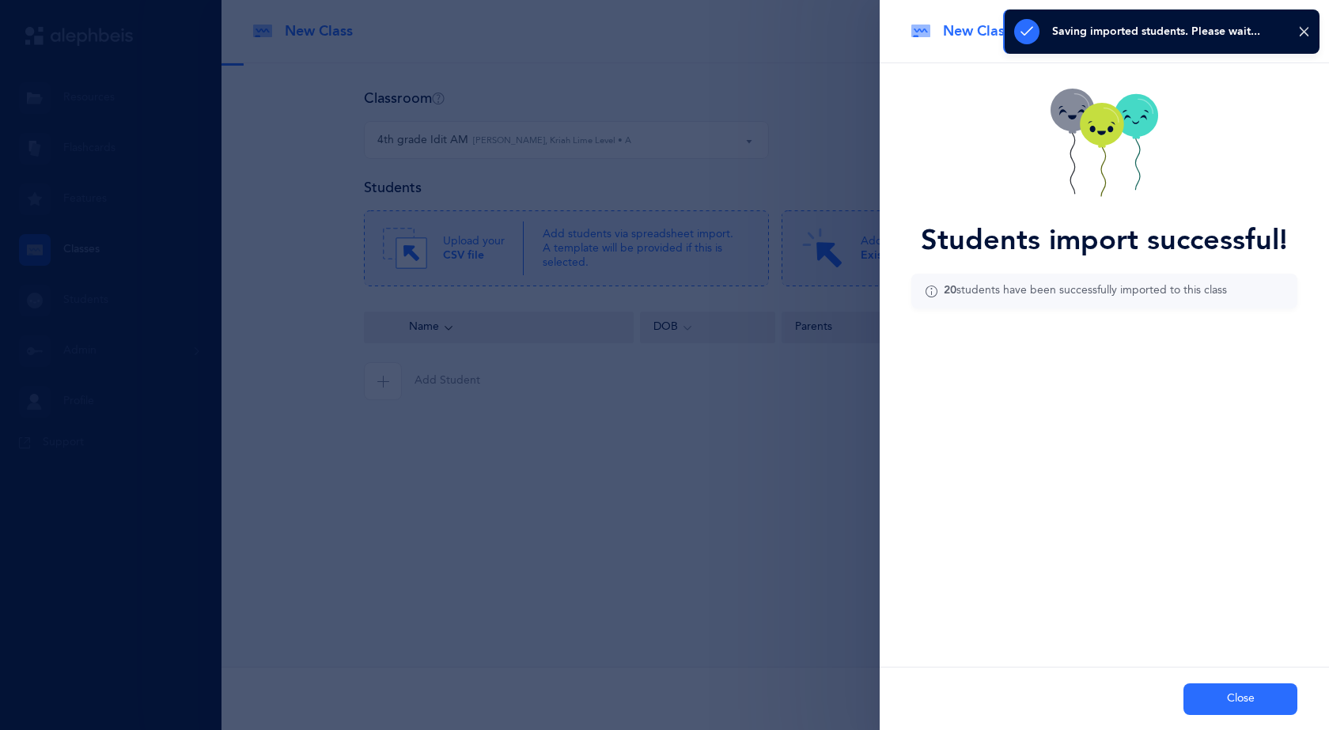
click at [1249, 695] on button "Close" at bounding box center [1240, 699] width 114 height 32
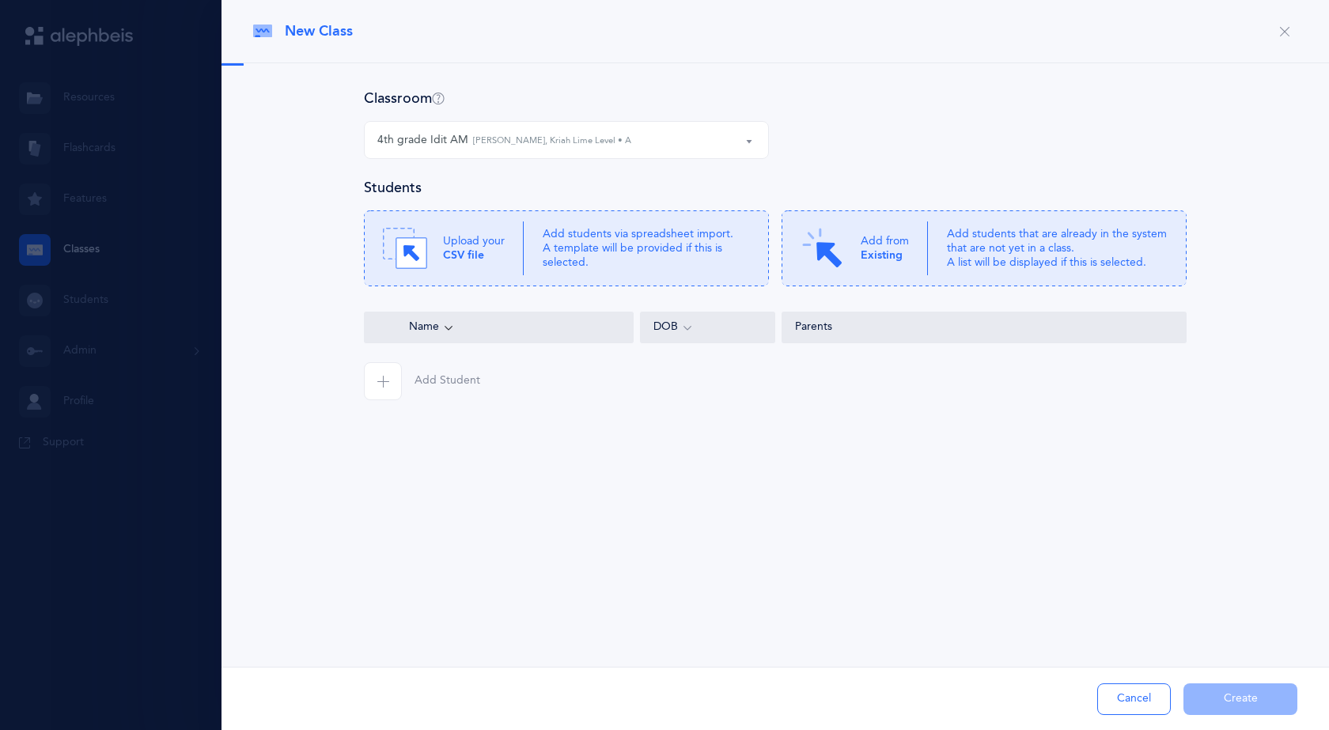
click at [768, 511] on div "New Class Classroom 4th grade Idit AM 4th grade Idit PM Forth Grade [PERSON_NAM…" at bounding box center [774, 365] width 1107 height 730
click at [1085, 111] on div "Classroom 4th grade Idit AM 4th grade Idit PM Forth Grade [PERSON_NAME] 4th gra…" at bounding box center [775, 133] width 822 height 89
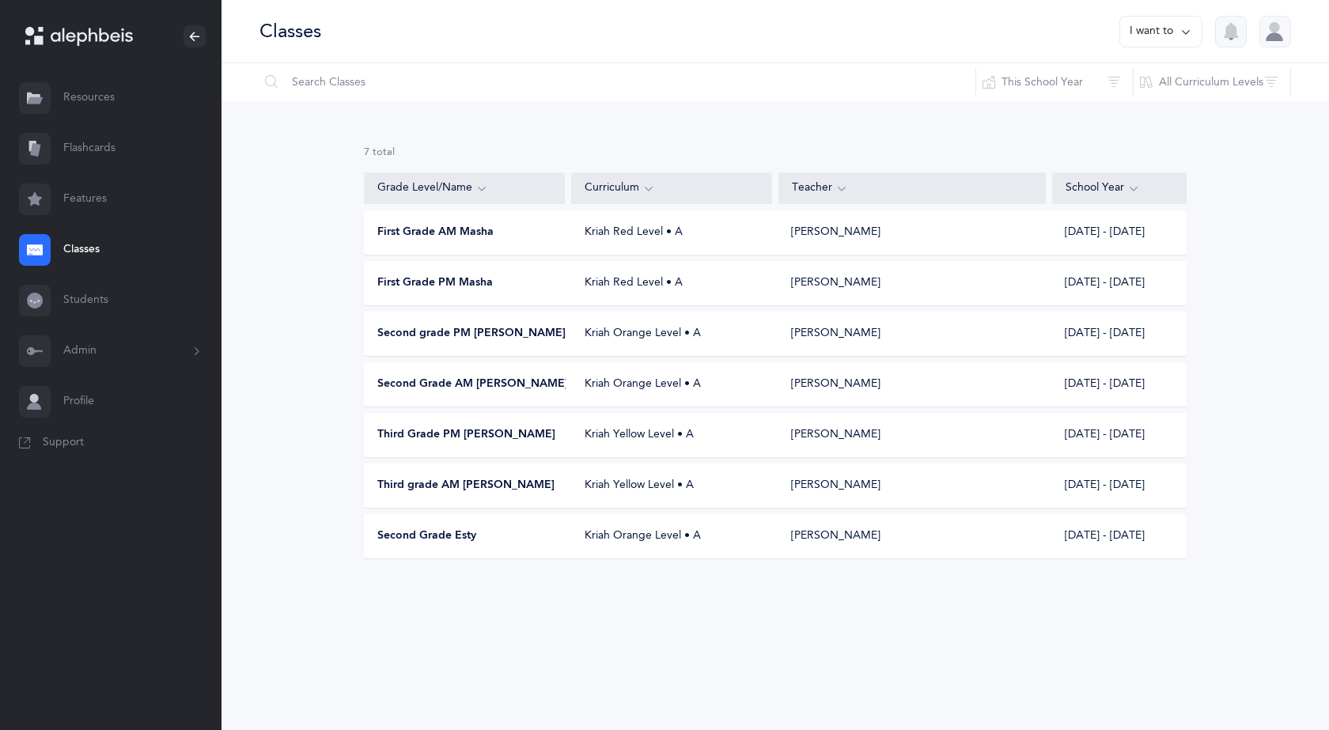
click at [461, 399] on div "Second Grade AM [PERSON_NAME] Orange Level • A [PERSON_NAME] [DATE] - [DATE]" at bounding box center [775, 384] width 822 height 44
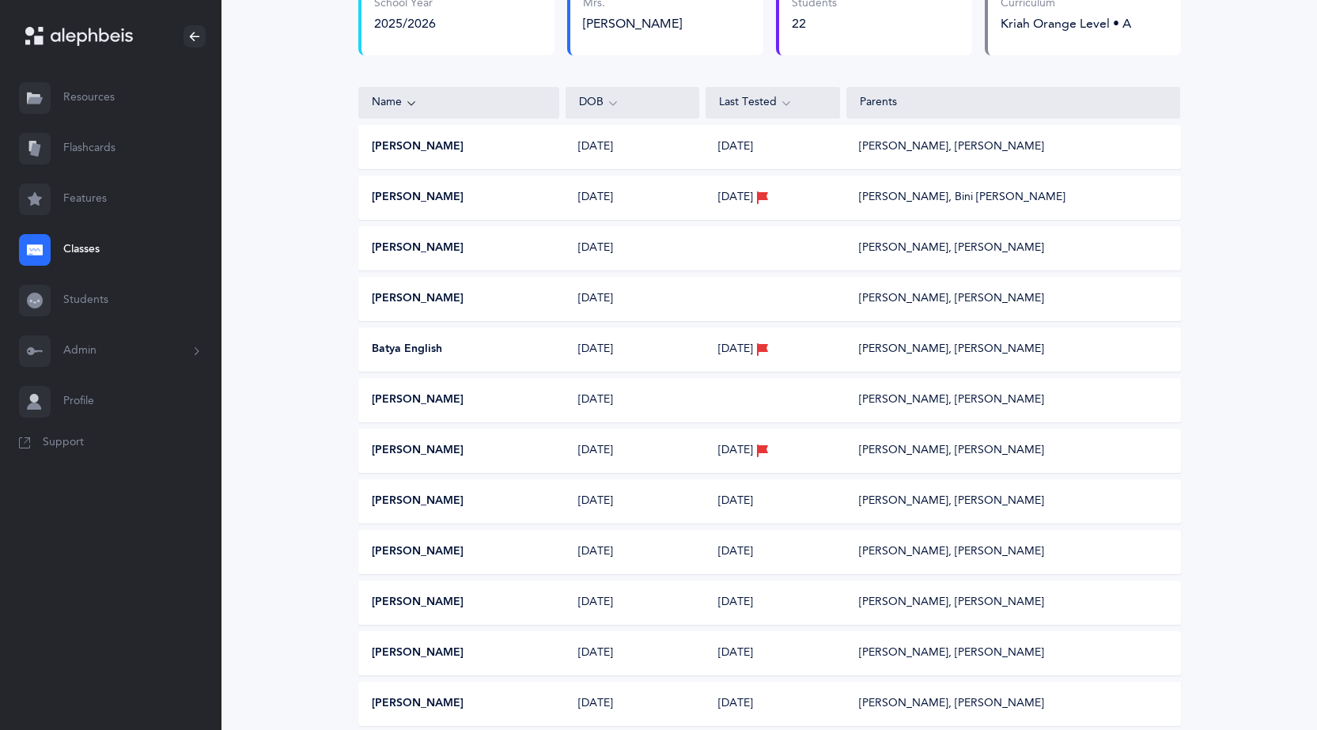
select select "2"
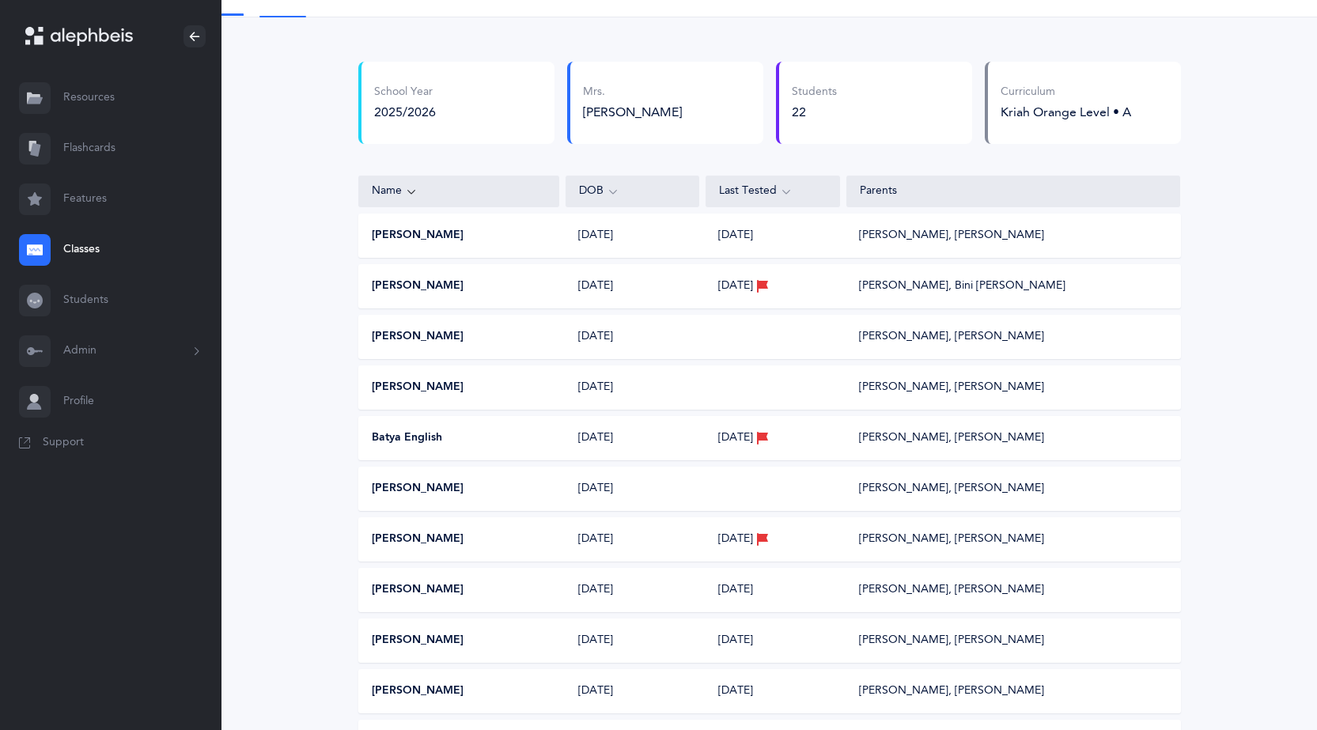
scroll to position [79, 0]
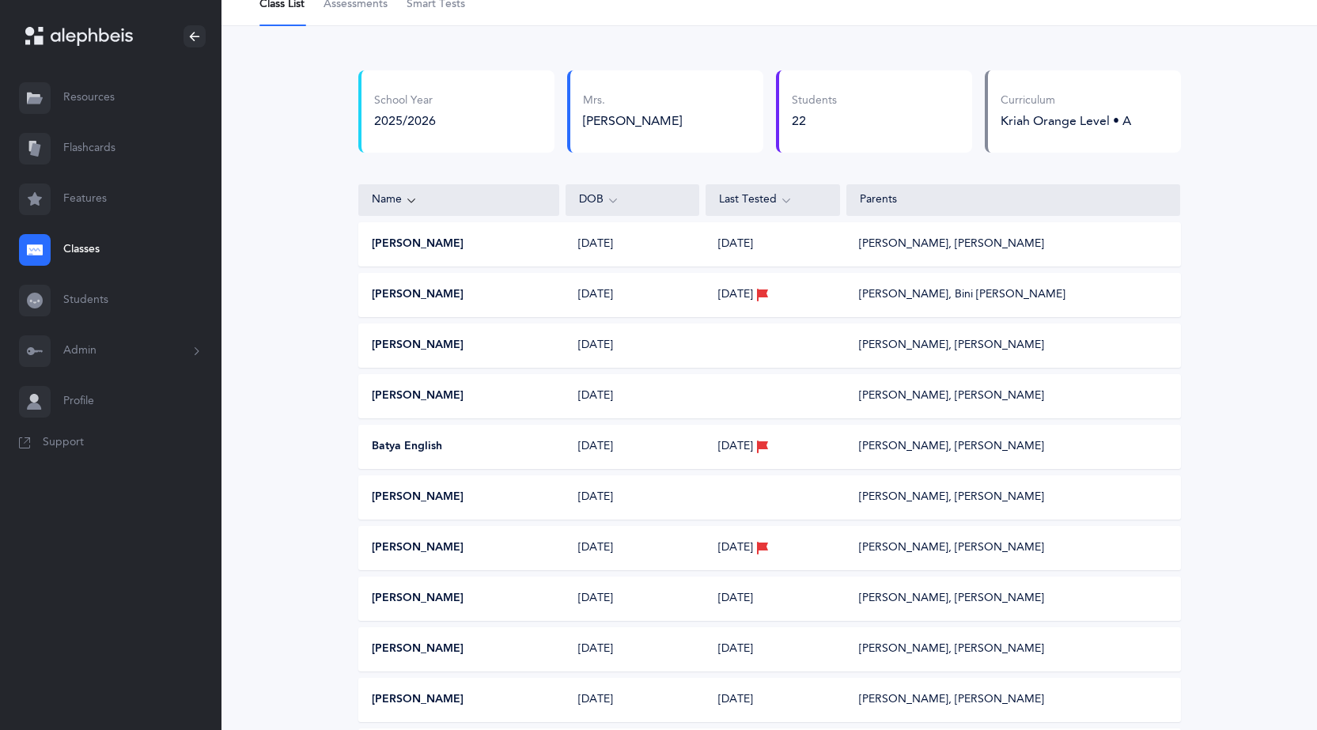
click at [365, 14] on link "Assessments" at bounding box center [355, 4] width 64 height 41
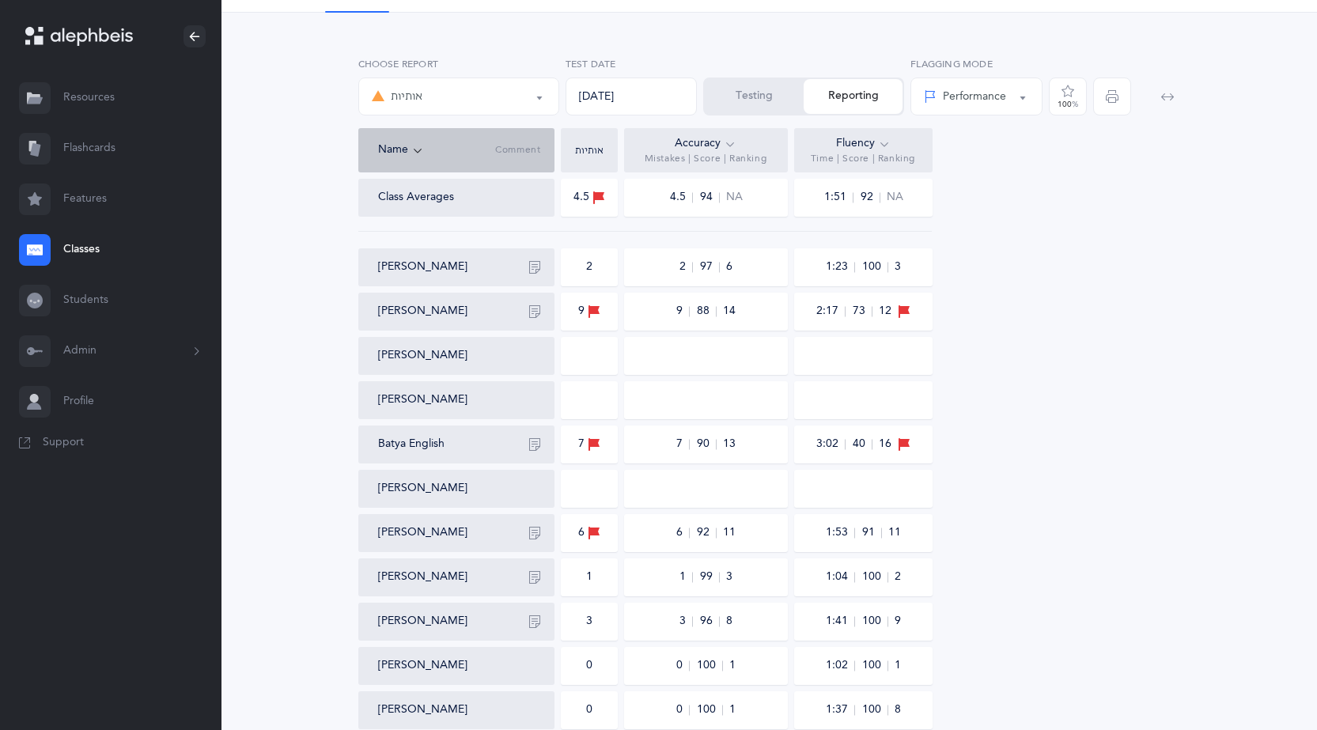
scroll to position [66, 0]
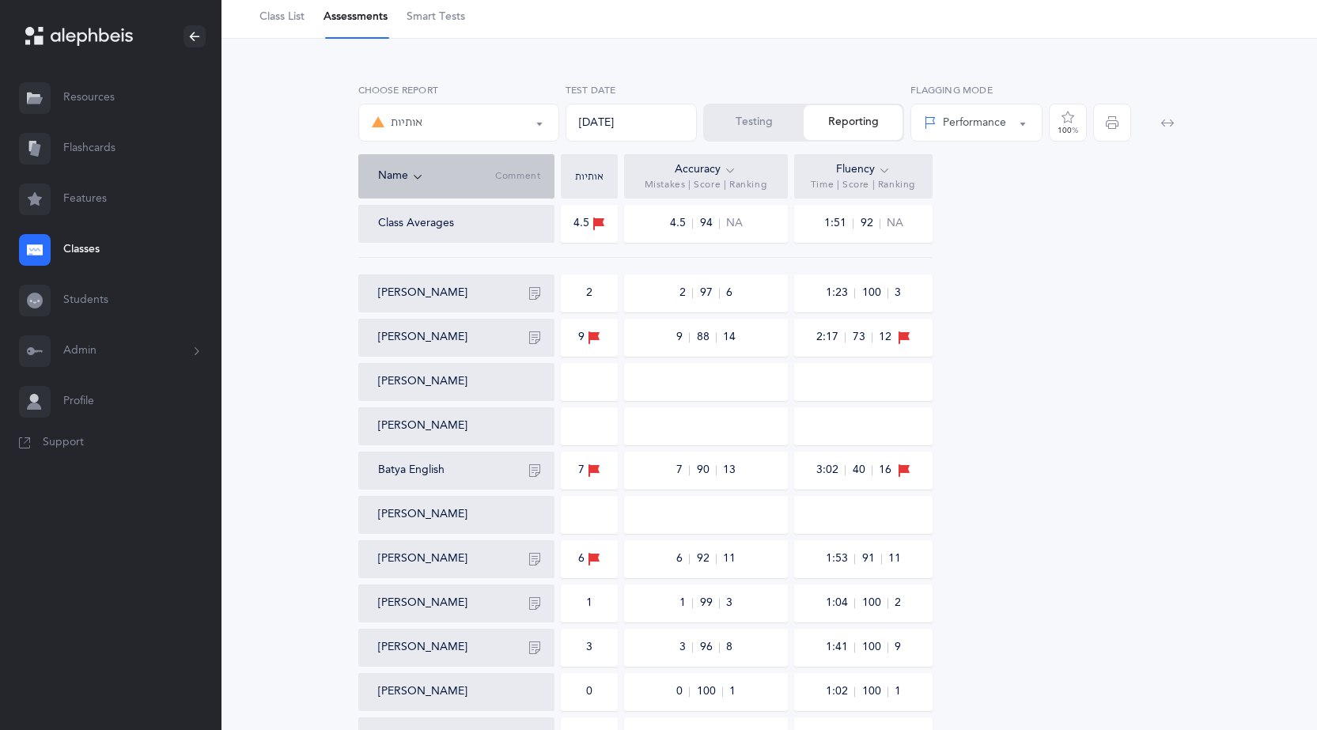
click at [535, 134] on div "אותיות" at bounding box center [459, 122] width 174 height 27
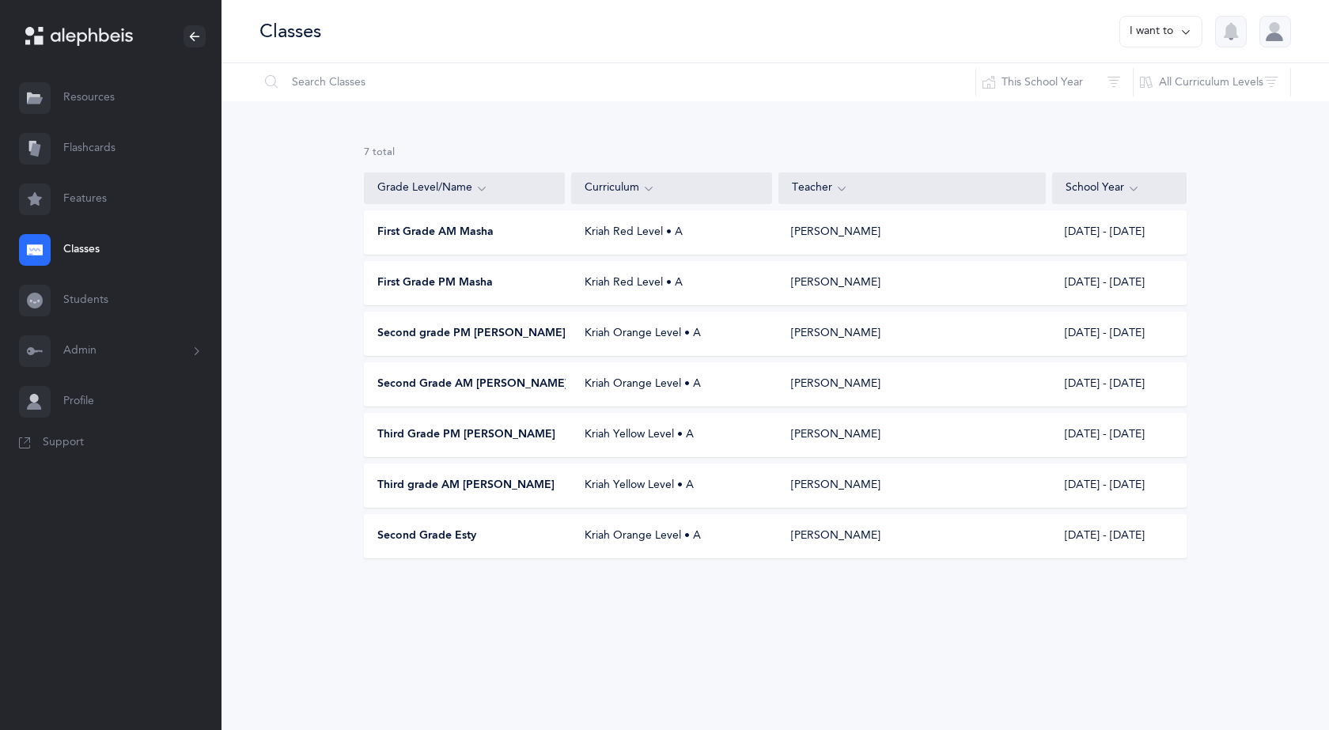
click at [1167, 40] on button "I want to" at bounding box center [1160, 32] width 83 height 32
click at [1149, 108] on button "Add new" at bounding box center [1145, 109] width 88 height 28
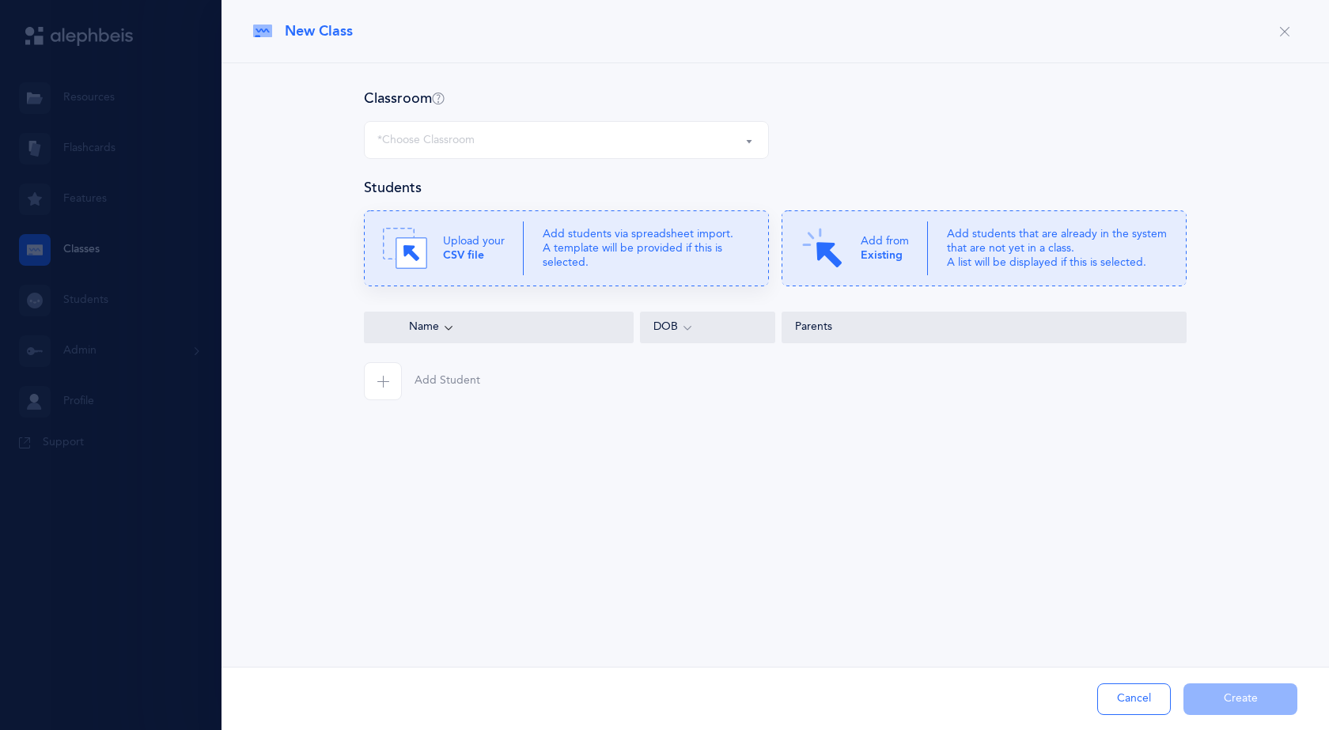
click at [610, 256] on p "Add students via spreadsheet import. A template will be provided if this is sel…" at bounding box center [645, 248] width 207 height 43
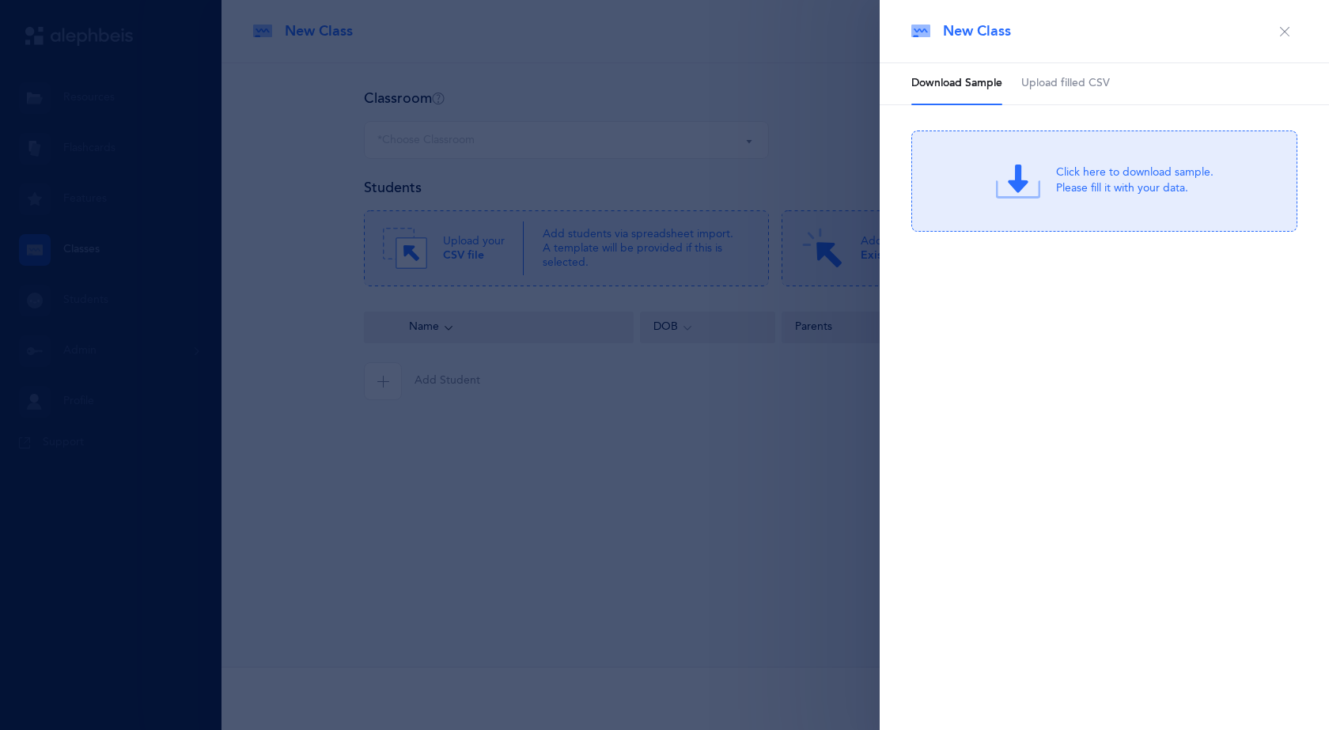
click at [1066, 87] on span "Upload filled CSV" at bounding box center [1065, 84] width 89 height 16
click at [1053, 169] on div "Drag & drop to upload or Click Here to choose a file" at bounding box center [1104, 181] width 211 height 44
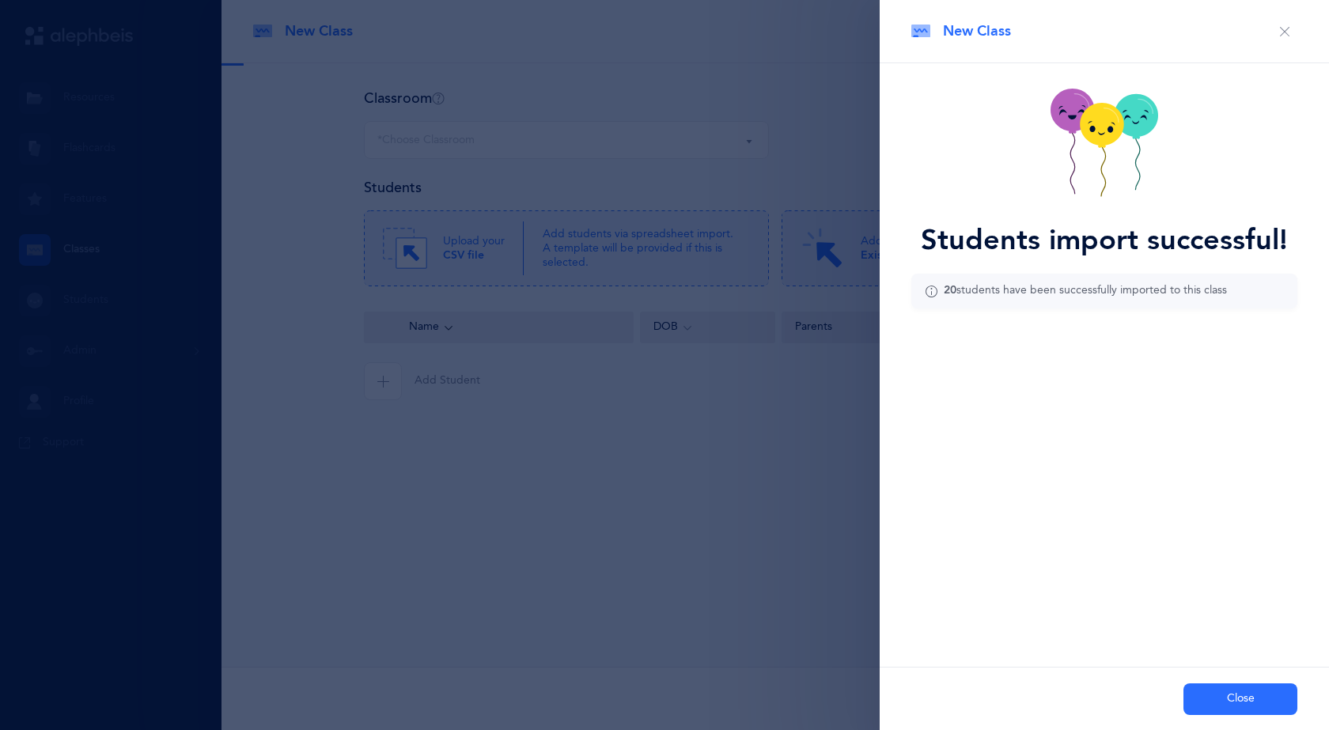
click at [1242, 713] on button "Close" at bounding box center [1240, 699] width 114 height 32
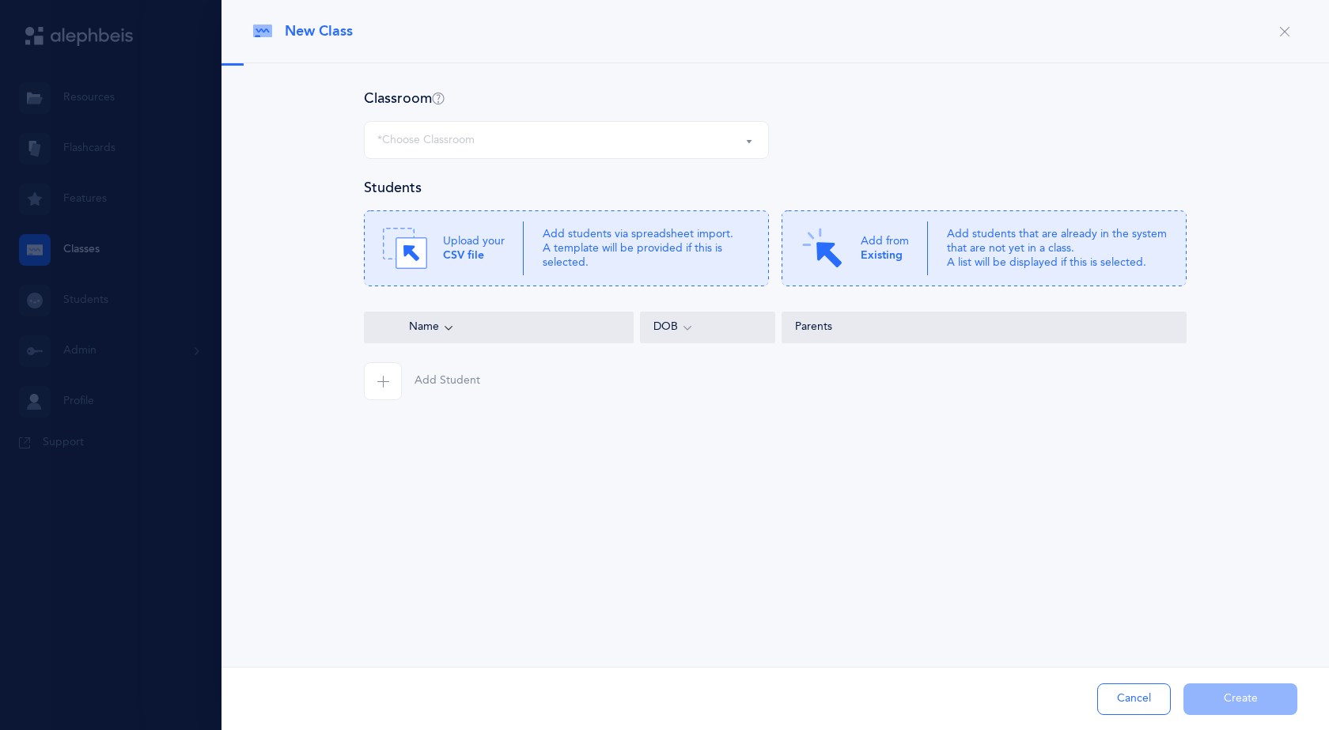
click at [438, 167] on div "4th grade Idit AM 4th grade Idit PM Forth Grade Morah Chaya *Choose Classroom 4…" at bounding box center [566, 149] width 418 height 57
click at [443, 149] on div "*Choose Classroom" at bounding box center [566, 140] width 378 height 27
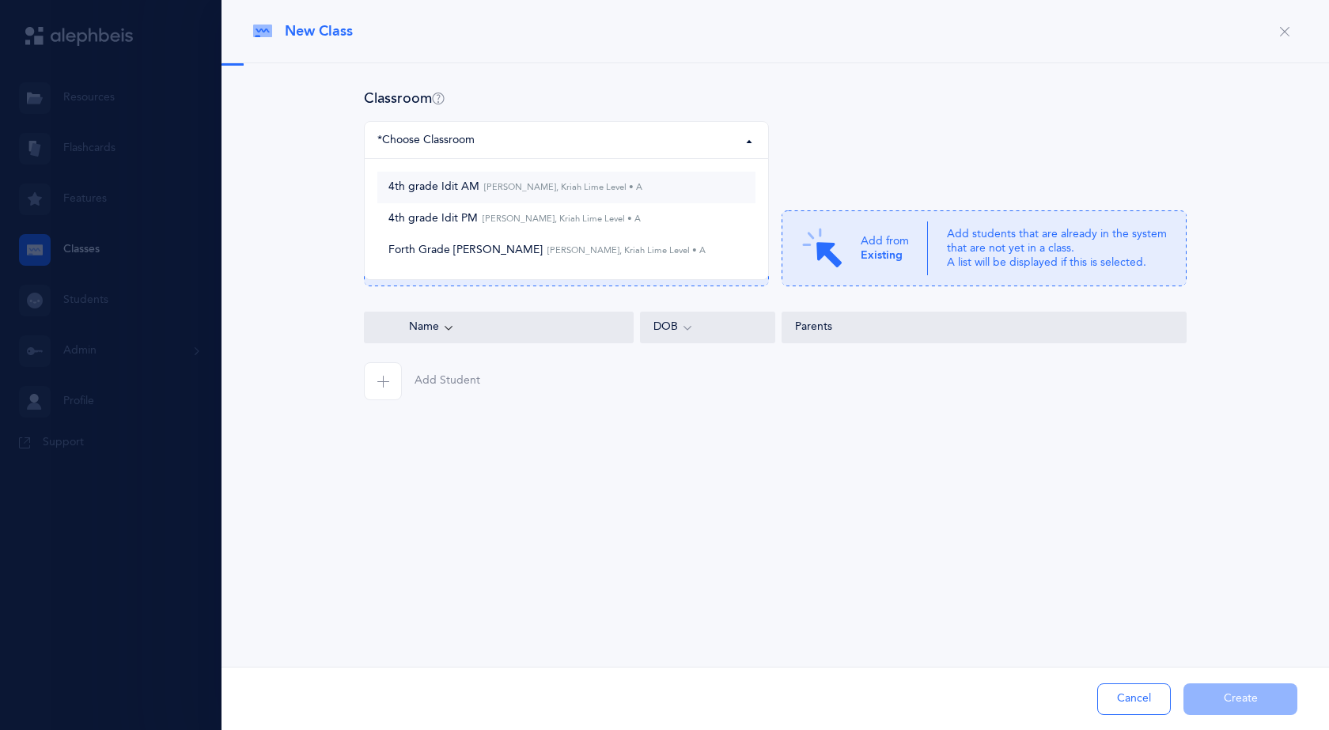
click at [456, 187] on span "4th grade Idit AM [PERSON_NAME], Kriah Lime Level • A" at bounding box center [515, 187] width 254 height 14
select select "987"
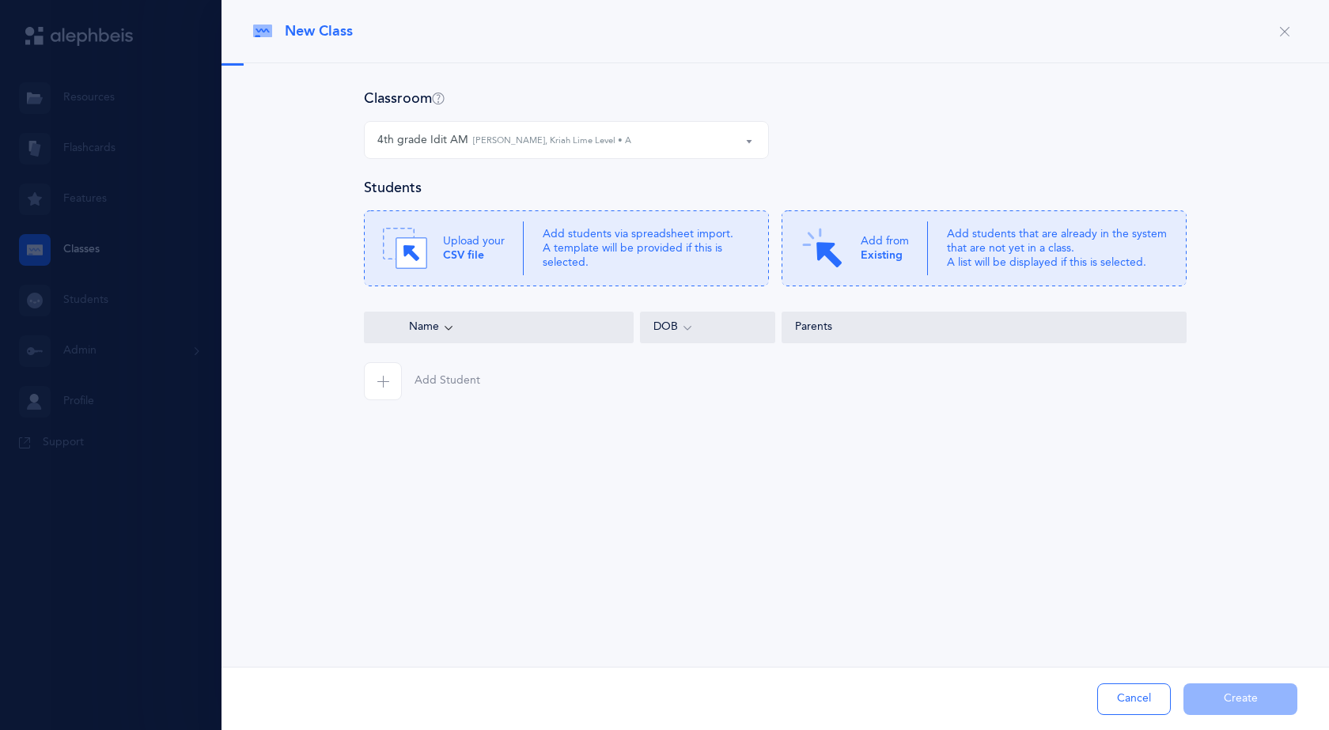
click at [967, 545] on div "New Class Classroom 4th grade Idit AM 4th grade Idit PM Forth Grade [PERSON_NAM…" at bounding box center [774, 365] width 1107 height 730
click at [530, 245] on icon at bounding box center [566, 248] width 405 height 76
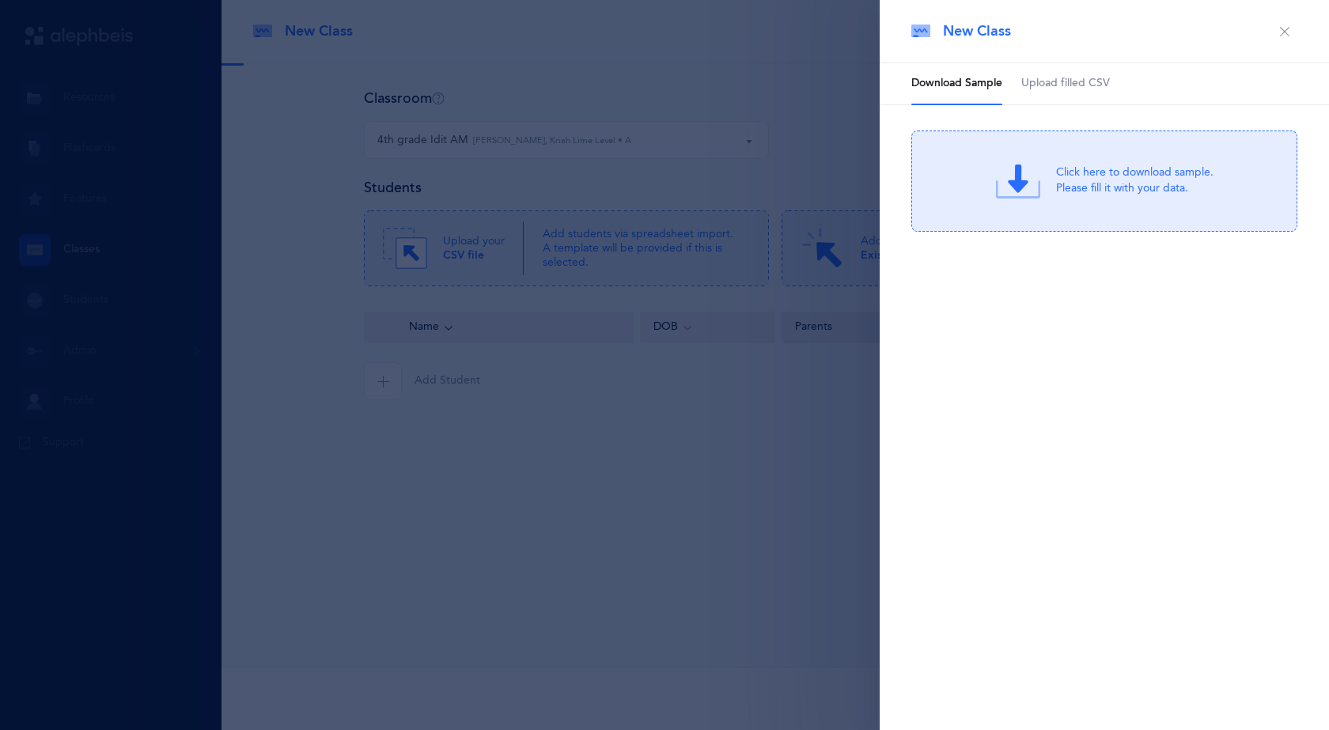
click at [1084, 88] on span "Upload filled CSV" at bounding box center [1065, 84] width 89 height 16
click at [1091, 168] on div "Drag & drop to upload" at bounding box center [1134, 171] width 151 height 20
click at [1092, 186] on div "or Click Here to choose a file" at bounding box center [1134, 194] width 151 height 16
click at [1285, 36] on icon "button" at bounding box center [1284, 31] width 13 height 13
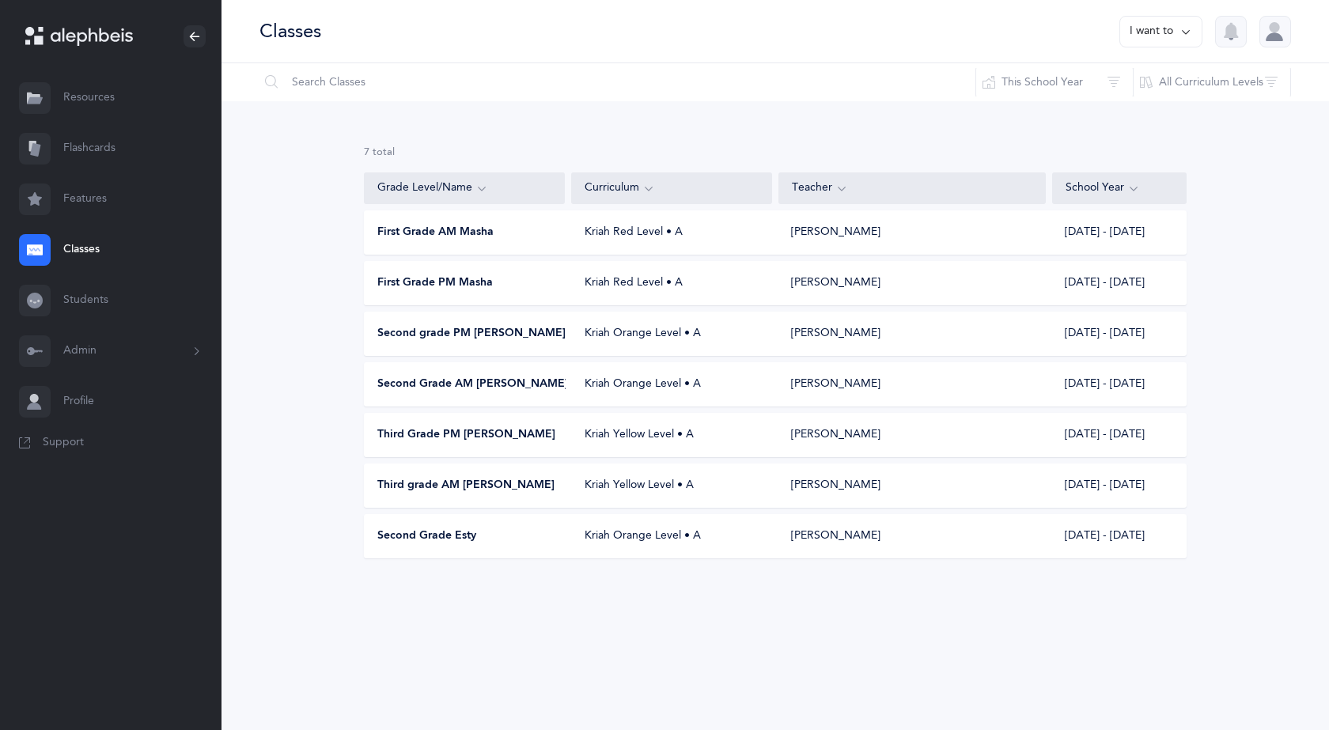
click at [1174, 33] on button "I want to" at bounding box center [1160, 32] width 83 height 32
click at [1162, 110] on button "Add new" at bounding box center [1145, 109] width 88 height 28
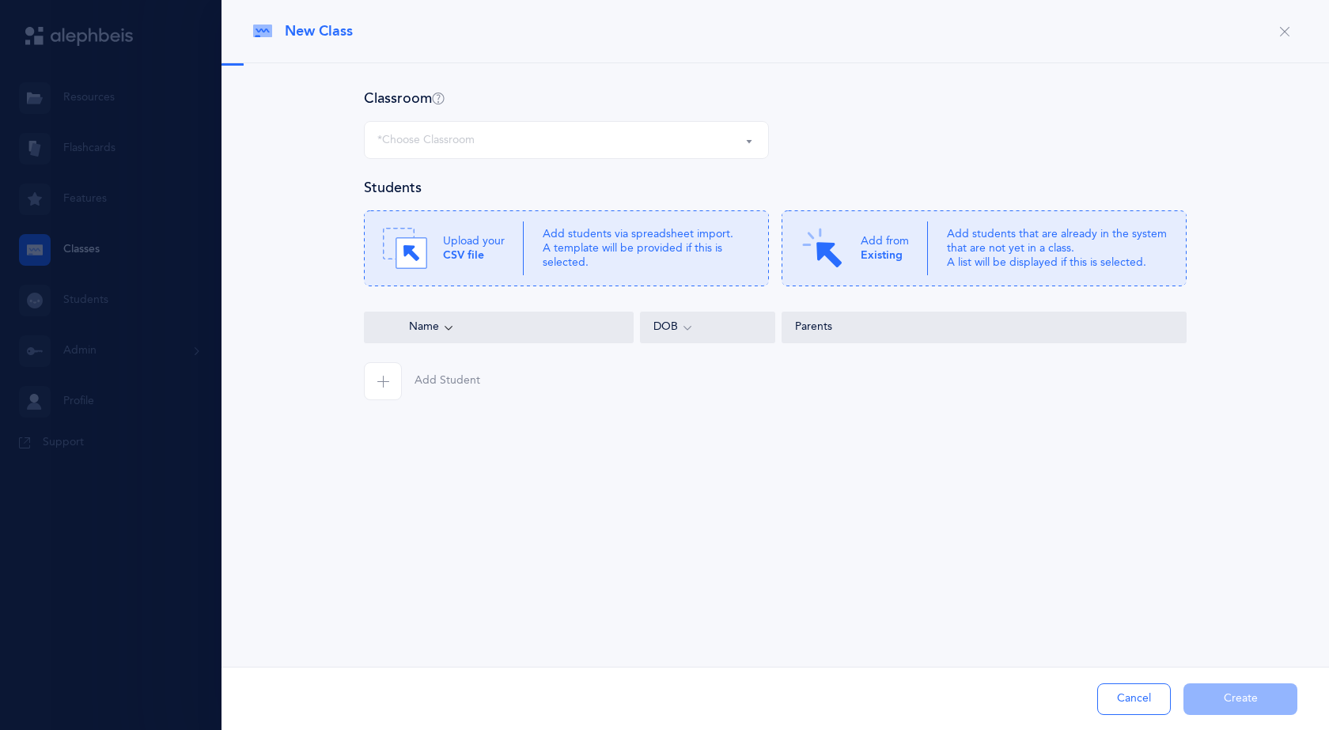
click at [514, 134] on div "*Choose Classroom" at bounding box center [566, 140] width 378 height 27
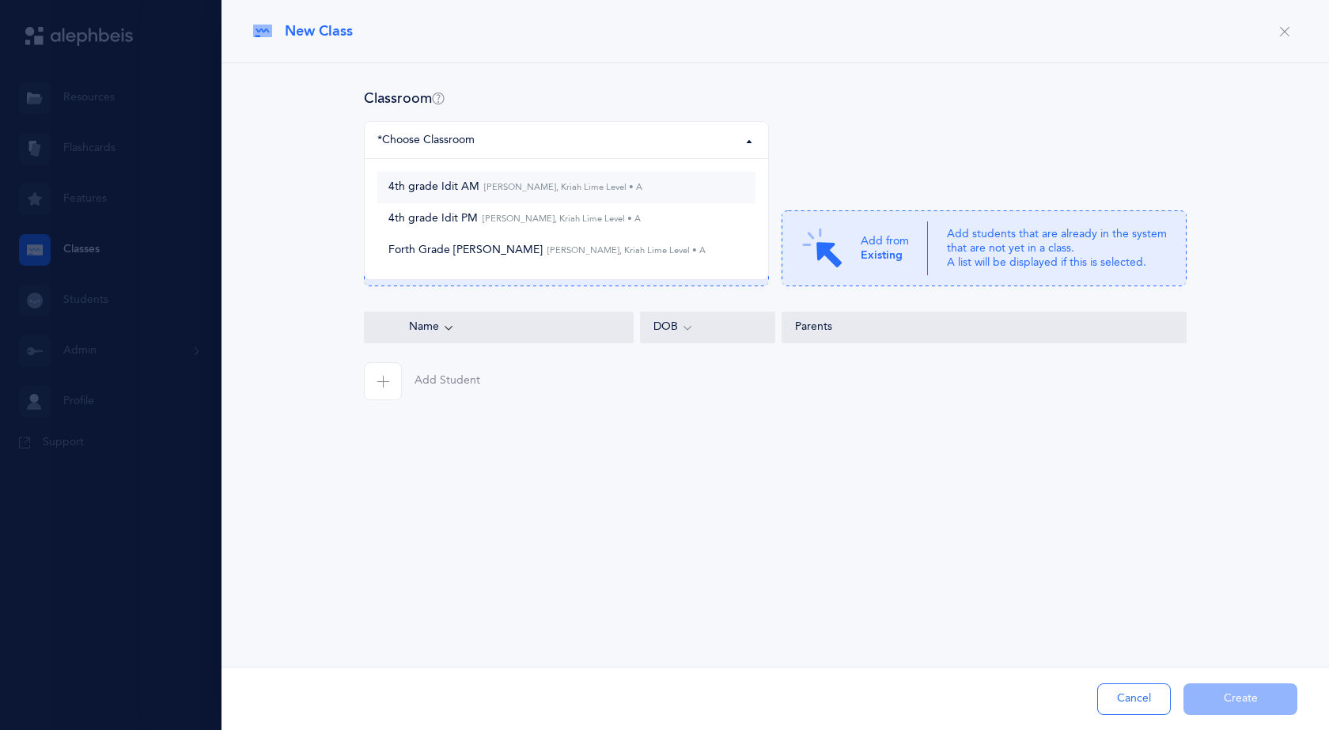
click at [493, 187] on small "[PERSON_NAME], Kriah Lime Level • A" at bounding box center [560, 187] width 163 height 10
select select "987"
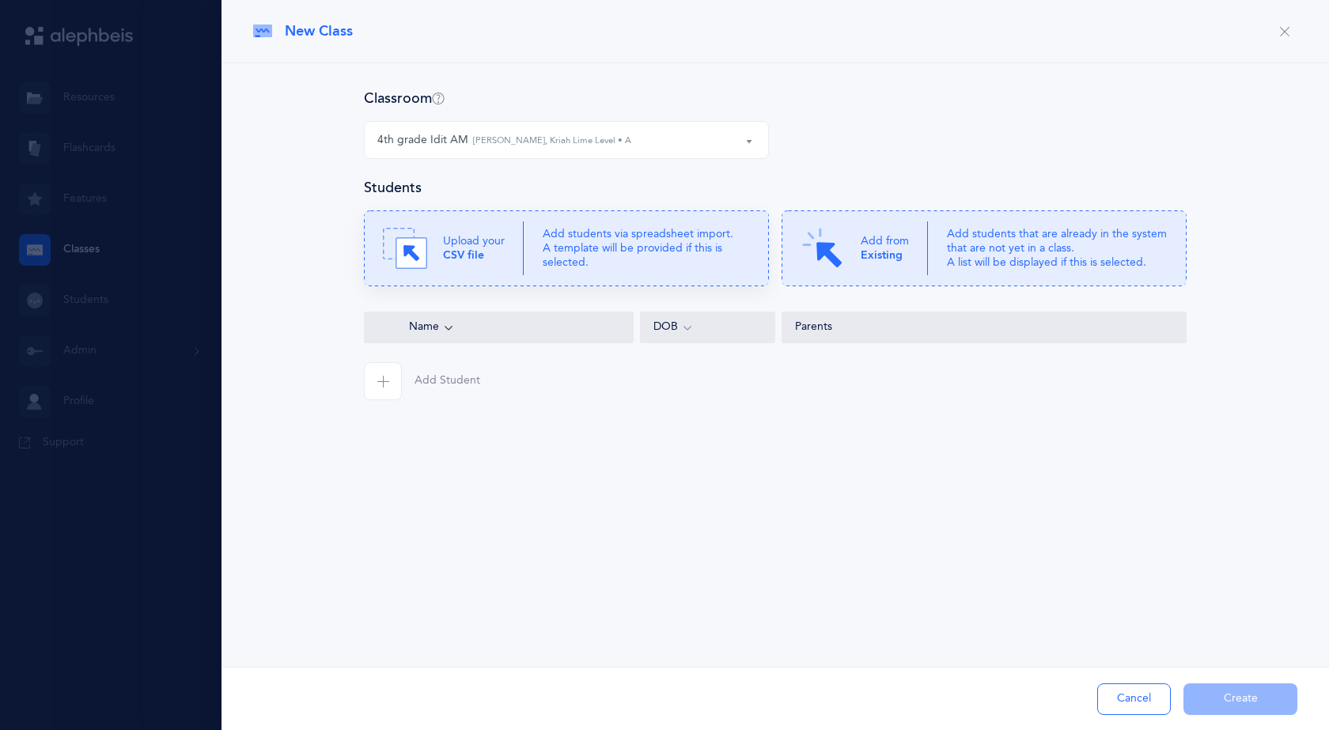
click at [618, 255] on p "Add students via spreadsheet import. A template will be provided if this is sel…" at bounding box center [645, 248] width 207 height 43
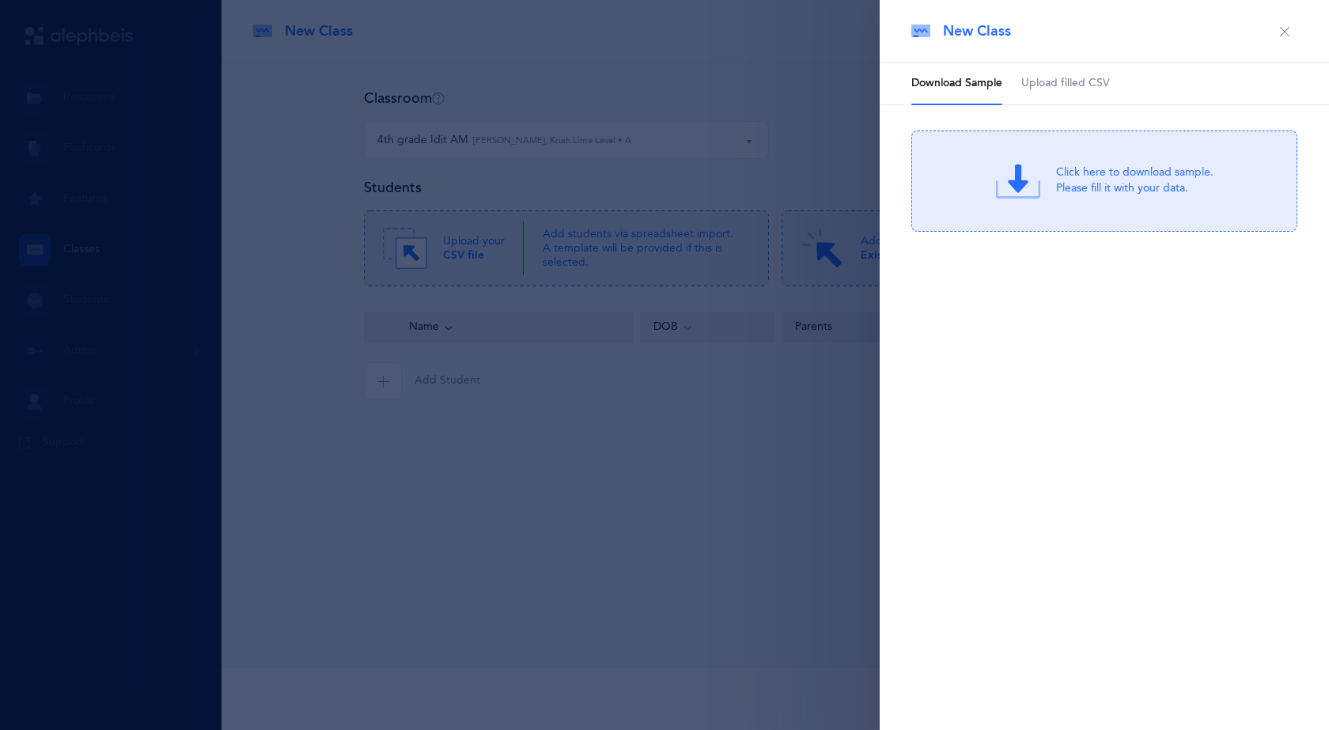
click at [1091, 84] on span "Upload filled CSV" at bounding box center [1065, 84] width 89 height 16
click at [1106, 183] on div "Drag & drop to upload or Click Here to choose a file" at bounding box center [1134, 181] width 151 height 40
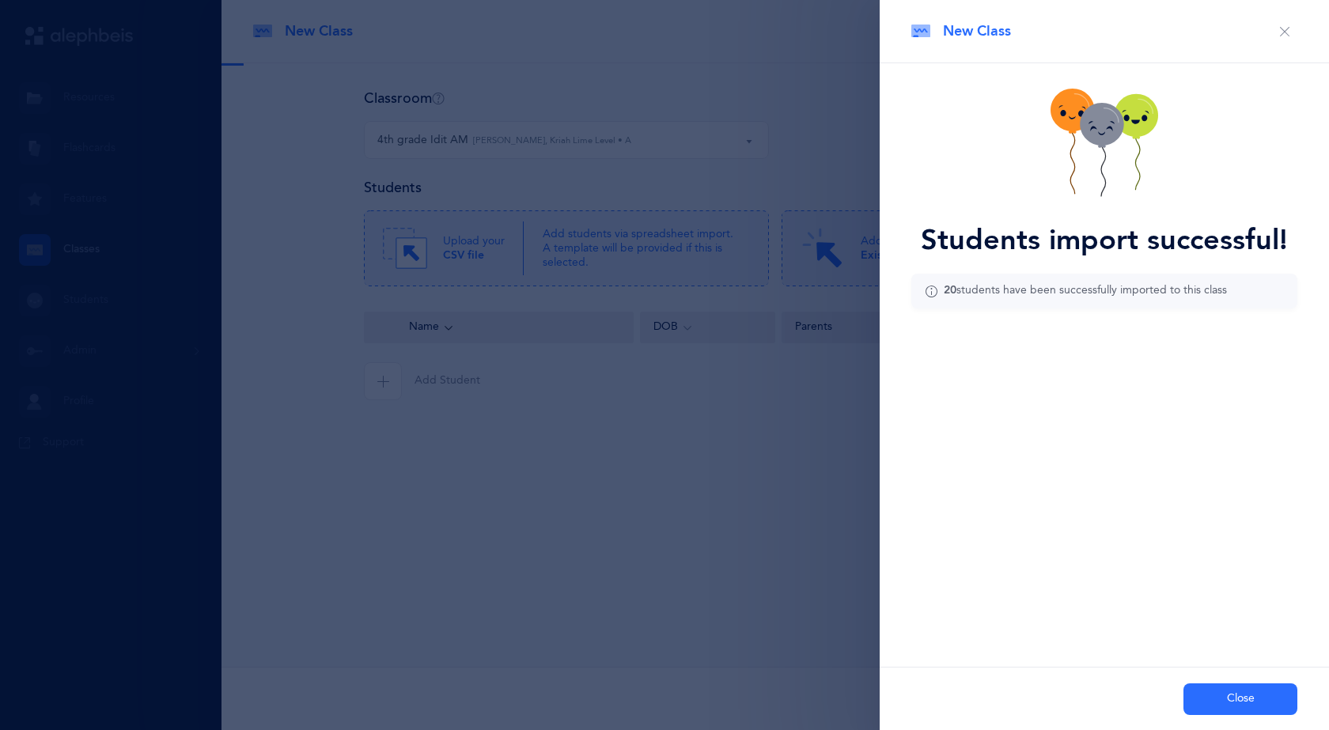
click at [960, 624] on div "New Class Download Sample Upload filled CSV Click here to download sample. Plea…" at bounding box center [1103, 365] width 449 height 730
click at [1248, 707] on button "Close" at bounding box center [1240, 699] width 114 height 32
